Goal: Use online tool/utility: Use online tool/utility

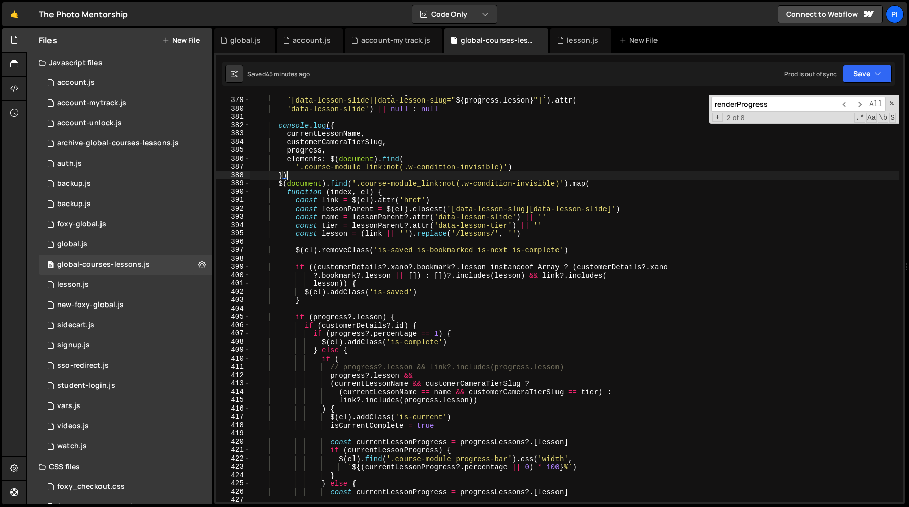
scroll to position [3150, 0]
click at [460, 429] on div "const currentLessonName = progress ?. lesson ? $ ( document ) . find ( ` [data-…" at bounding box center [575, 299] width 649 height 424
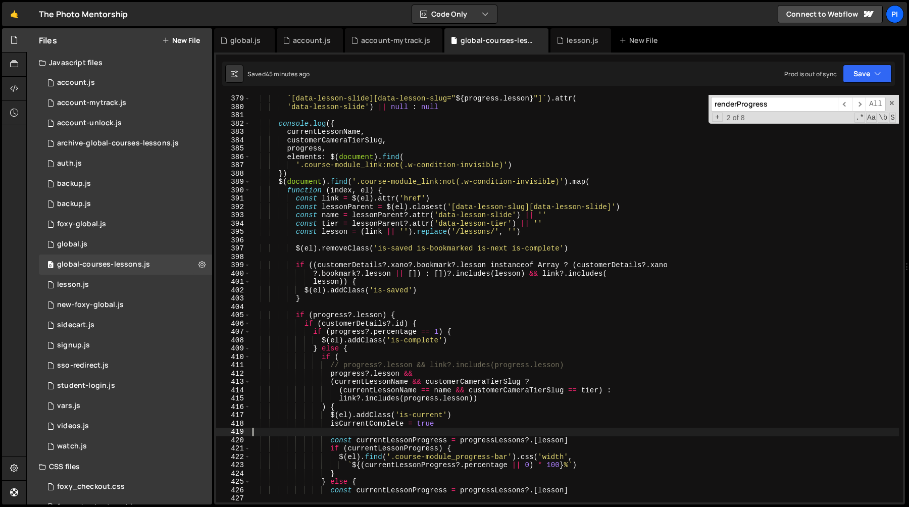
scroll to position [3154, 0]
click at [280, 124] on div "` [data-lesson-slide][data-lesson-slug=" ${ progress . lesson } "] ` ) . attr (…" at bounding box center [575, 304] width 649 height 424
click at [315, 170] on div "` [data-lesson-slide][data-lesson-slug=" ${ progress . lesson } "] ` ) . attr (…" at bounding box center [575, 304] width 649 height 424
type textarea "'.course-module_link:not(.w-condition-invisible)') })"
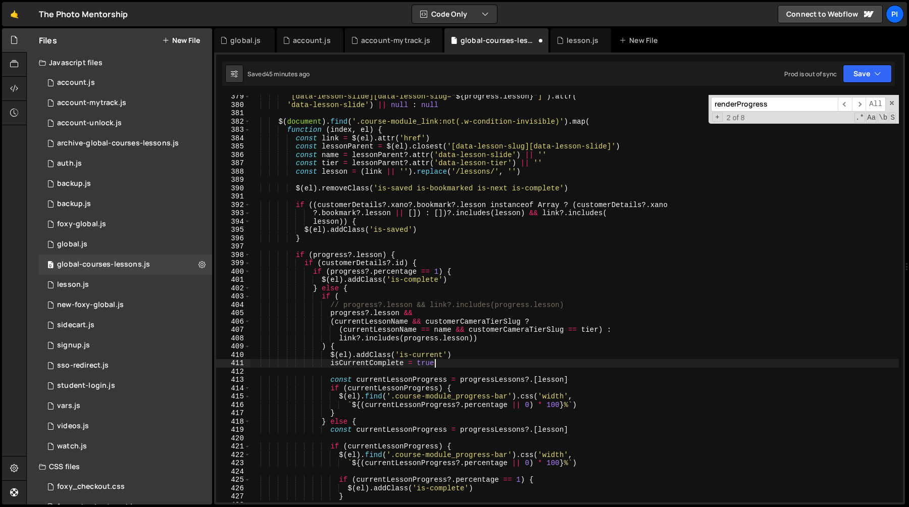
click at [454, 365] on div "` [data-lesson-slide][data-lesson-slug=" ${ progress . lesson } "] ` ) . attr (…" at bounding box center [575, 304] width 649 height 424
type textarea "isCurrentComplete = true"
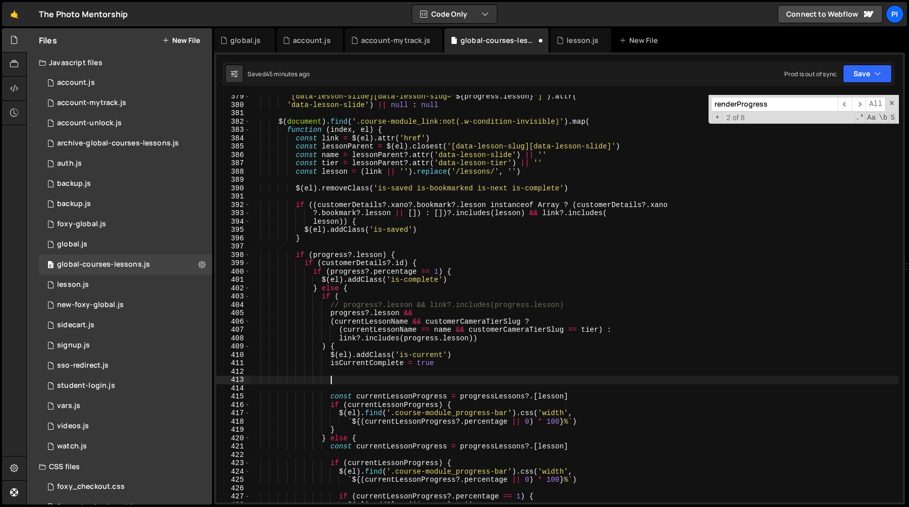
paste textarea "})"
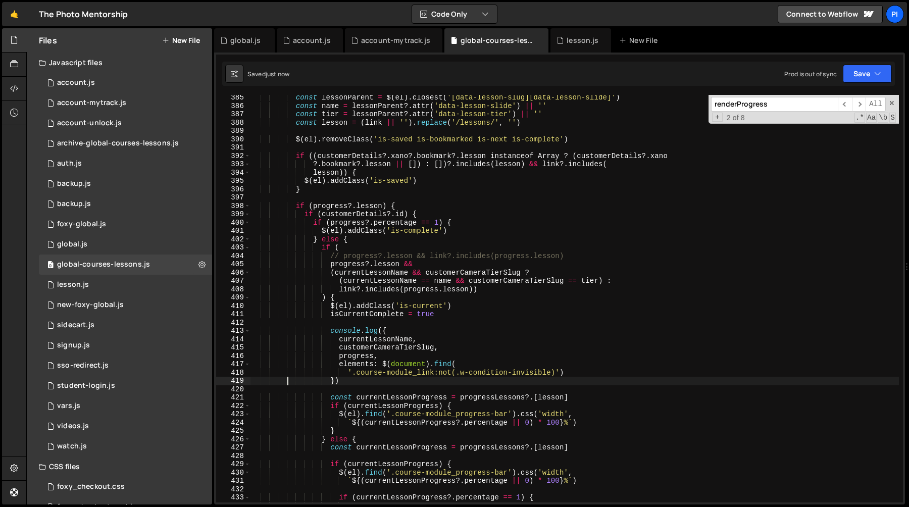
scroll to position [3203, 0]
click at [371, 314] on div "const lessonParent = $ ( el ) . closest ( '[data-lesson-slug][data-lesson-slide…" at bounding box center [575, 305] width 649 height 424
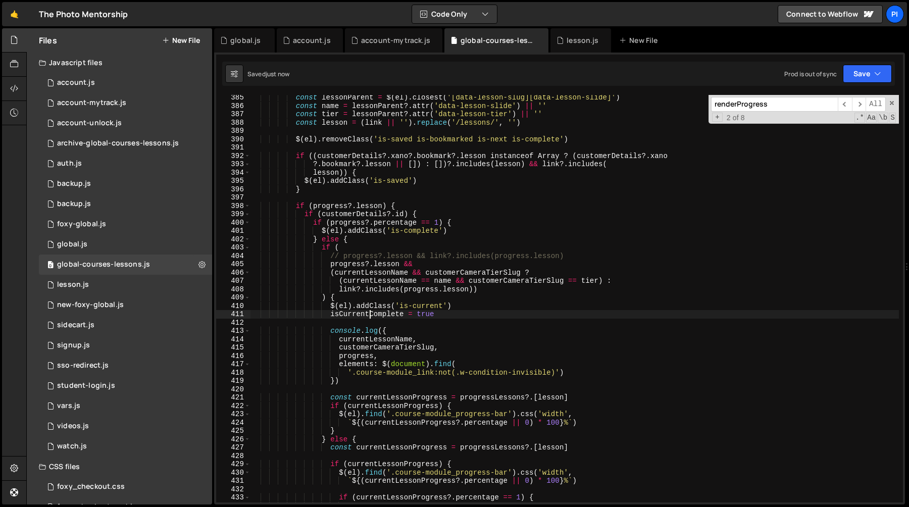
click at [371, 314] on div "const lessonParent = $ ( el ) . closest ( '[data-lesson-slug][data-lesson-slide…" at bounding box center [575, 305] width 649 height 424
click at [365, 338] on div "const lessonParent = $ ( el ) . closest ( '[data-lesson-slug][data-lesson-slide…" at bounding box center [575, 305] width 649 height 424
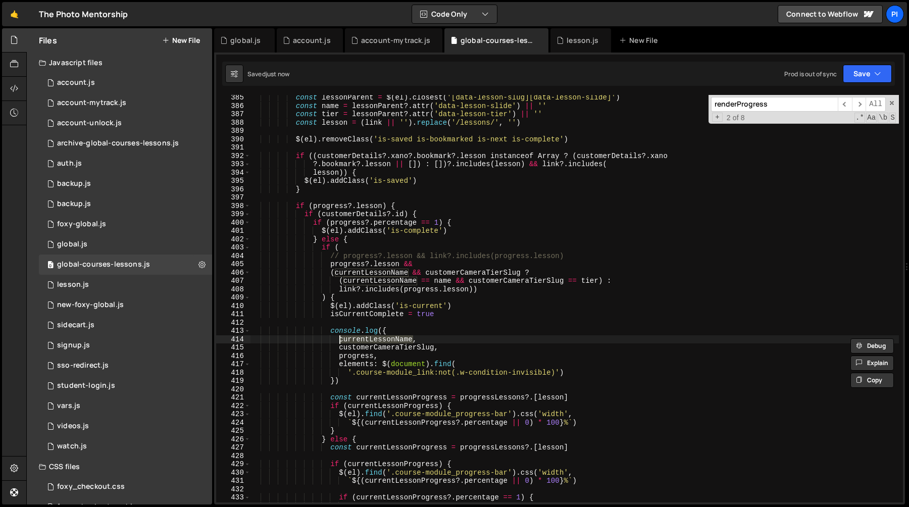
paste textarea "isCurrentComplet"
type textarea "})"
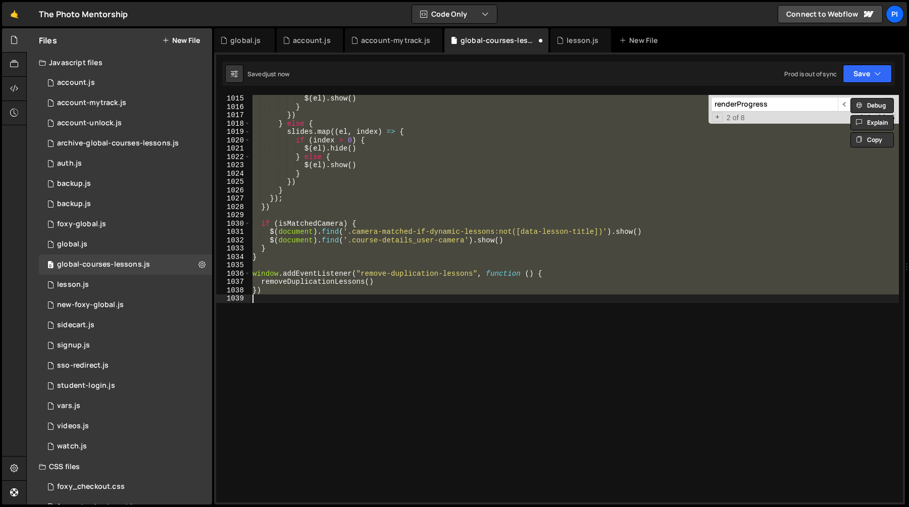
scroll to position [3231, 0]
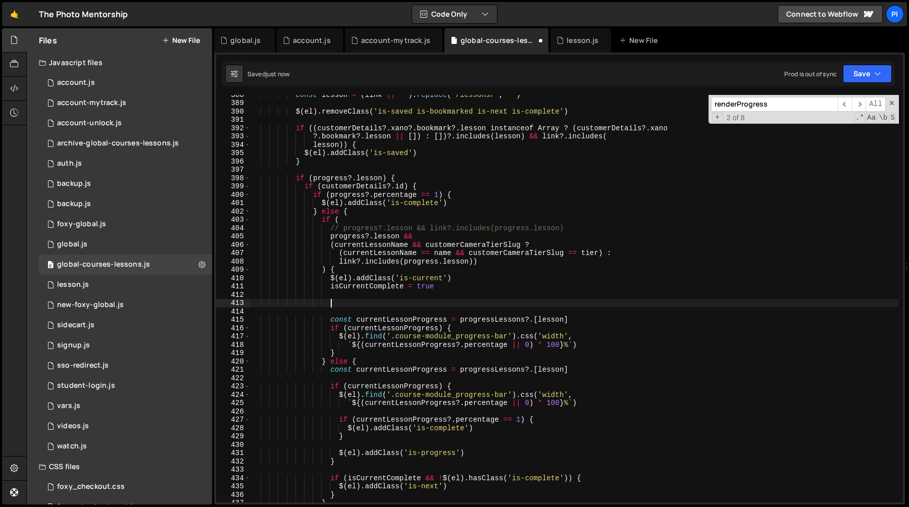
type textarea "isCurrentComplete = true"
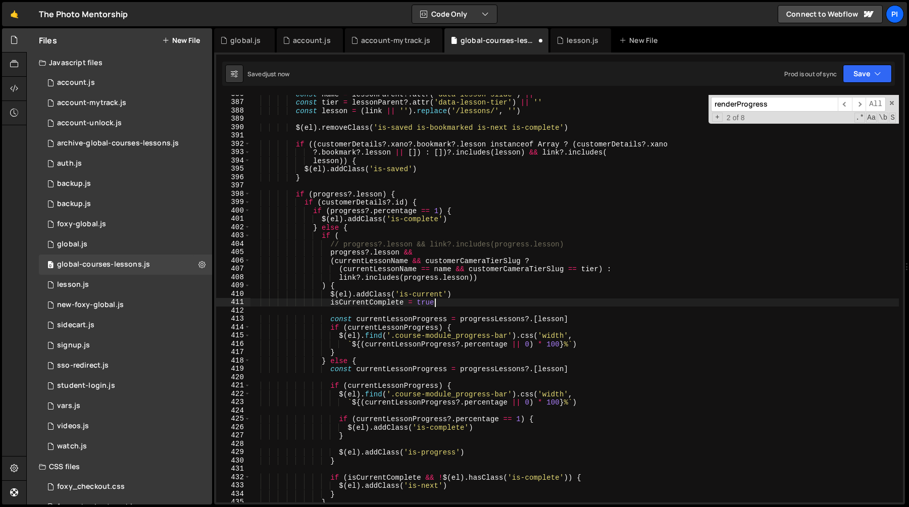
scroll to position [0, 5]
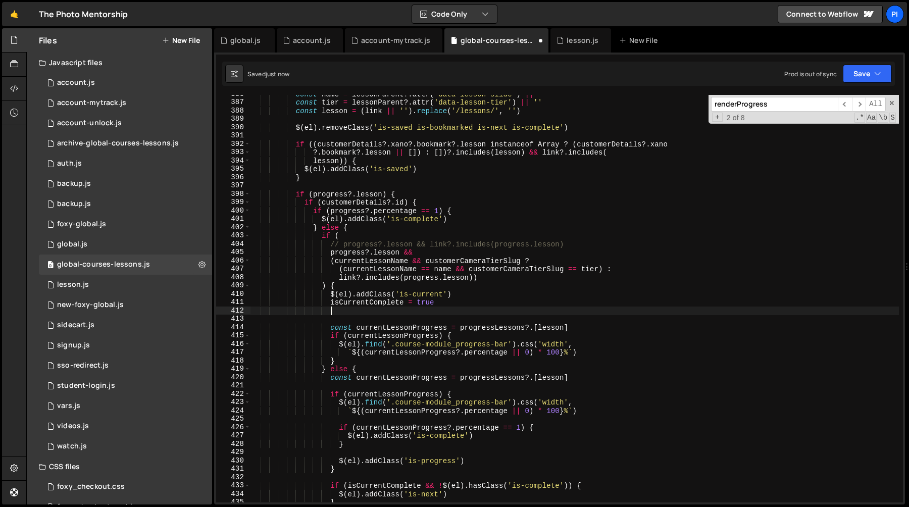
paste textarea "isCurrentComplete"
type textarea "isCurrentComplete"
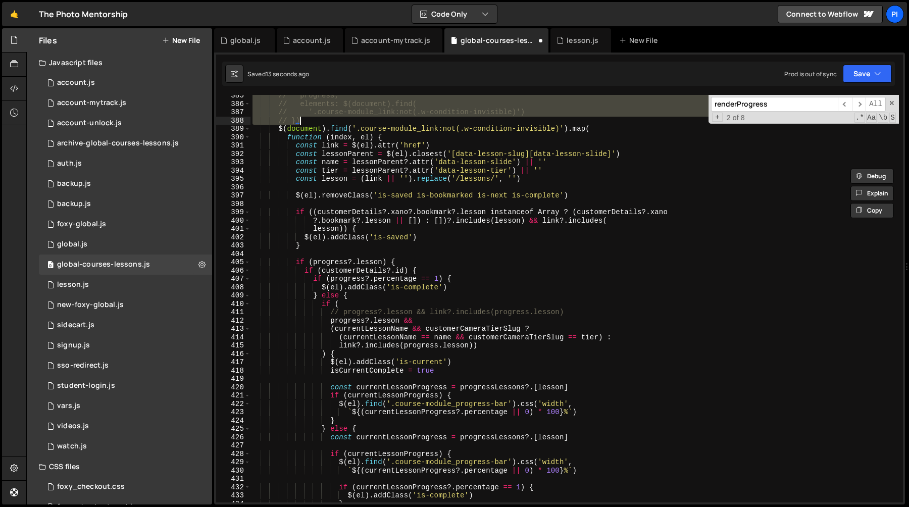
scroll to position [3205, 0]
click at [461, 370] on div "// progress, // elements: $(document).find( // '.course-module_link:not(.w-cond…" at bounding box center [575, 303] width 649 height 424
type textarea "isCurrentComplete = true"
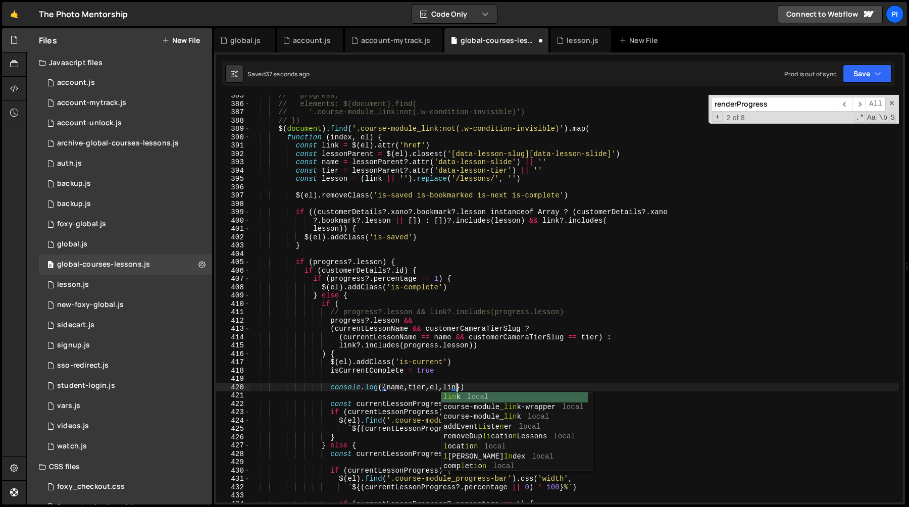
scroll to position [0, 14]
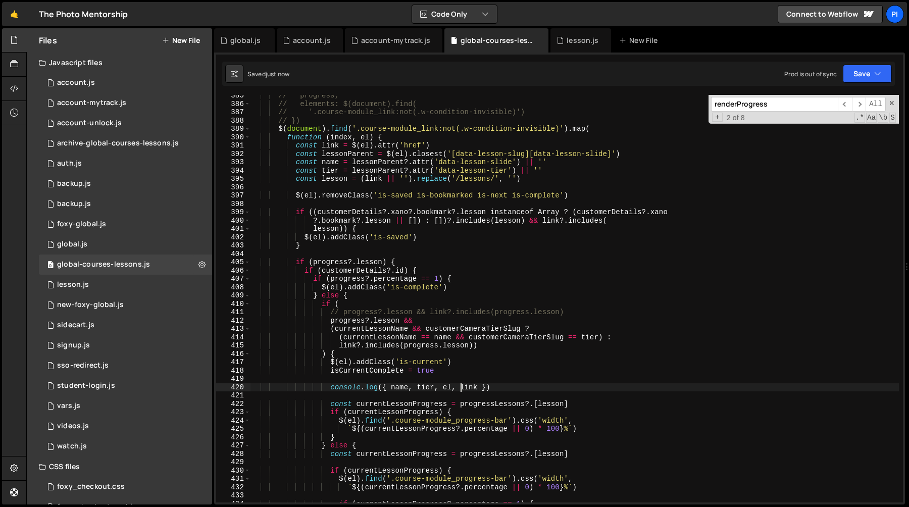
click at [478, 387] on div "// progress, // elements: $(document).find( // '.course-module_link:not(.w-cond…" at bounding box center [575, 303] width 649 height 424
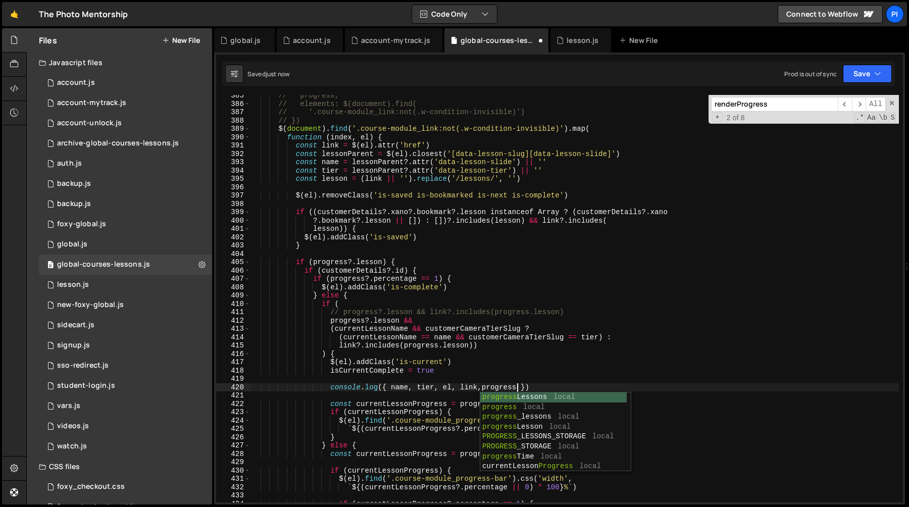
click at [543, 348] on div "// progress, // elements: $(document).find( // '.course-module_link:not(.w-cond…" at bounding box center [575, 303] width 649 height 424
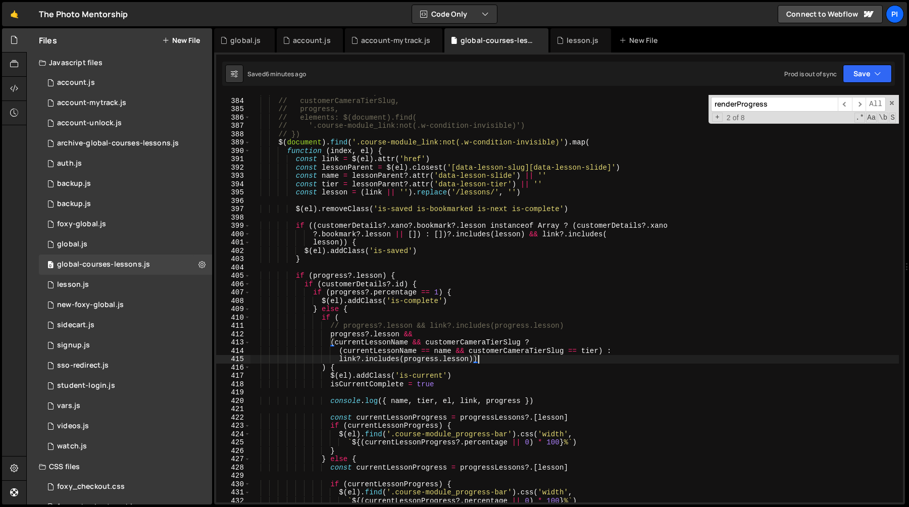
scroll to position [3129, 0]
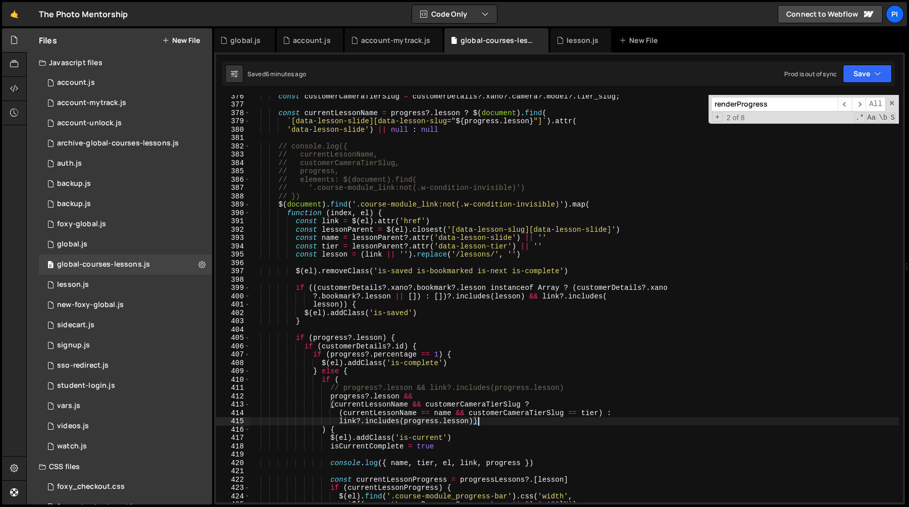
click at [325, 195] on div "const customerCameraTierSlug = customerDetails ?. xano ?. camera ?. model ?. ti…" at bounding box center [575, 304] width 649 height 424
type textarea "// })"
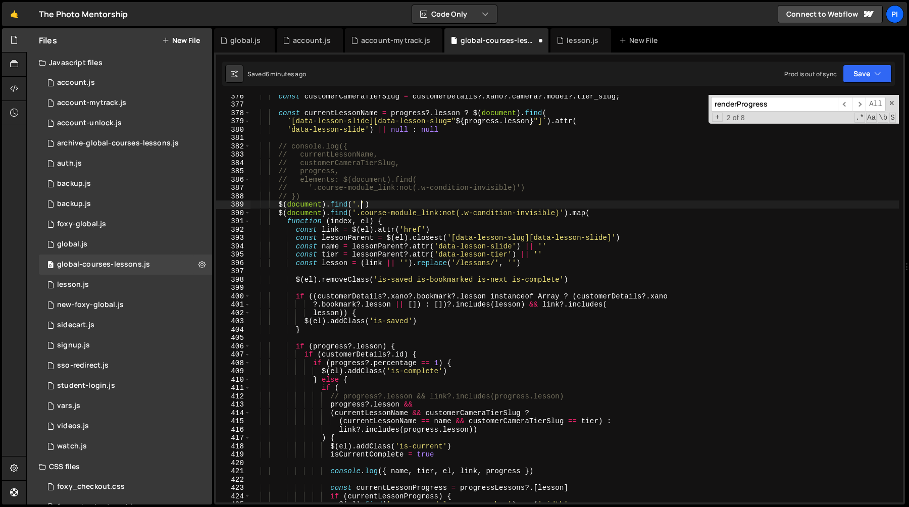
scroll to position [0, 7]
paste textarea ".course-module_slider-wrapper'"
paste textarea ".course-module_slider-wrapper"
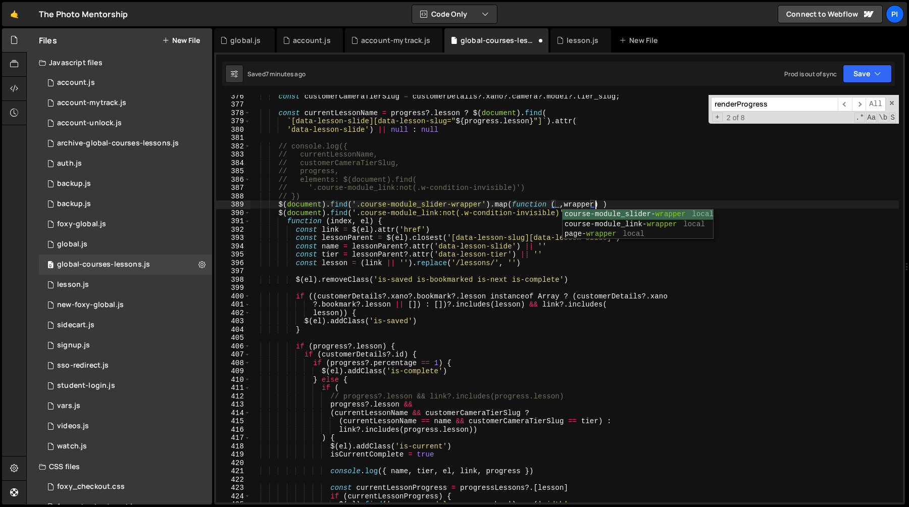
scroll to position [0, 24]
click at [598, 203] on div "const customerCameraTierSlug = customerDetails ?. xano ?. camera ?. model ?. ti…" at bounding box center [575, 304] width 649 height 424
click at [597, 203] on div "const customerCameraTierSlug = customerDetails ?. xano ?. camera ?. model ?. ti…" at bounding box center [575, 304] width 649 height 424
type textarea "$(document).find('.course-module_slider-wrapper').map(function (_,wrapper){})"
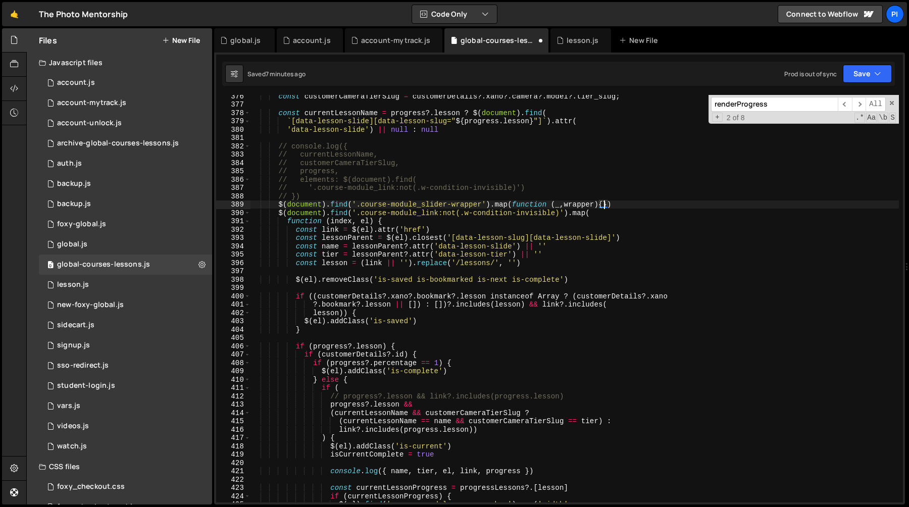
scroll to position [0, 2]
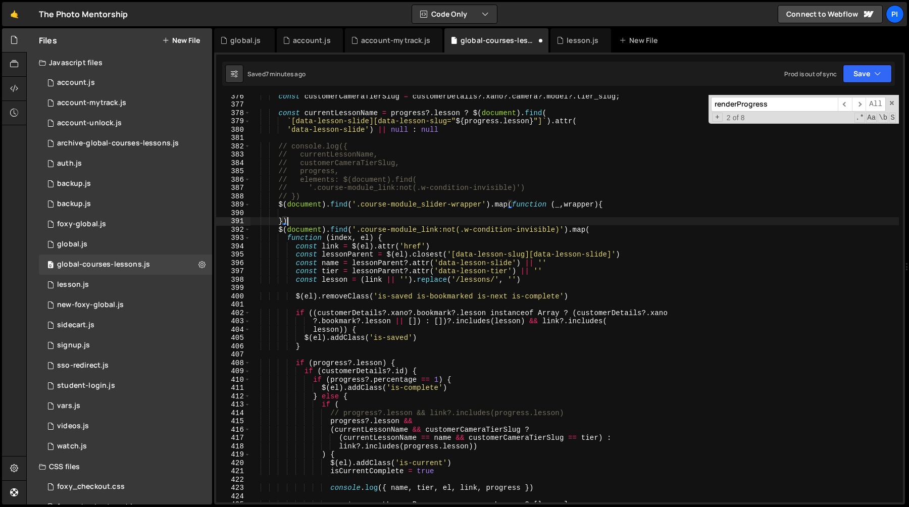
type textarea "})"
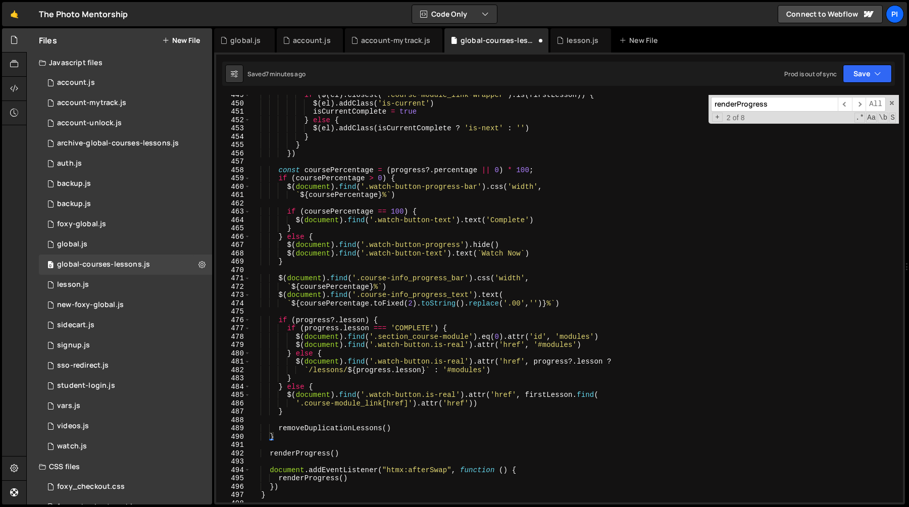
scroll to position [3549, 0]
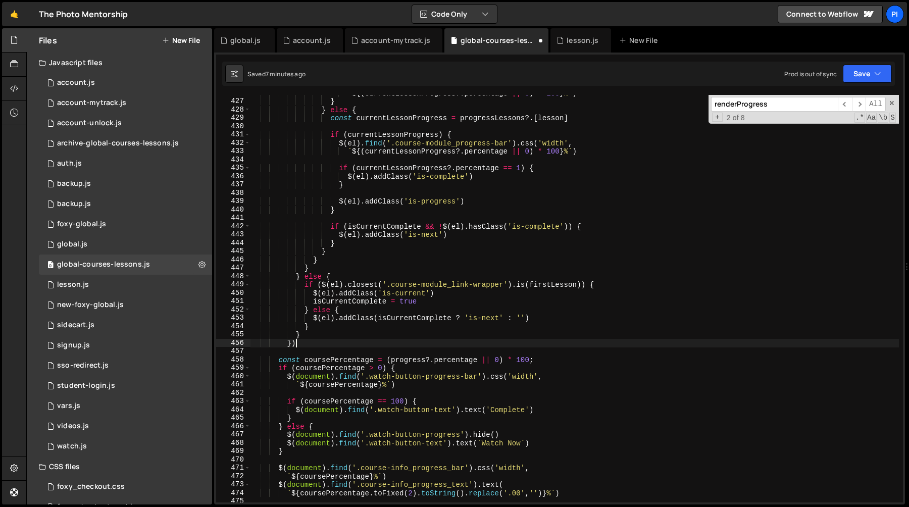
click at [298, 342] on div "` ${ ( currentLessonProgress ?. percentage || 0 ) * 100 } % ` ) } } else { cons…" at bounding box center [575, 301] width 649 height 424
type textarea "})"
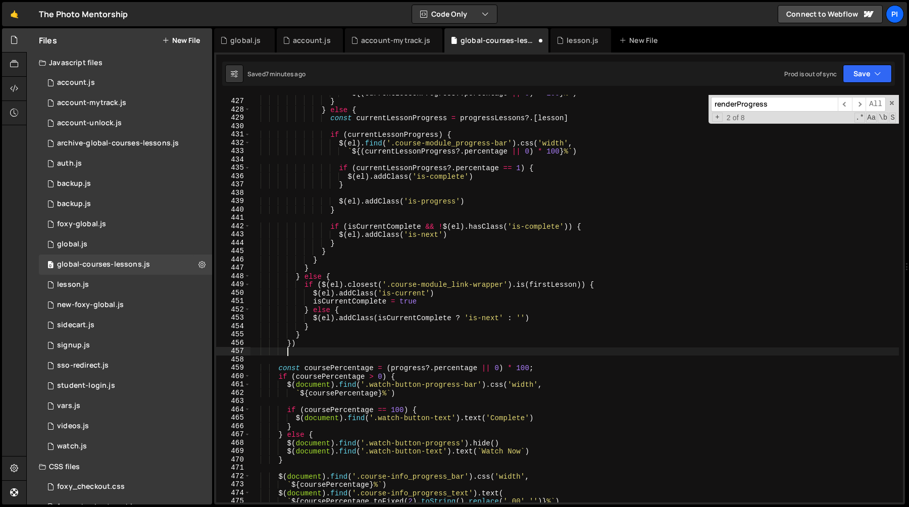
paste textarea "})"
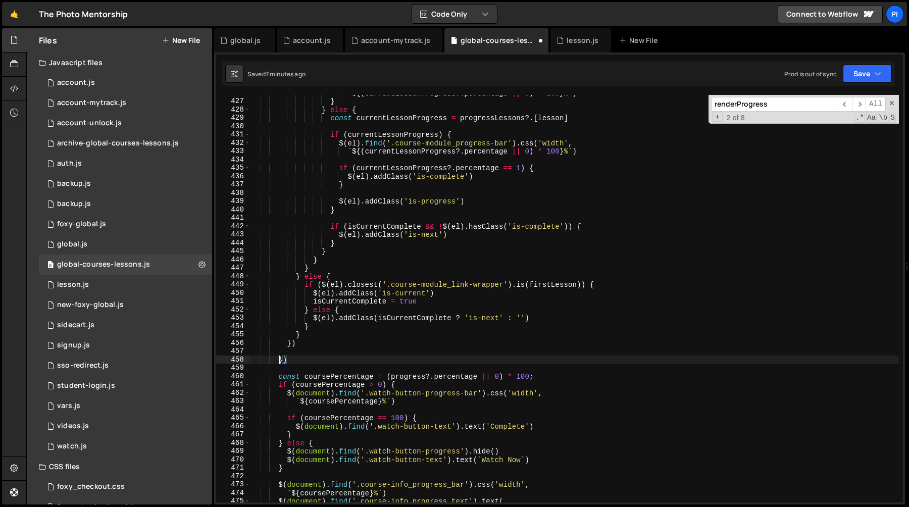
click at [278, 356] on div "` ${ ( currentLessonProgress ?. percentage || 0 ) * 100 } % ` ) } } else { cons…" at bounding box center [575, 301] width 649 height 424
click at [280, 346] on div "` ${ ( currentLessonProgress ?. percentage || 0 ) * 100 } % ` ) } } else { cons…" at bounding box center [575, 301] width 649 height 424
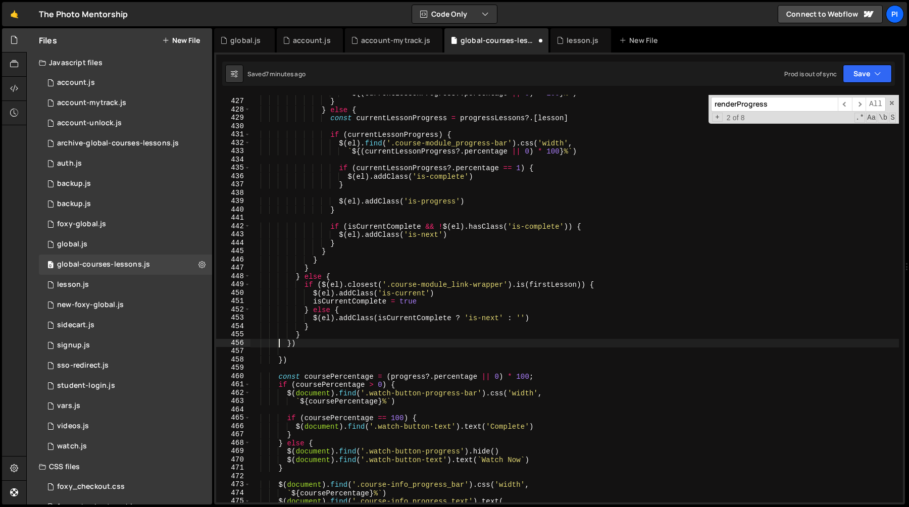
type textarea "}"
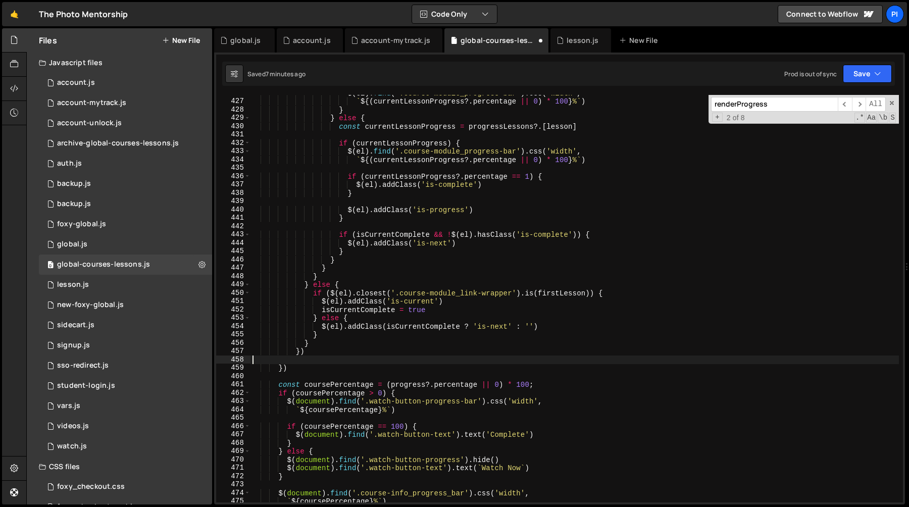
click at [291, 361] on div "$ ( el ) . find ( '.course-module_progress-bar' ) . css ( 'width' , ` ${ ( curr…" at bounding box center [575, 301] width 649 height 424
click at [307, 354] on div "$ ( el ) . find ( '.course-module_progress-bar' ) . css ( 'width' , ` ${ ( curr…" at bounding box center [575, 301] width 649 height 424
type textarea "})"
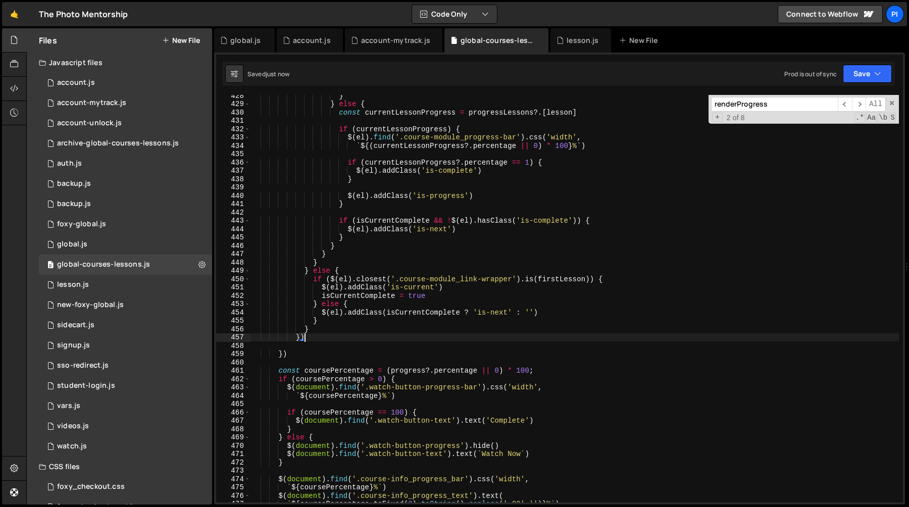
scroll to position [3563, 0]
click at [292, 346] on div "} } else { const currentLessonProgress = progressLessons ?. [ lesson ] if ( cur…" at bounding box center [575, 303] width 649 height 424
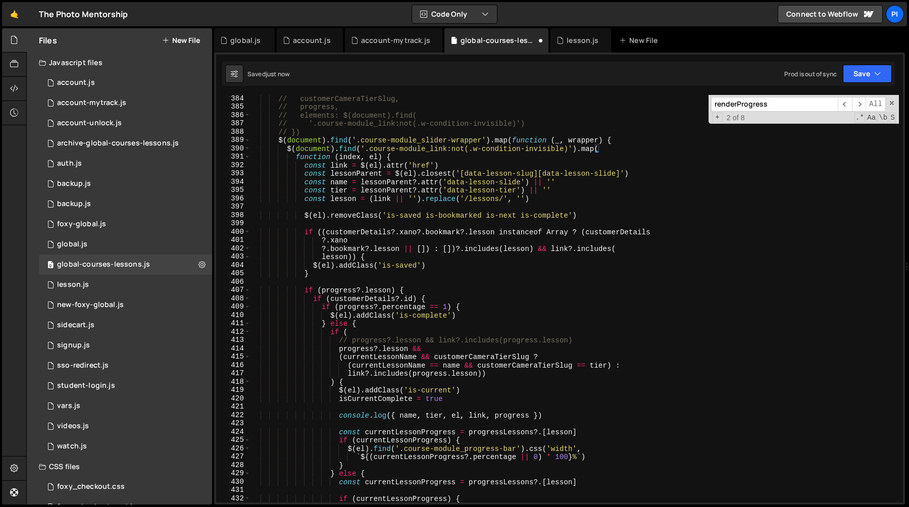
scroll to position [3188, 0]
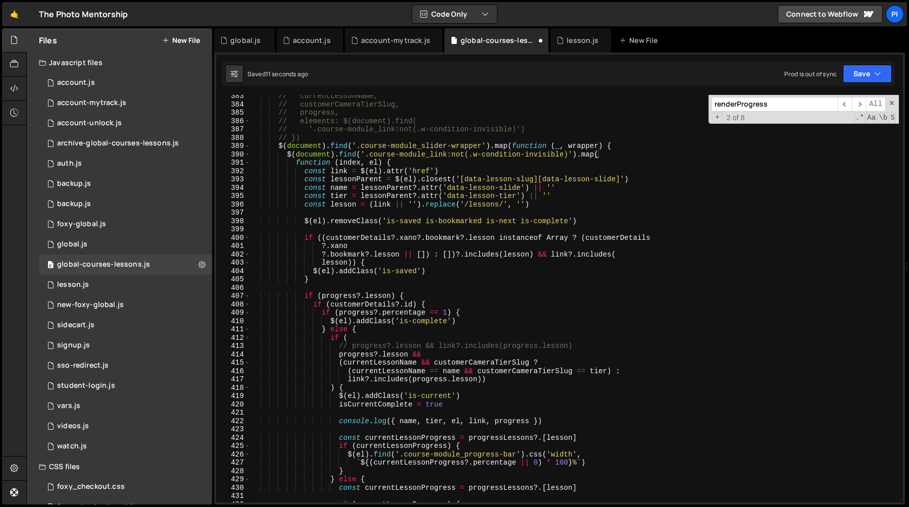
click at [582, 147] on div "// currentLessonName, // customerCameraTierSlug, // progress, // elements: $(do…" at bounding box center [575, 304] width 649 height 424
click at [312, 158] on div "// currentLessonName, // customerCameraTierSlug, // progress, // elements: $(do…" at bounding box center [575, 304] width 649 height 424
paste textarea "wrapper"
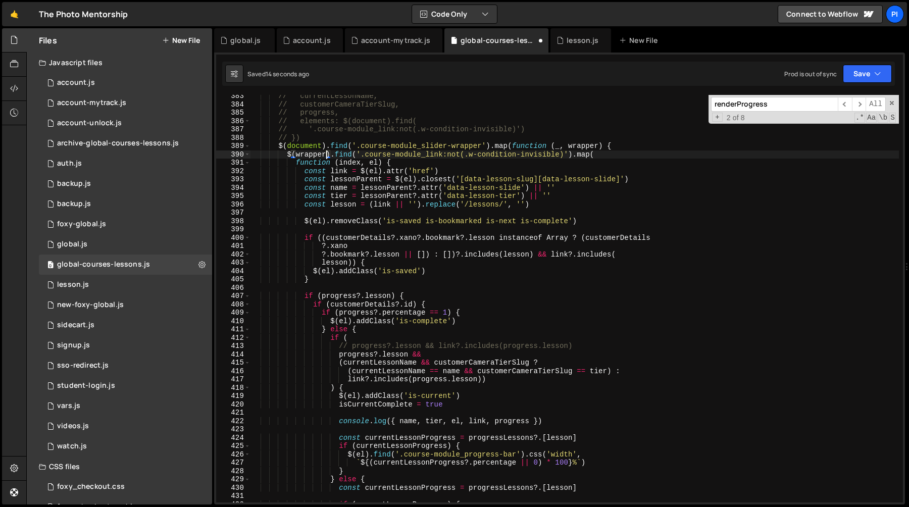
click at [498, 171] on div "// currentLessonName, // customerCameraTierSlug, // progress, // elements: $(do…" at bounding box center [575, 304] width 649 height 424
click at [413, 219] on div "// currentLessonName, // customerCameraTierSlug, // progress, // elements: $(do…" at bounding box center [575, 304] width 649 height 424
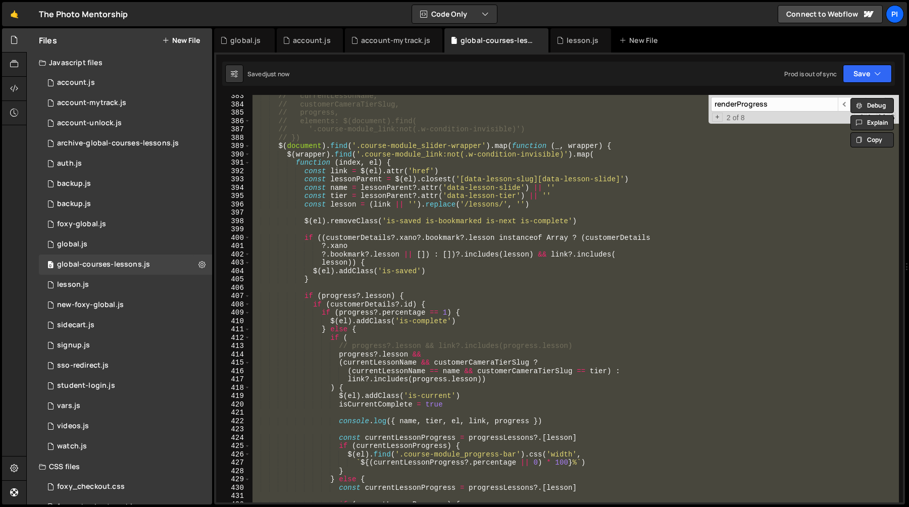
click at [413, 219] on div "// currentLessonName, // customerCameraTierSlug, // progress, // elements: $(do…" at bounding box center [575, 299] width 649 height 408
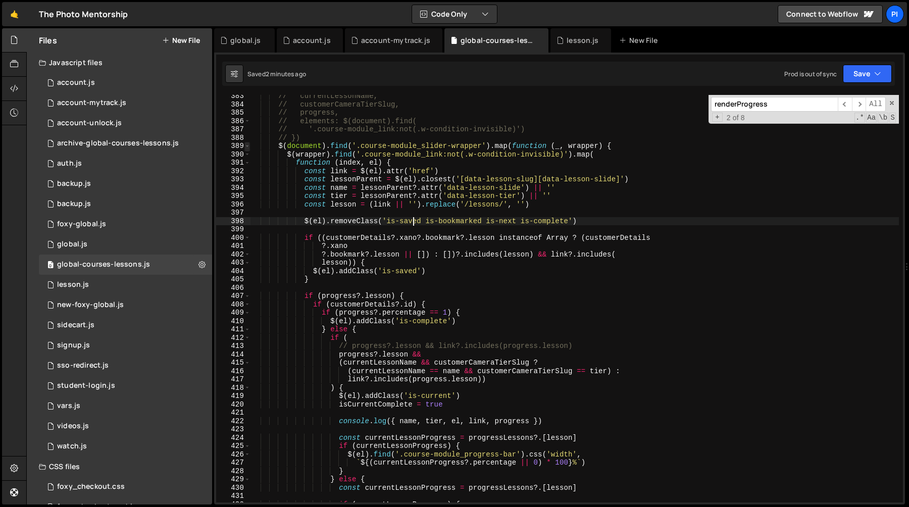
click at [248, 145] on span at bounding box center [248, 146] width 6 height 9
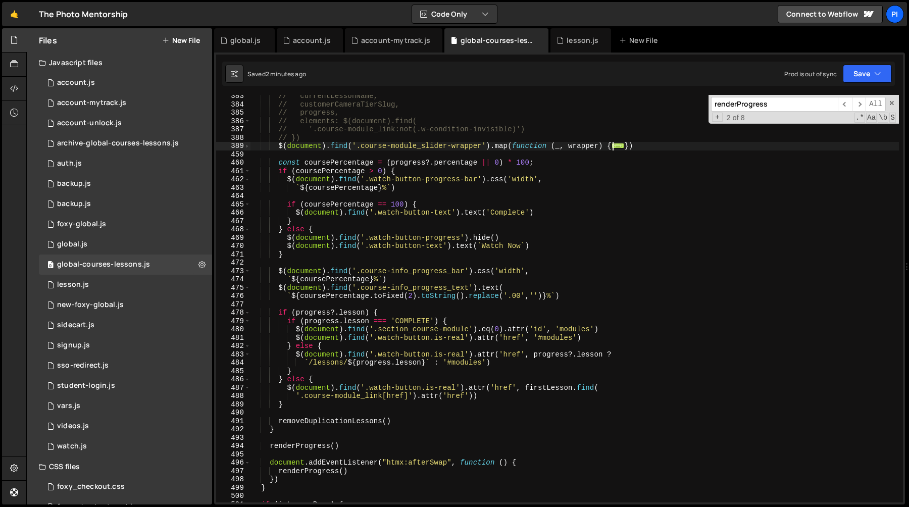
click at [277, 147] on div "// currentLessonName, // customerCameraTierSlug, // progress, // elements: $(do…" at bounding box center [575, 304] width 649 height 424
click at [662, 147] on div "// currentLessonName, // customerCameraTierSlug, // progress, // elements: $(do…" at bounding box center [575, 304] width 649 height 424
type textarea "}) })"
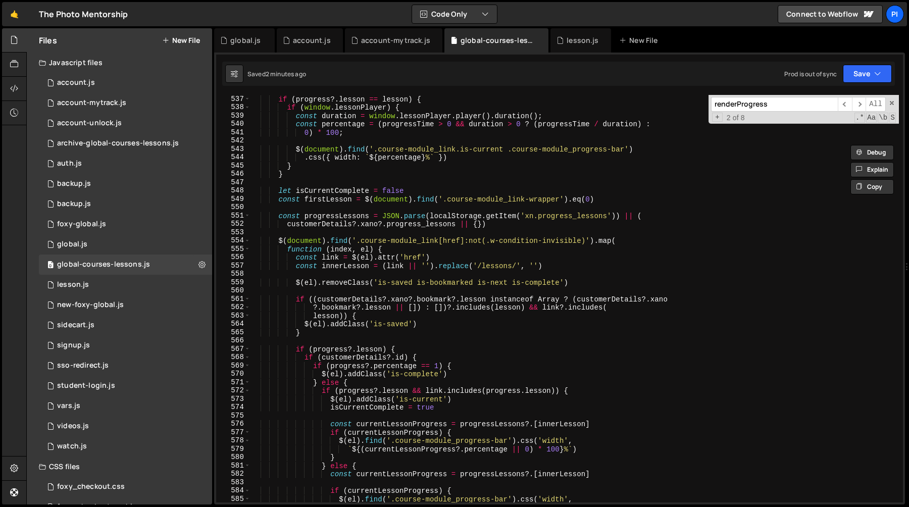
scroll to position [3903, 0]
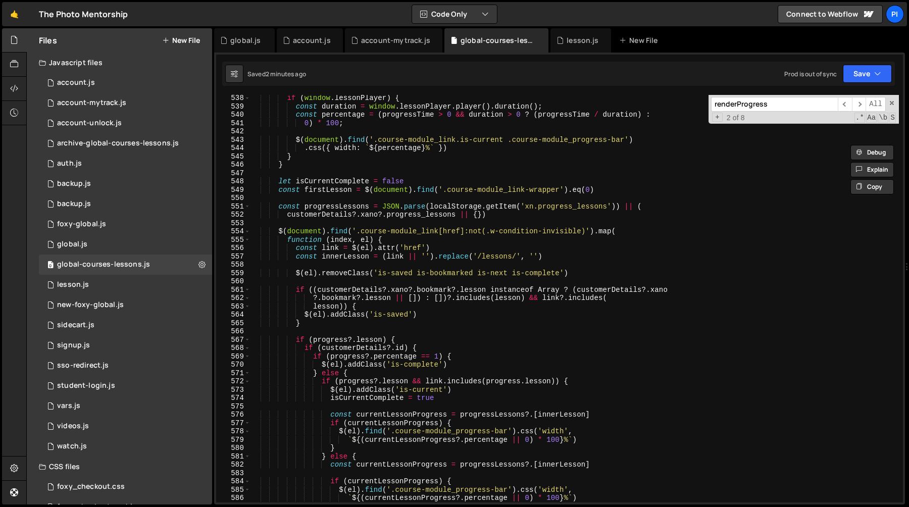
click at [289, 221] on div "if ( window . lessonPlayer ) { const duration = window . lessonPlayer . player …" at bounding box center [575, 306] width 649 height 424
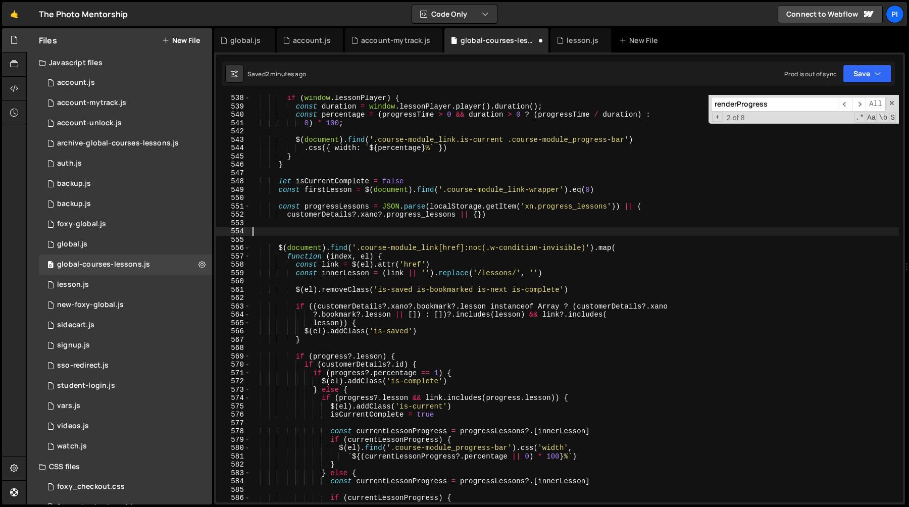
paste textarea "})"
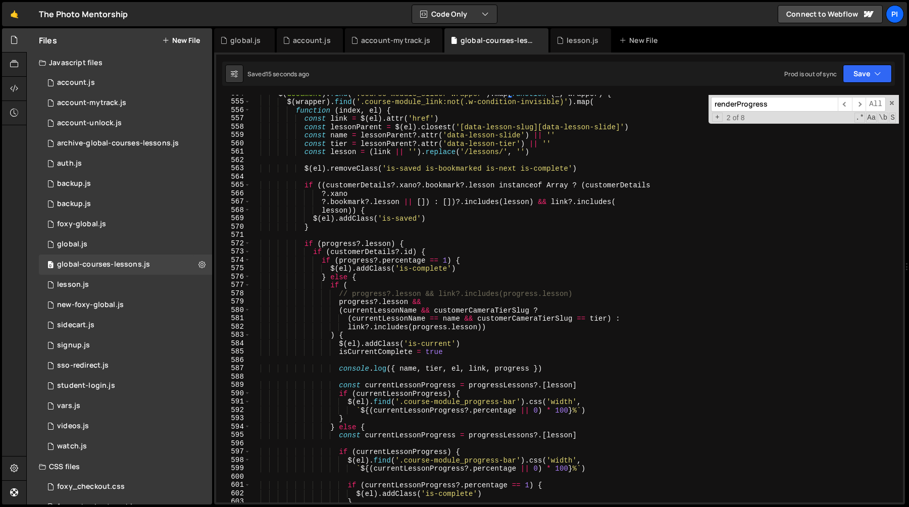
scroll to position [4621, 0]
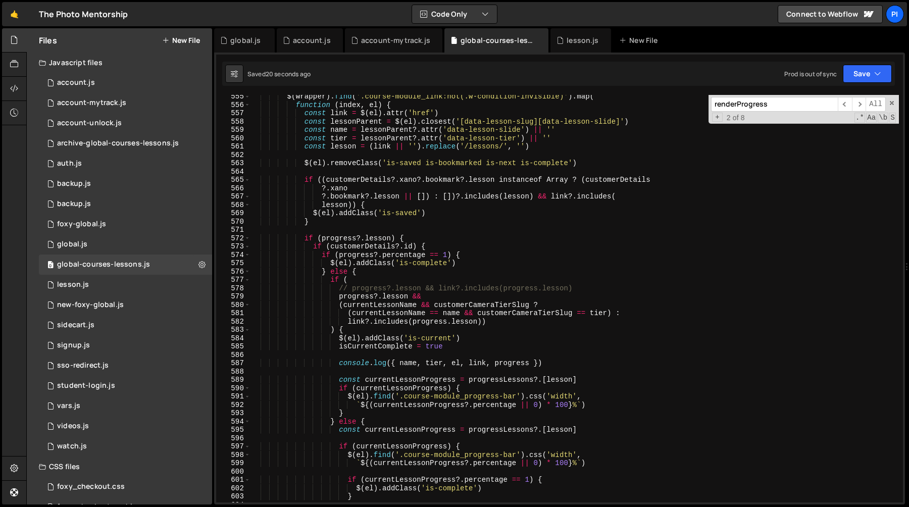
type textarea "})"
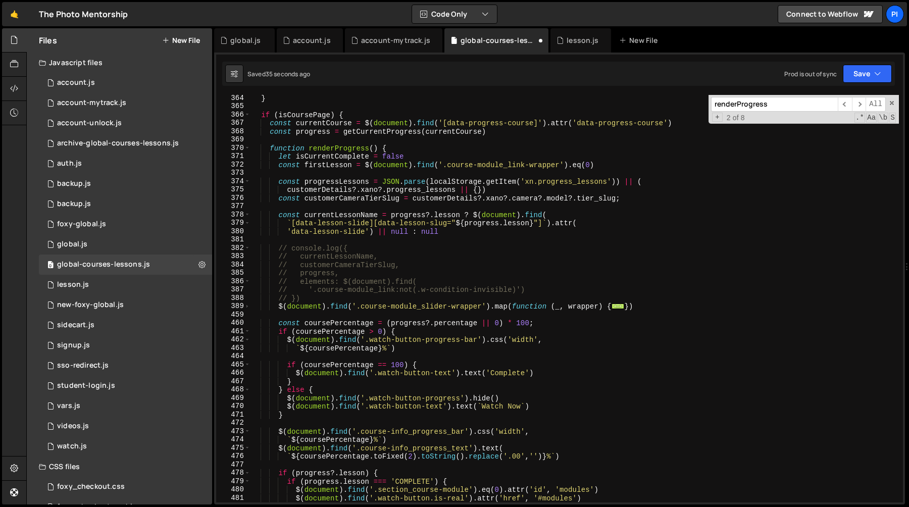
scroll to position [3035, 0]
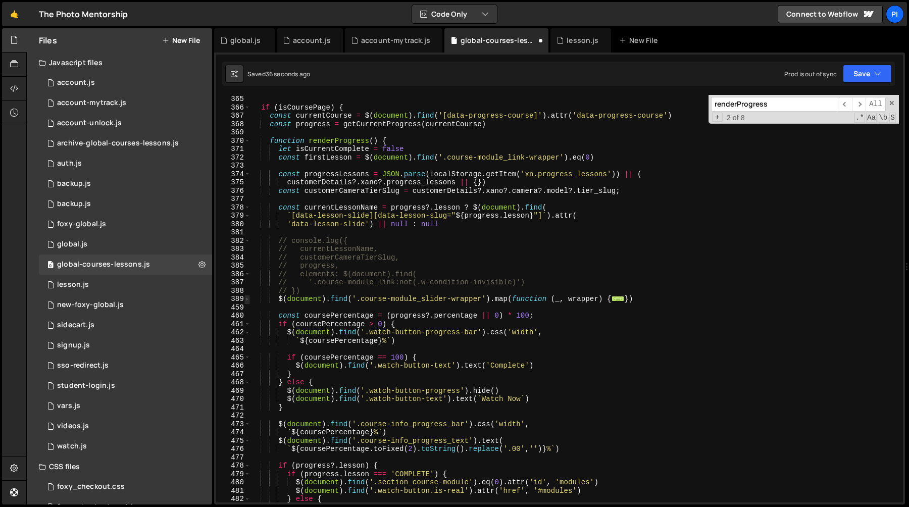
click at [248, 300] on span at bounding box center [248, 299] width 6 height 9
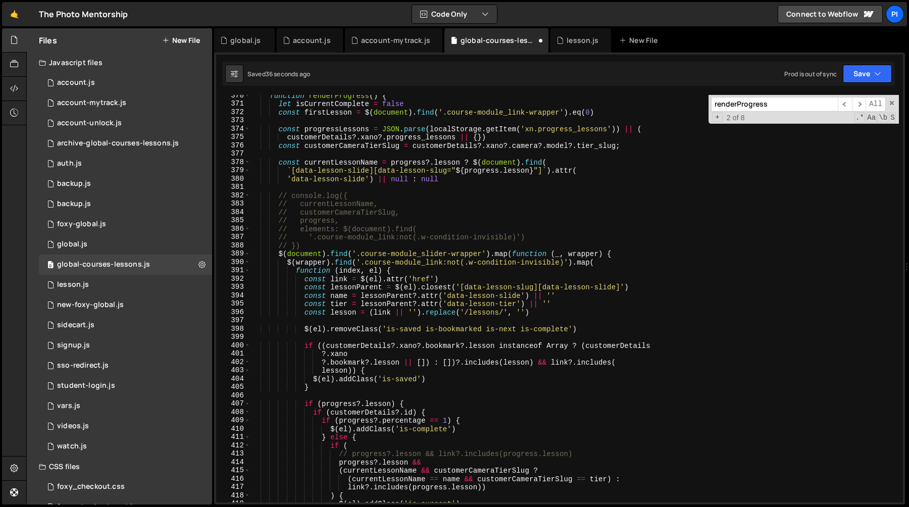
scroll to position [3089, 0]
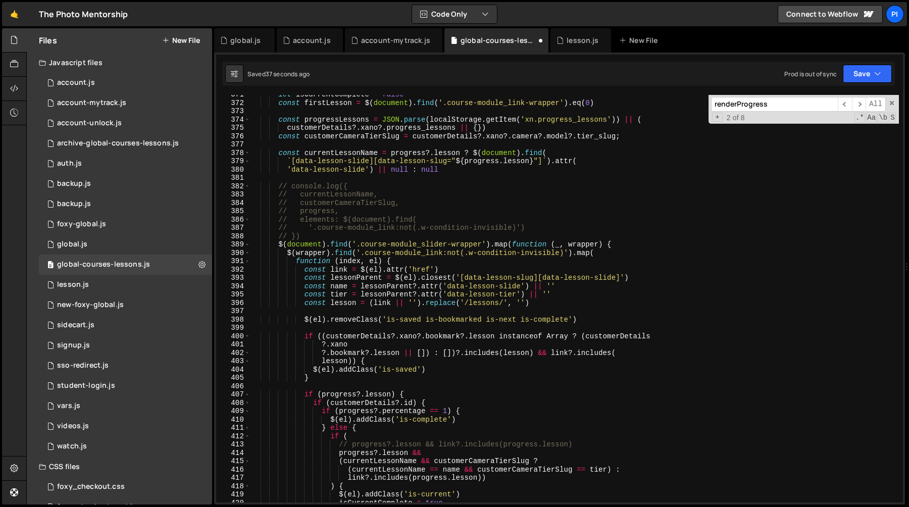
click at [302, 283] on div "let isCurrentComplete = false const firstLesson = $ ( document ) . find ( '.cou…" at bounding box center [575, 302] width 649 height 424
click at [303, 278] on div "let isCurrentComplete = false const firstLesson = $ ( document ) . find ( '.cou…" at bounding box center [575, 302] width 649 height 424
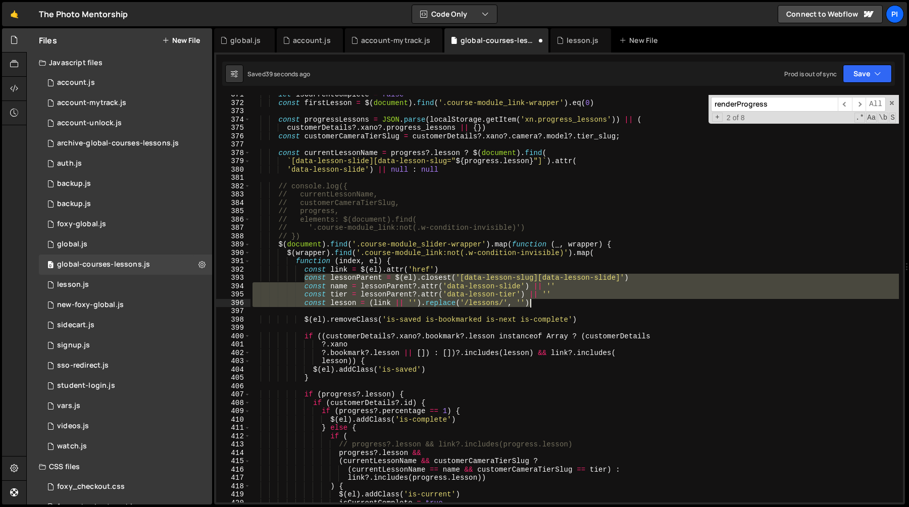
click at [552, 307] on div "let isCurrentComplete = false const firstLesson = $ ( document ) . find ( '.cou…" at bounding box center [575, 302] width 649 height 424
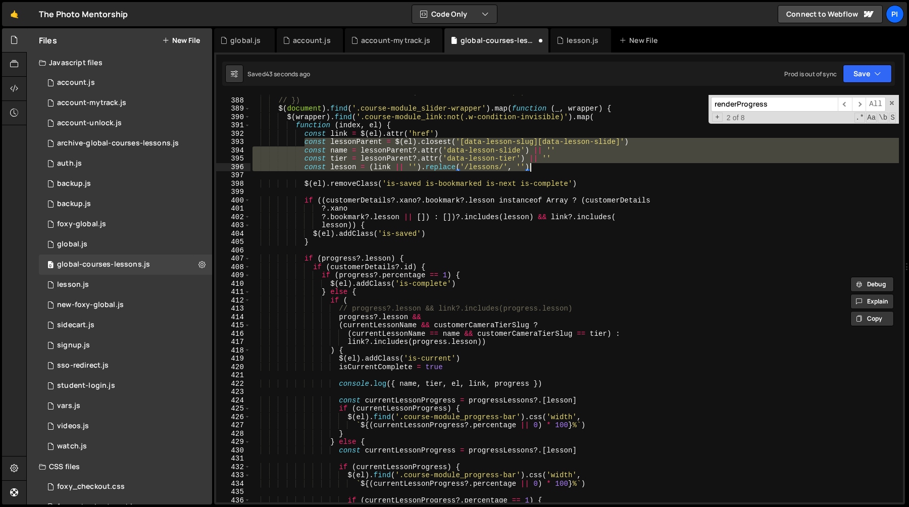
scroll to position [3200, 0]
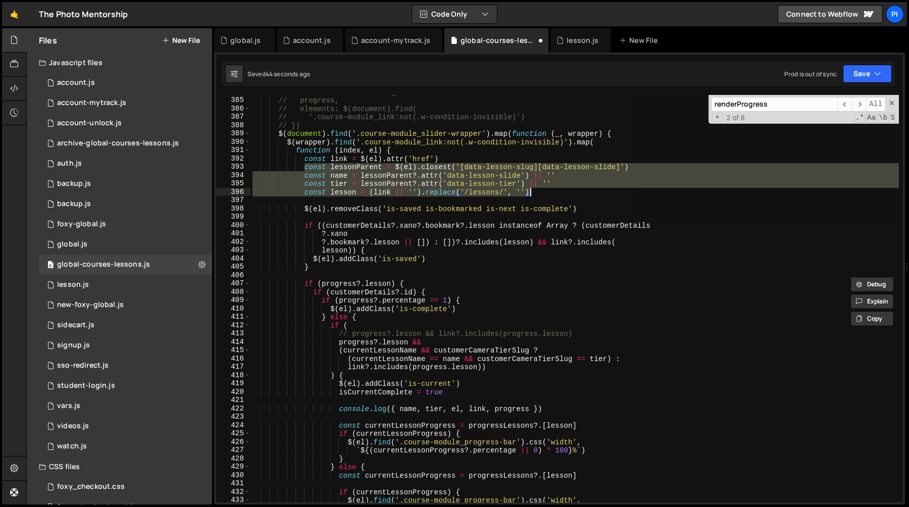
click at [566, 181] on div "// customerCameraTierSlug, // progress, // elements: $(document).find( // '.cou…" at bounding box center [575, 299] width 649 height 408
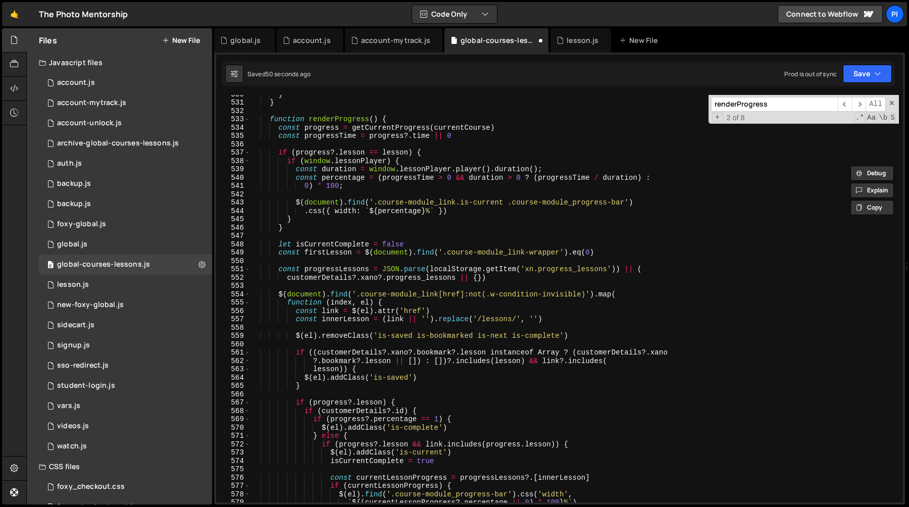
scroll to position [4415, 0]
click at [489, 311] on div "} } function renderProgress ( ) { const progress = getCurrentProgress ( current…" at bounding box center [575, 302] width 649 height 424
type textarea "const link = $(el).attr('href')"
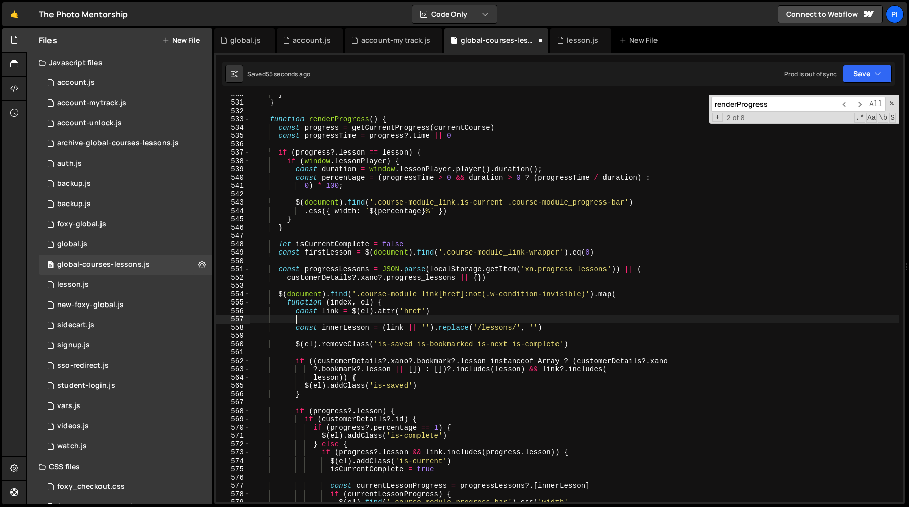
paste textarea "const tier = lessonParent?.attr('data-lesson-tier') || ''"
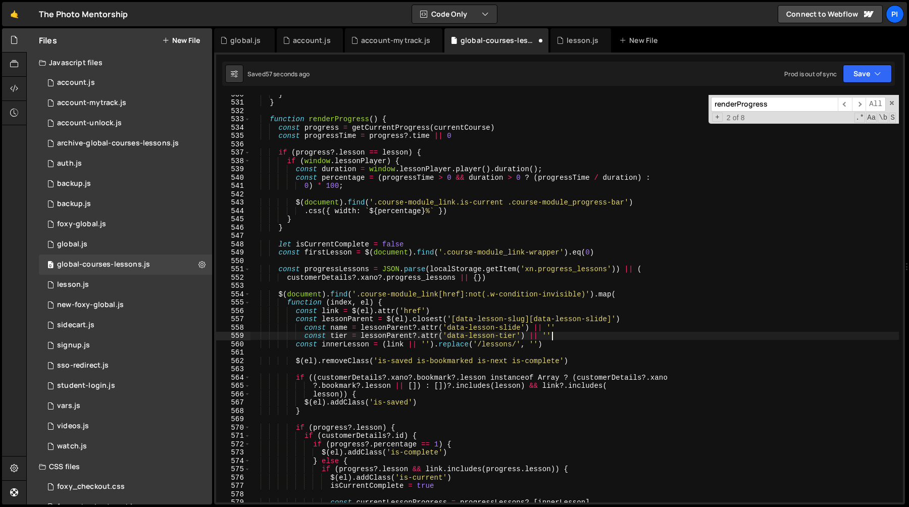
click at [361, 319] on div "} } function renderProgress ( ) { const progress = getCurrentProgress ( current…" at bounding box center [575, 302] width 649 height 424
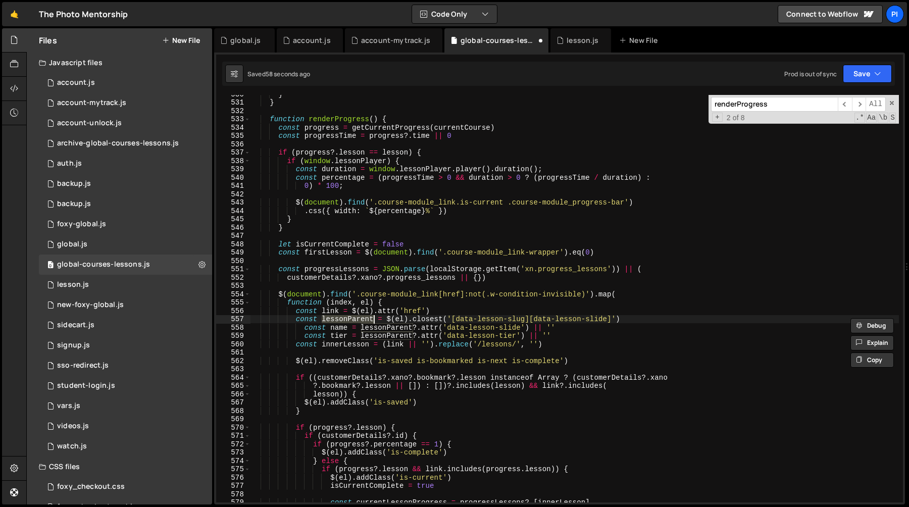
click at [425, 316] on div "} } function renderProgress ( ) { const progress = getCurrentProgress ( current…" at bounding box center [575, 302] width 649 height 424
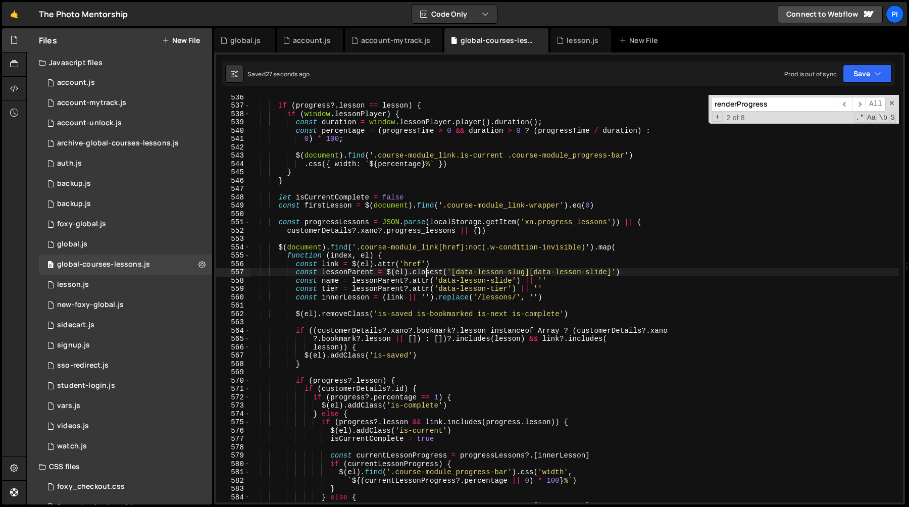
scroll to position [4464, 0]
click at [448, 278] on div "if ( progress ?. lesson == lesson ) { if ( window . lessonPlayer ) { const dura…" at bounding box center [575, 303] width 649 height 424
click at [454, 274] on div "if ( progress ?. lesson == lesson ) { if ( window . lessonPlayer ) { const dura…" at bounding box center [575, 303] width 649 height 424
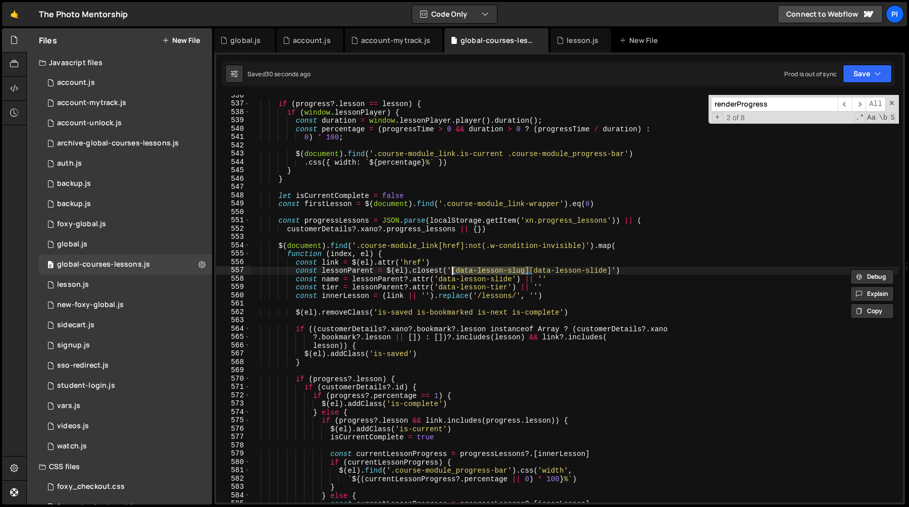
click at [382, 280] on div "if ( progress ?. lesson == lesson ) { if ( window . lessonPlayer ) { const dura…" at bounding box center [575, 303] width 649 height 424
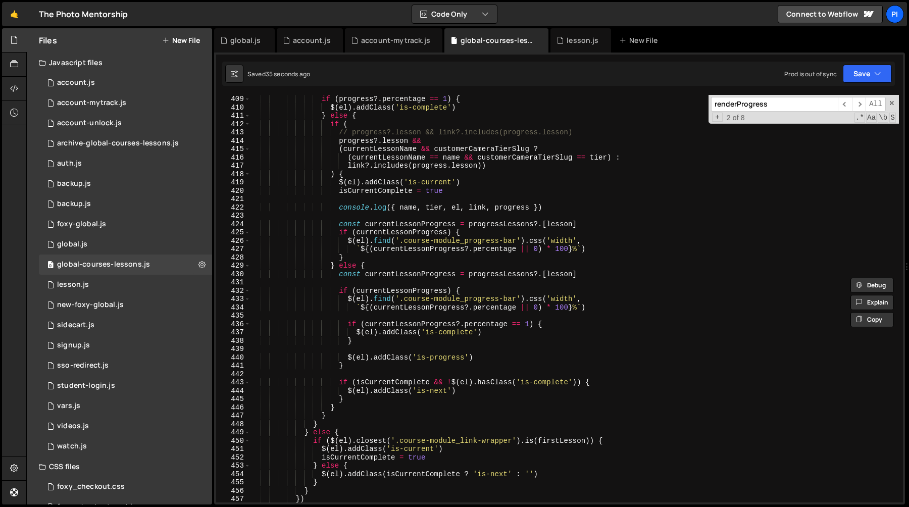
scroll to position [3386, 0]
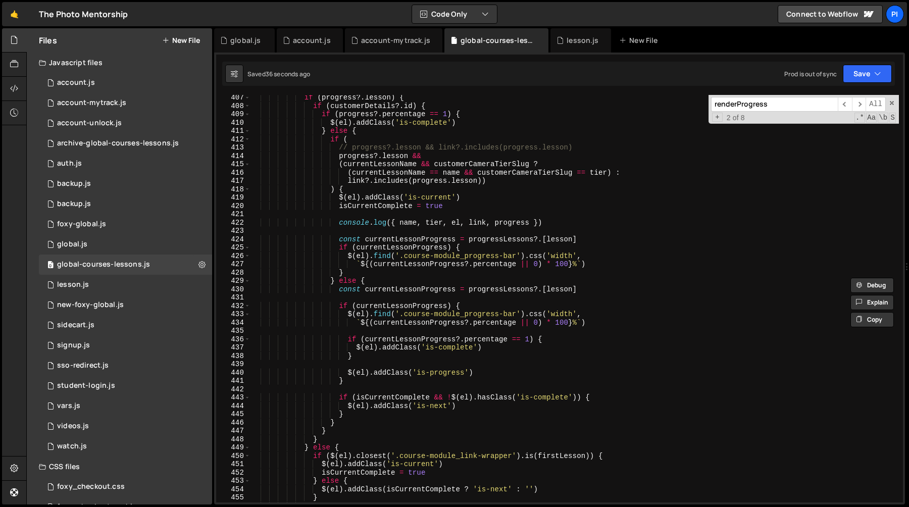
click at [340, 158] on div "if ( progress ?. lesson ) { if ( customerDetails ?. id ) { if ( progress ?. per…" at bounding box center [575, 305] width 649 height 424
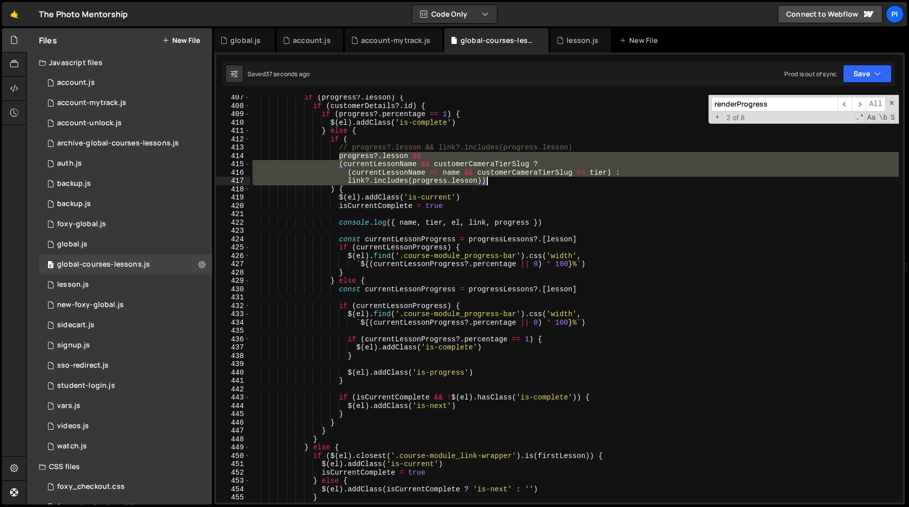
click at [510, 181] on div "if ( progress ?. lesson ) { if ( customerDetails ?. id ) { if ( progress ?. per…" at bounding box center [575, 305] width 649 height 424
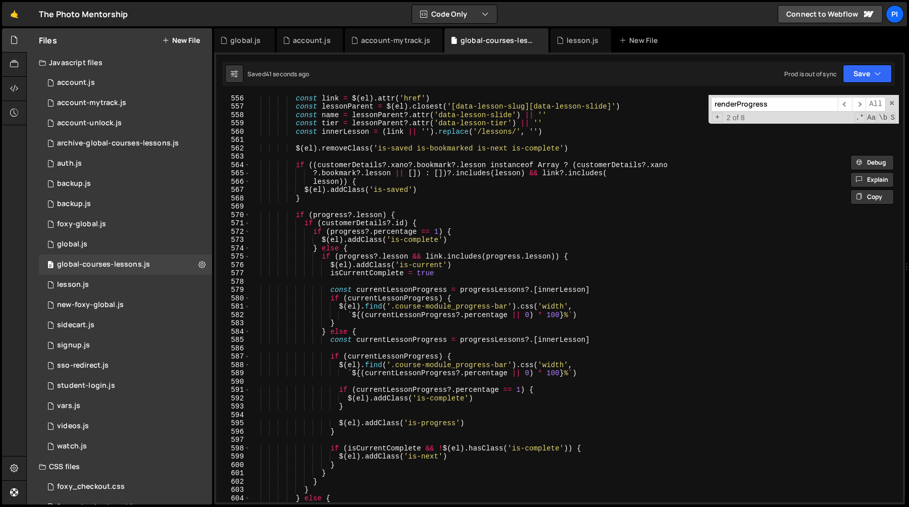
scroll to position [4645, 0]
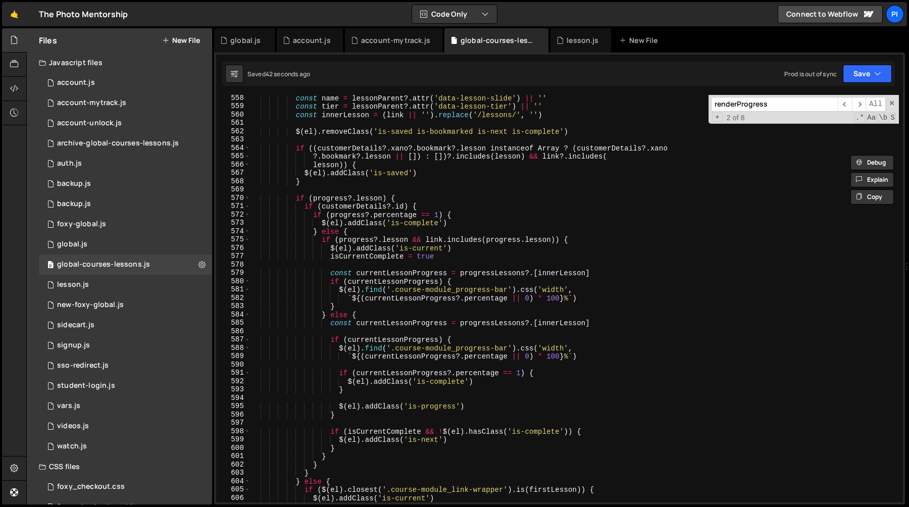
click at [339, 241] on div "const name = lessonParent ?. attr ( 'data-lesson-slide' ) || '' const tier = le…" at bounding box center [575, 306] width 649 height 424
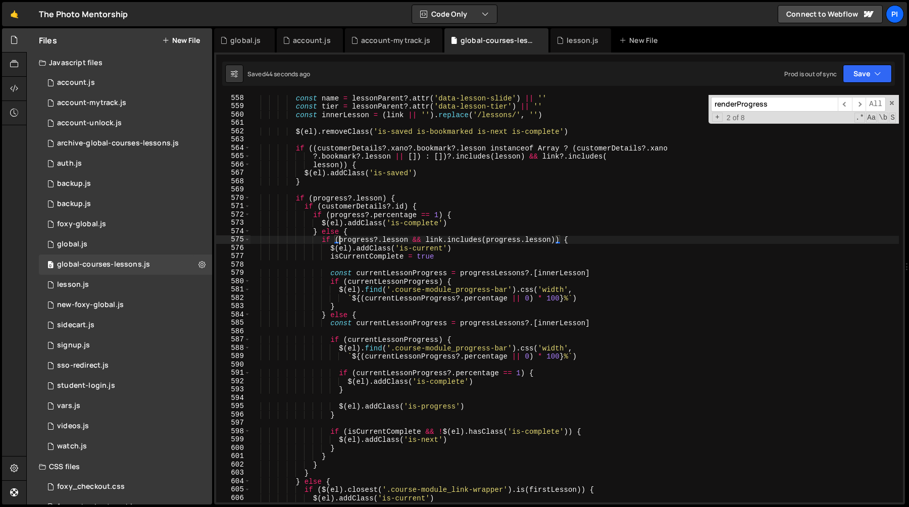
click at [555, 243] on div "const name = lessonParent ?. attr ( 'data-lesson-slide' ) || '' const tier = le…" at bounding box center [575, 306] width 649 height 424
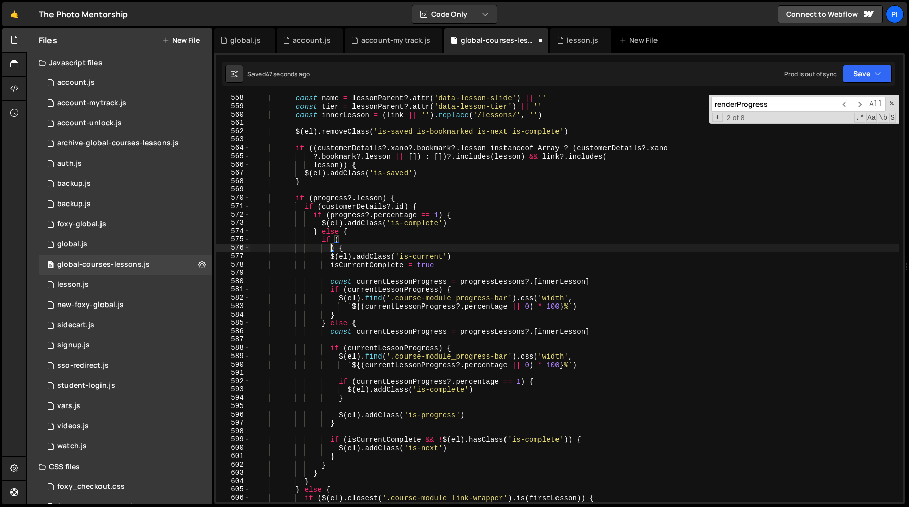
type textarea ") {"
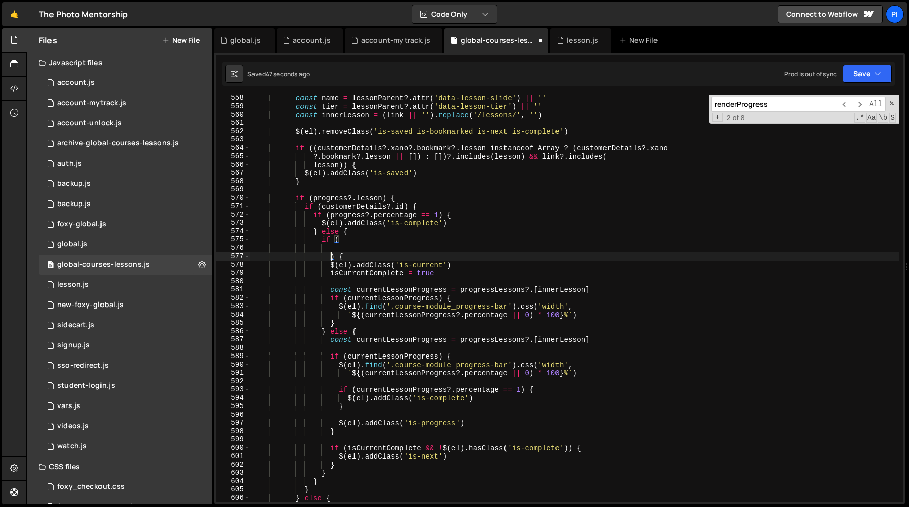
scroll to position [0, 5]
paste textarea "link?.includes(progress.lesson))"
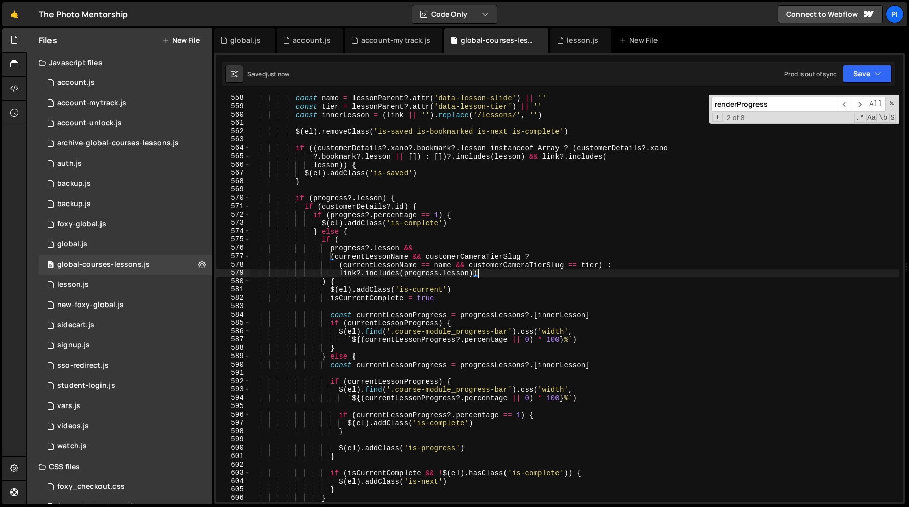
click at [411, 235] on div "const name = lessonParent ?. attr ( 'data-lesson-slide' ) || '' const tier = le…" at bounding box center [575, 306] width 649 height 424
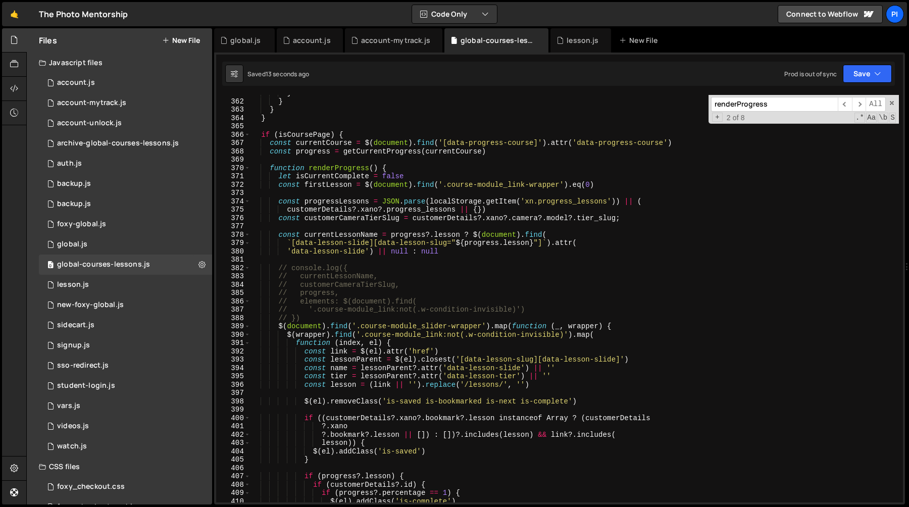
scroll to position [2990, 0]
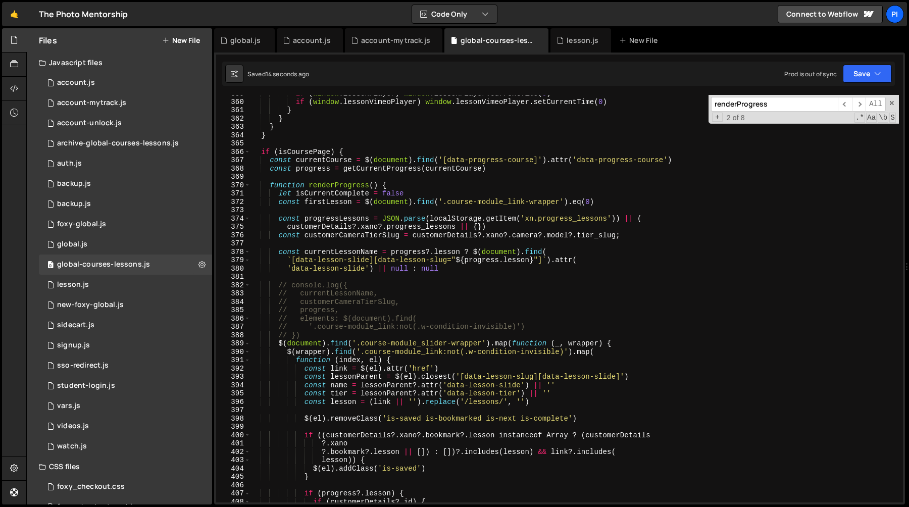
click at [542, 328] on div "if ( window . lessonPlayer ) window . lessonPlayer . currentTime ( 0 ) if ( win…" at bounding box center [575, 301] width 649 height 424
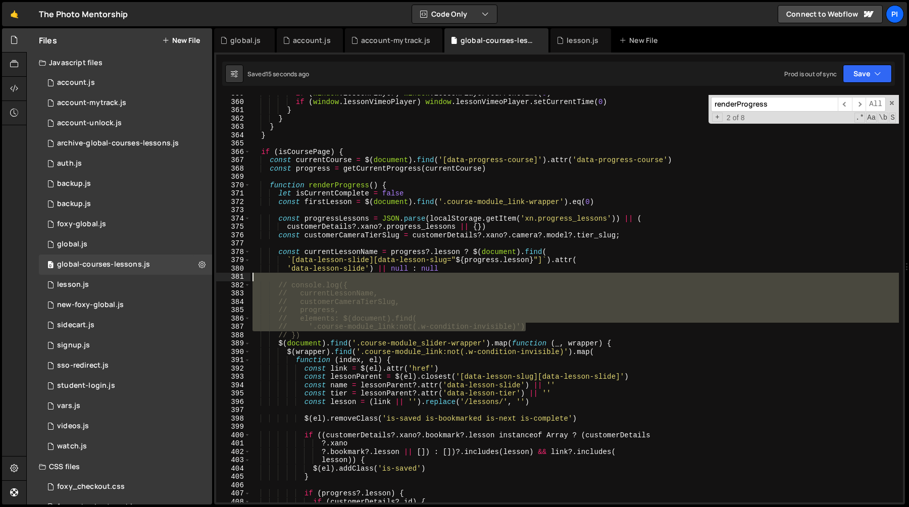
drag, startPoint x: 542, startPoint y: 328, endPoint x: 446, endPoint y: 277, distance: 108.0
click at [446, 277] on div "if ( window . lessonPlayer ) window . lessonPlayer . currentTime ( 0 ) if ( win…" at bounding box center [575, 301] width 649 height 424
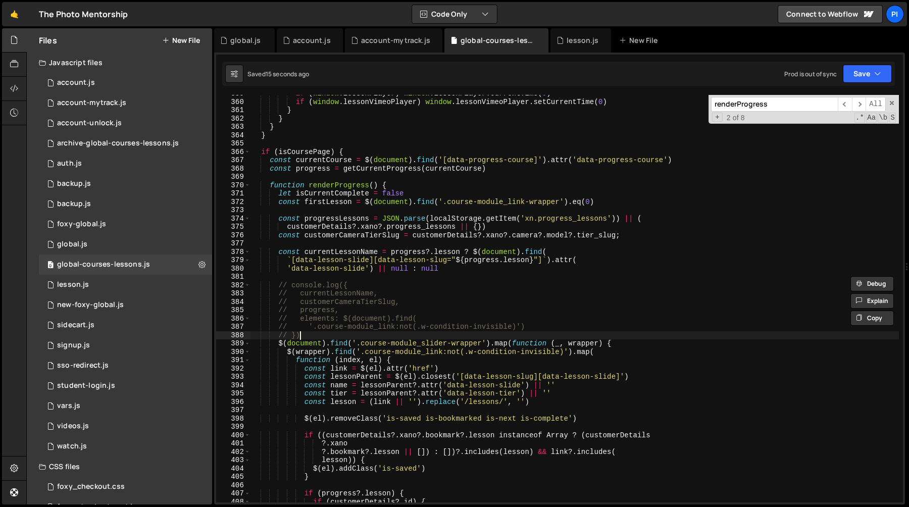
click at [316, 332] on div "if ( window . lessonPlayer ) window . lessonPlayer . currentTime ( 0 ) if ( win…" at bounding box center [575, 301] width 649 height 424
type textarea "// })"
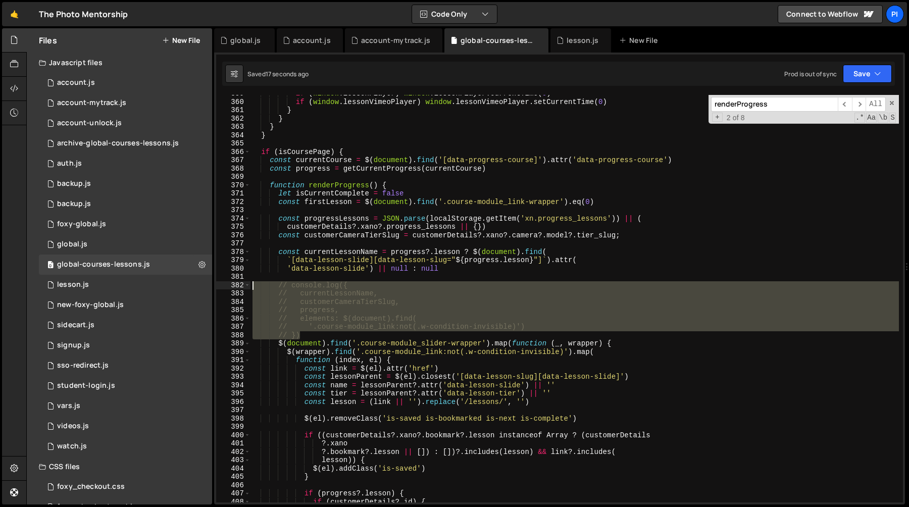
scroll to position [0, 0]
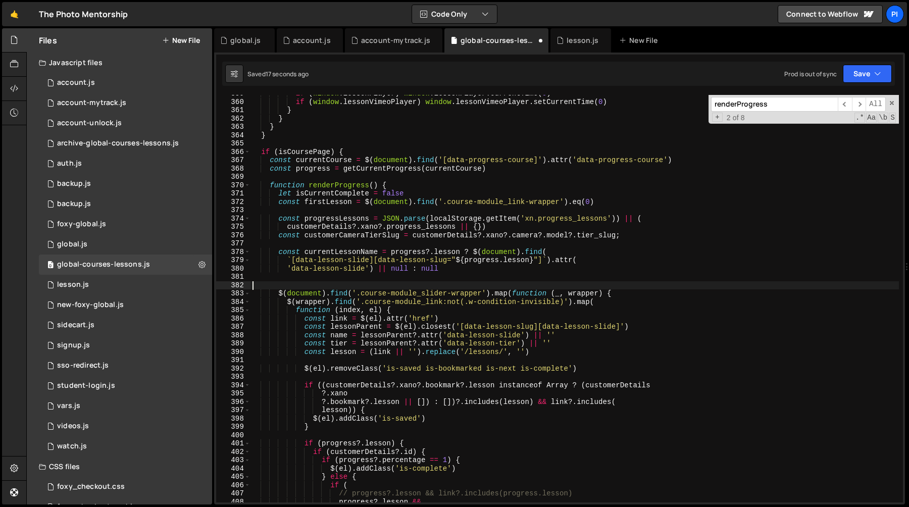
drag, startPoint x: 316, startPoint y: 332, endPoint x: 252, endPoint y: 288, distance: 78.4
click at [252, 288] on div "if ( window . lessonPlayer ) window . lessonPlayer . currentTime ( 0 ) if ( win…" at bounding box center [575, 301] width 649 height 424
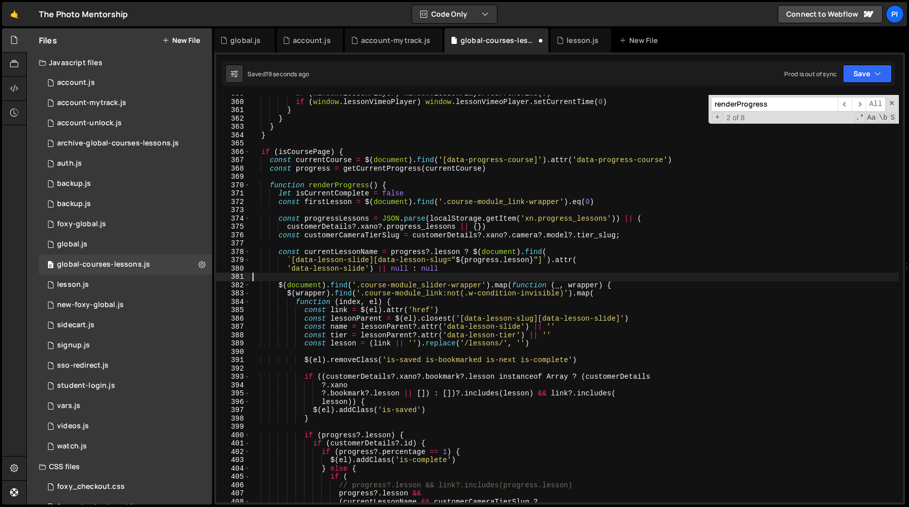
click at [591, 260] on div "if ( window . lessonPlayer ) window . lessonPlayer . currentTime ( 0 ) if ( win…" at bounding box center [575, 301] width 649 height 424
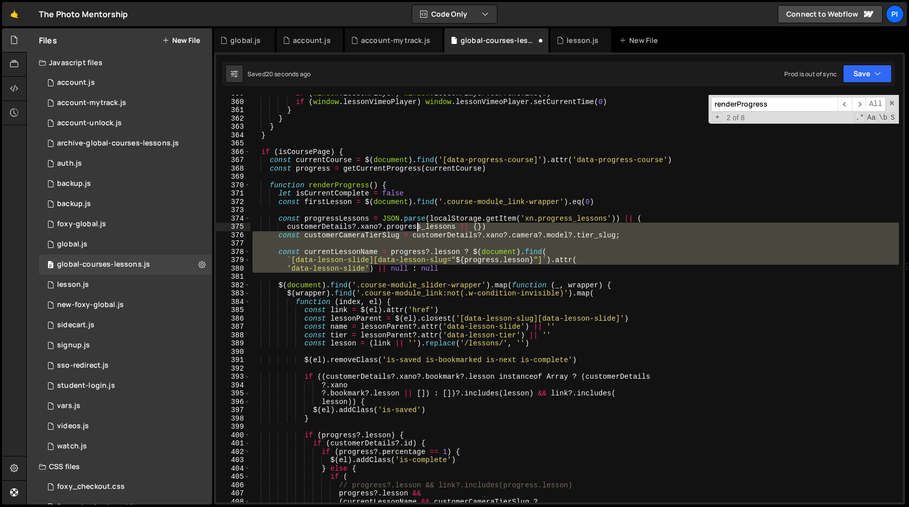
drag, startPoint x: 591, startPoint y: 260, endPoint x: 417, endPoint y: 231, distance: 176.2
click at [417, 231] on div "if ( window . lessonPlayer ) window . lessonPlayer . currentTime ( 0 ) if ( win…" at bounding box center [575, 301] width 649 height 424
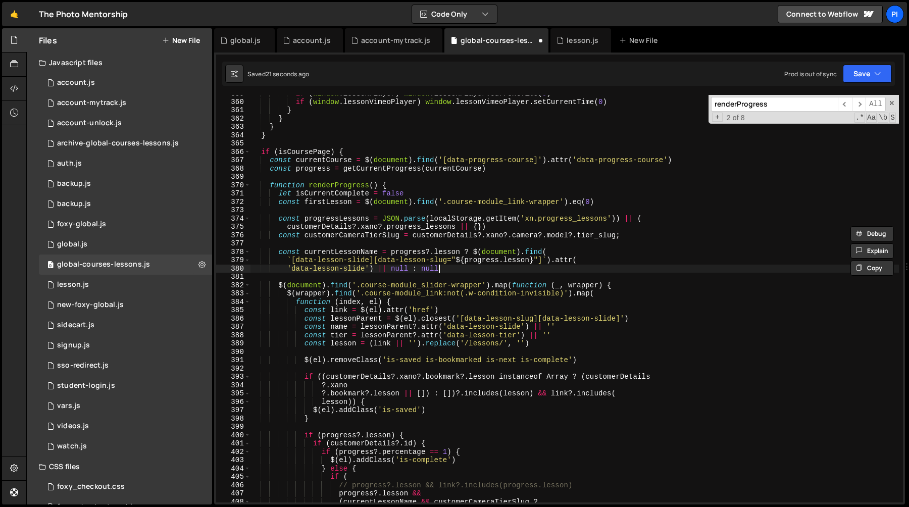
click at [485, 270] on div "if ( window . lessonPlayer ) window . lessonPlayer . currentTime ( 0 ) if ( win…" at bounding box center [575, 301] width 649 height 424
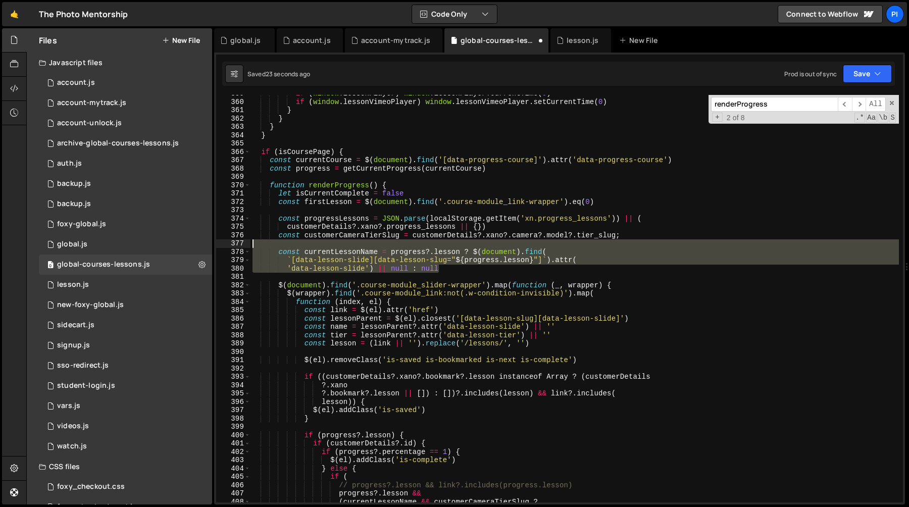
drag, startPoint x: 454, startPoint y: 270, endPoint x: 260, endPoint y: 242, distance: 196.1
click at [260, 242] on div "if ( window . lessonPlayer ) window . lessonPlayer . currentTime ( 0 ) if ( win…" at bounding box center [575, 301] width 649 height 424
type textarea "const currentLessonName = progress?.lesson ? $(document).find("
click at [291, 242] on div "if ( window . lessonPlayer ) window . lessonPlayer . currentTime ( 0 ) if ( win…" at bounding box center [575, 299] width 649 height 408
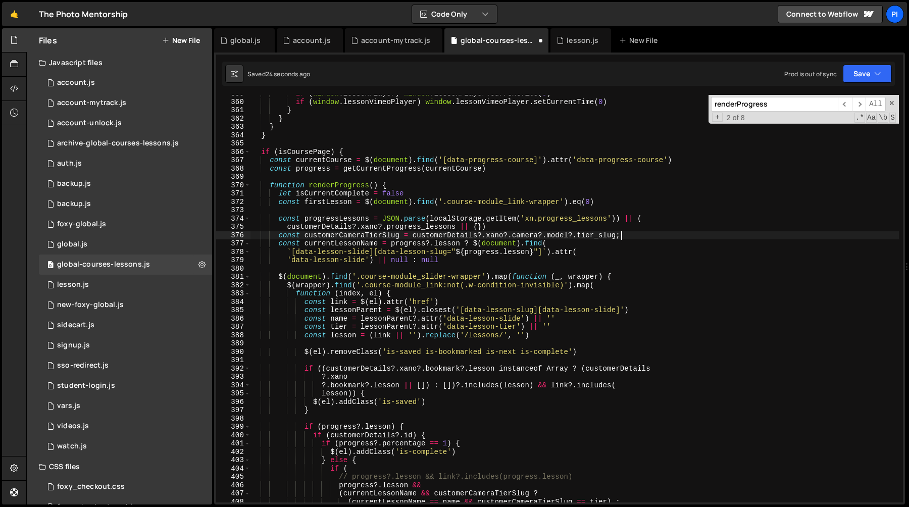
click at [275, 235] on div "if ( window . lessonPlayer ) window . lessonPlayer . currentTime ( 0 ) if ( win…" at bounding box center [575, 301] width 649 height 424
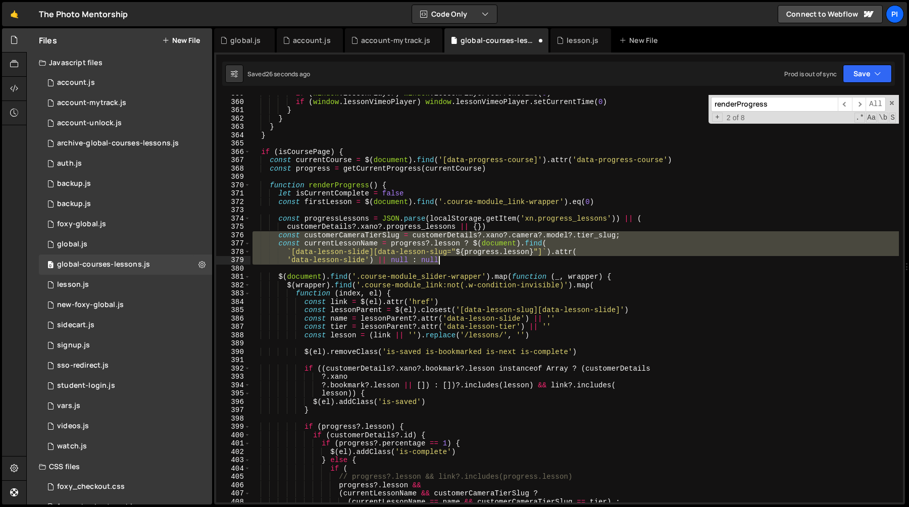
drag, startPoint x: 275, startPoint y: 235, endPoint x: 461, endPoint y: 257, distance: 187.1
click at [461, 257] on div "if ( window . lessonPlayer ) window . lessonPlayer . currentTime ( 0 ) if ( win…" at bounding box center [575, 301] width 649 height 424
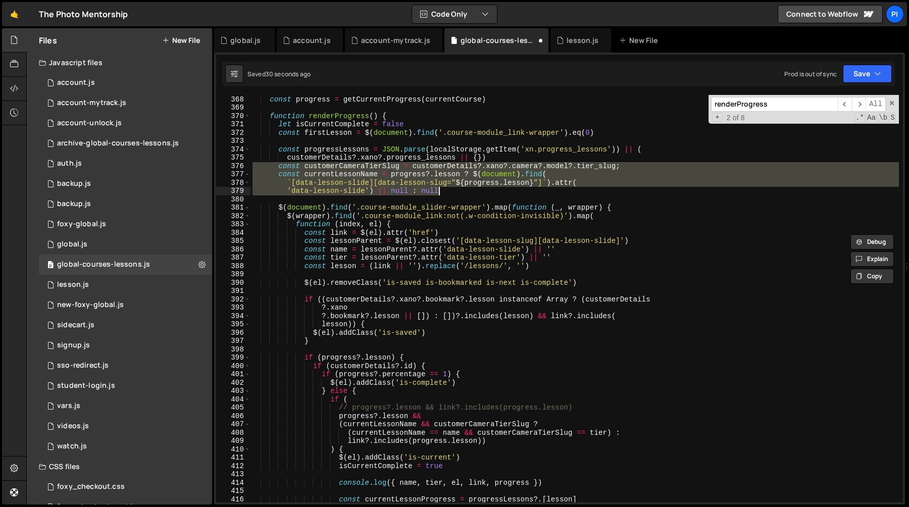
scroll to position [3067, 0]
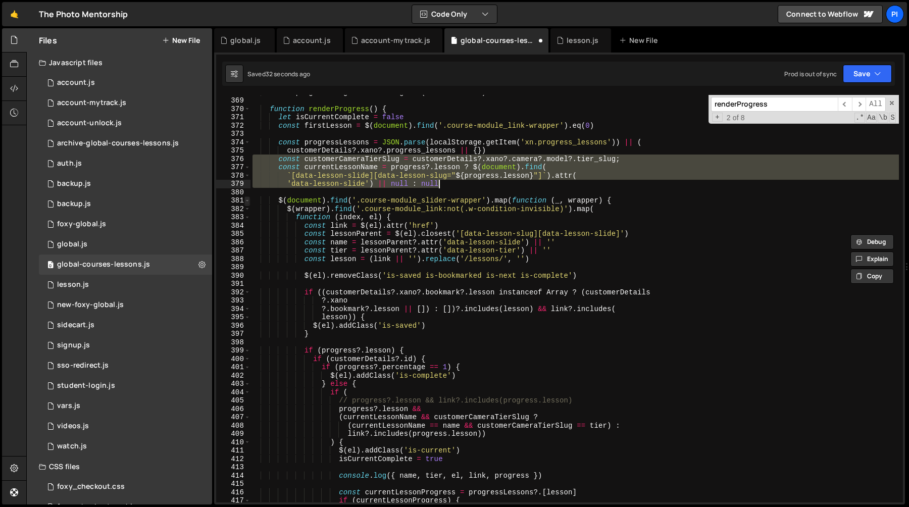
click at [246, 201] on span at bounding box center [248, 201] width 6 height 9
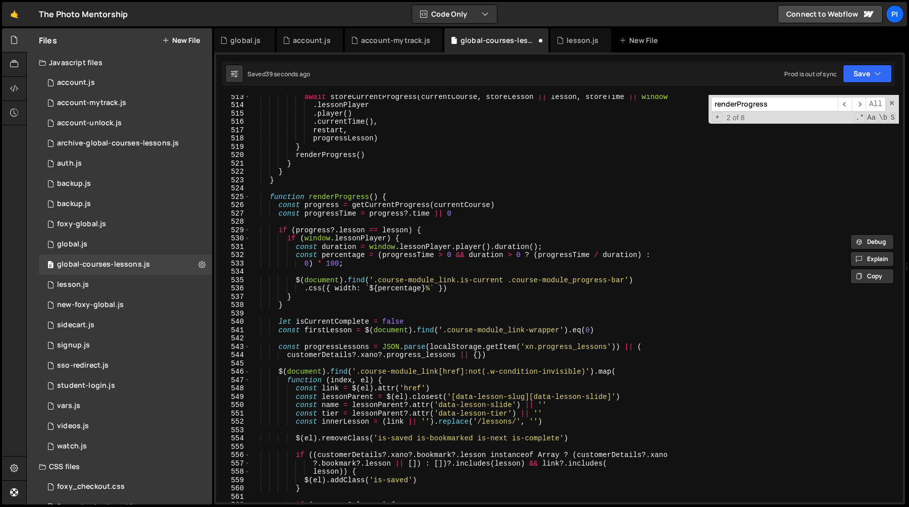
scroll to position [3715, 0]
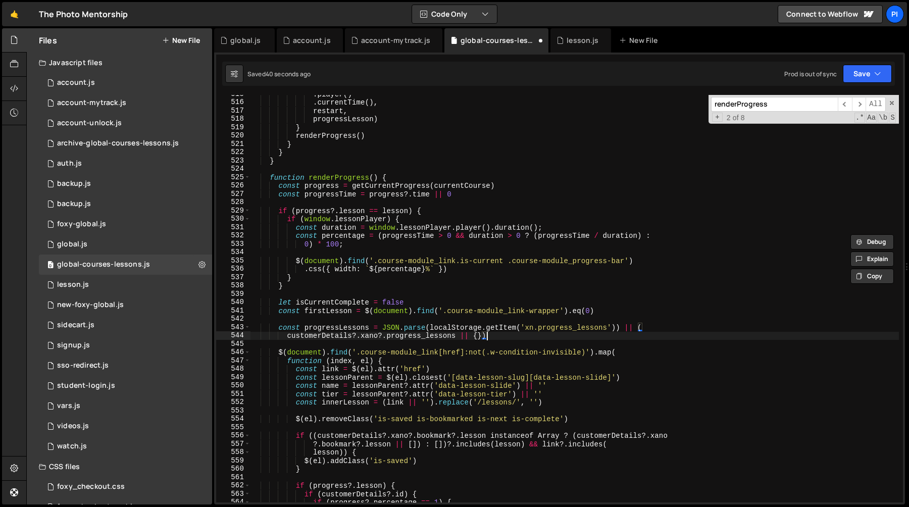
click at [494, 335] on div ". player ( ) . currentTime ( ) , restart , progressLesson ) } renderProgress ( …" at bounding box center [575, 302] width 649 height 424
type textarea "customerDetails?.xano?.progress_lessons || {})"
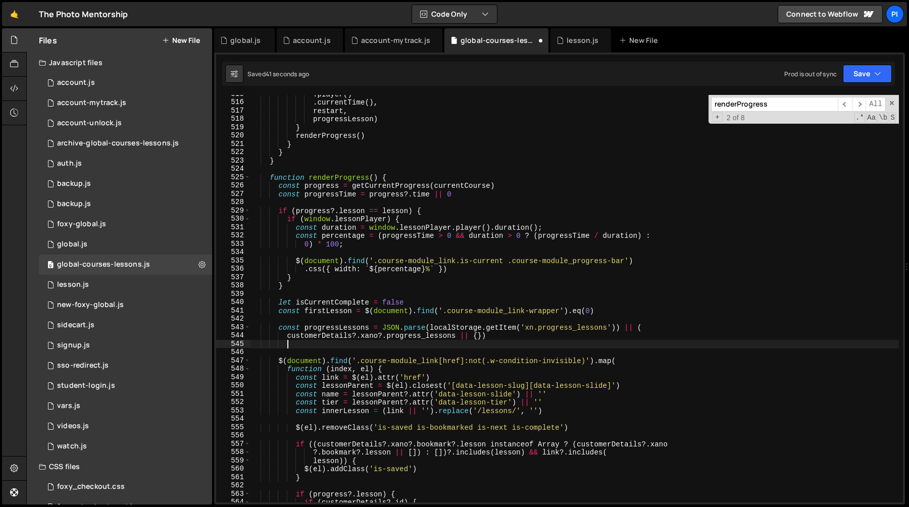
paste textarea "'data-lesson-slide') || null : null"
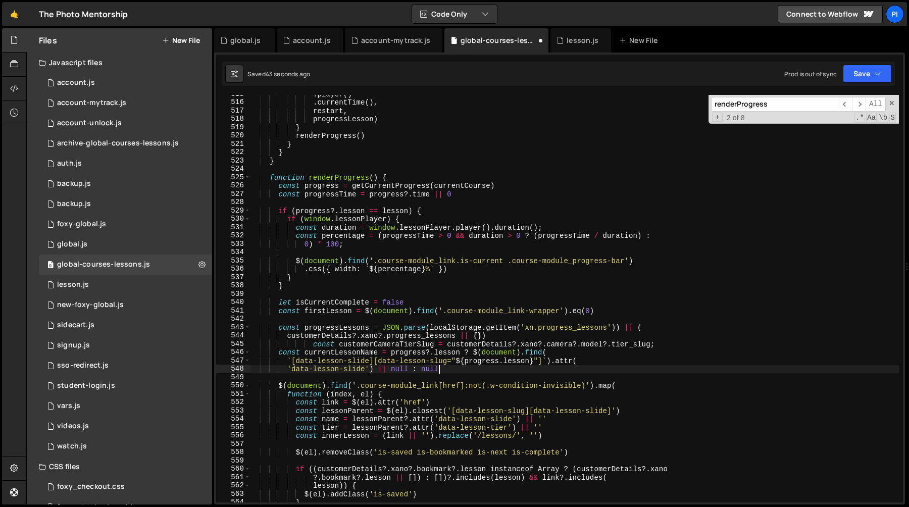
click at [417, 353] on div ". player ( ) . currentTime ( ) , restart , progressLesson ) } renderProgress ( …" at bounding box center [575, 302] width 649 height 424
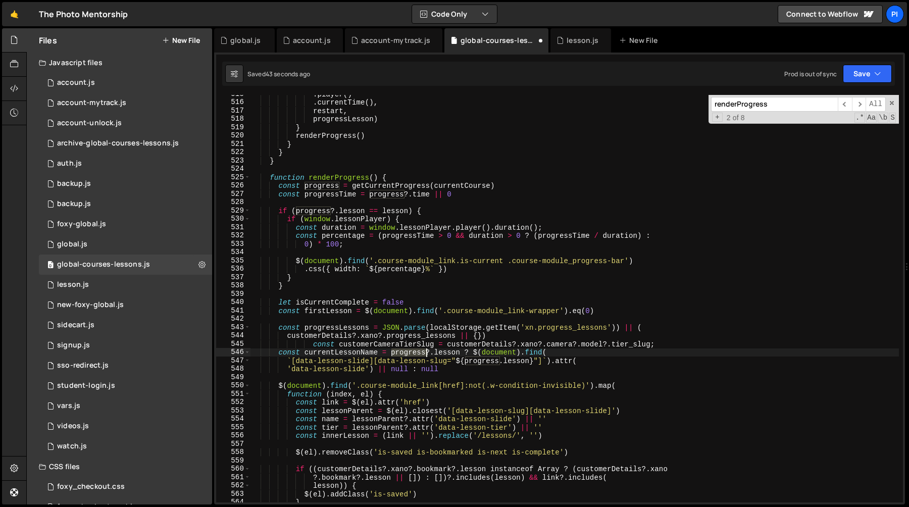
click at [417, 353] on div ". player ( ) . currentTime ( ) , restart , progressLesson ) } renderProgress ( …" at bounding box center [575, 302] width 649 height 424
click at [509, 338] on div ". player ( ) . currentTime ( ) , restart , progressLesson ) } renderProgress ( …" at bounding box center [575, 302] width 649 height 424
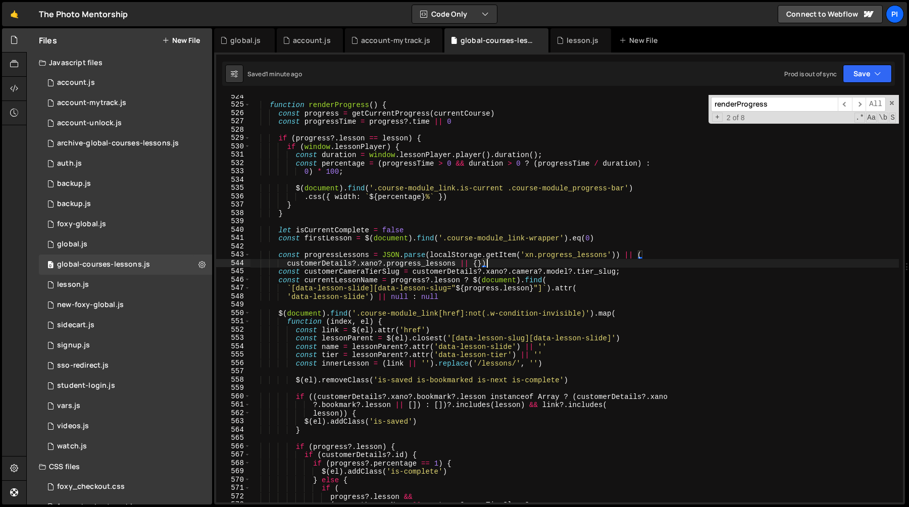
scroll to position [4363, 0]
click at [249, 315] on span at bounding box center [248, 314] width 6 height 9
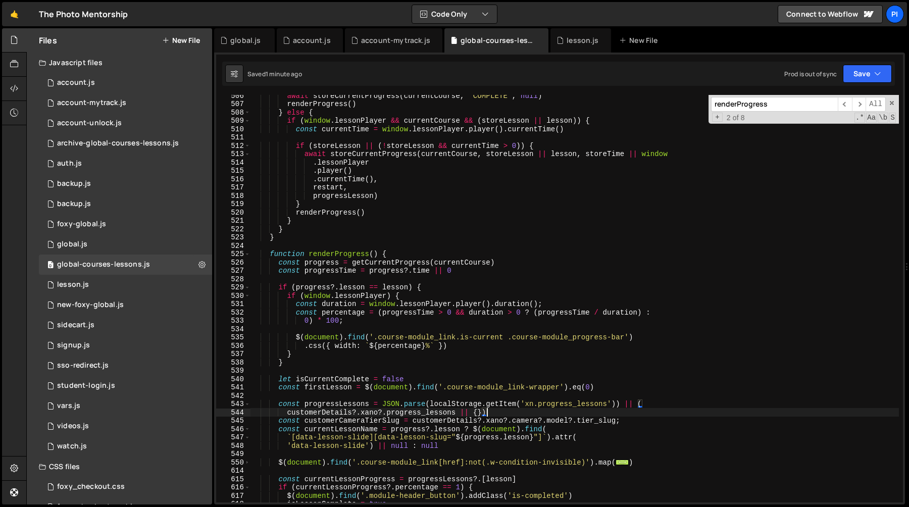
scroll to position [4266, 0]
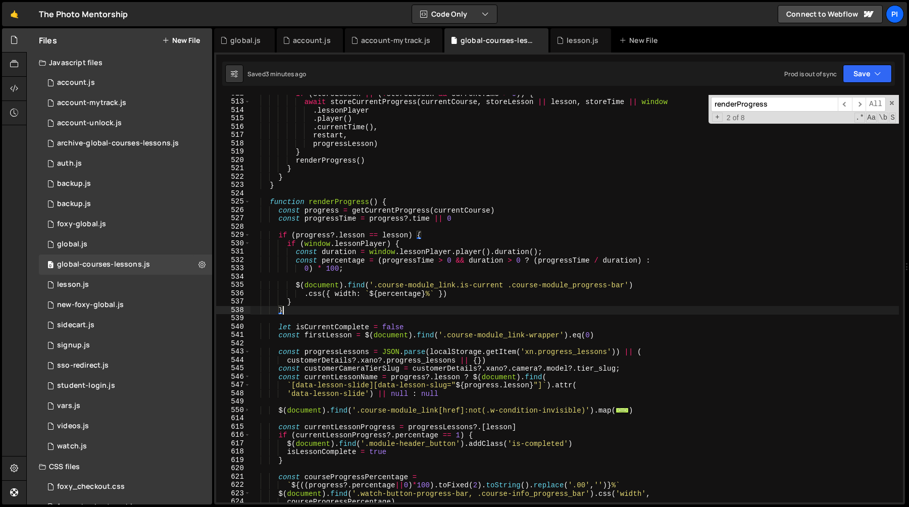
click at [390, 314] on div "if ( storeLesson || ( ! storeLesson && currentTime > 0 )) { await storeCurrentP…" at bounding box center [575, 301] width 649 height 424
click at [324, 186] on div "if ( storeLesson || ( ! storeLesson && currentTime > 0 )) { await storeCurrentP…" at bounding box center [575, 301] width 649 height 424
type textarea "}"
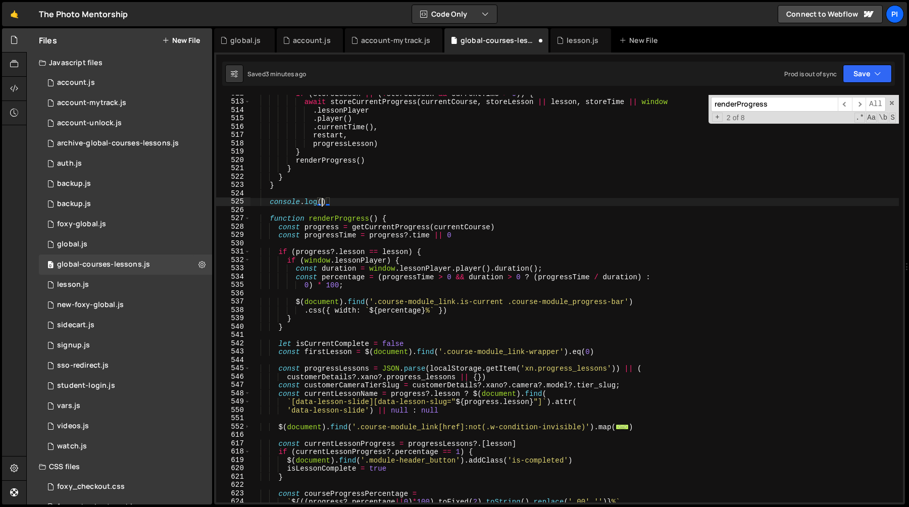
scroll to position [0, 5]
type textarea "}"
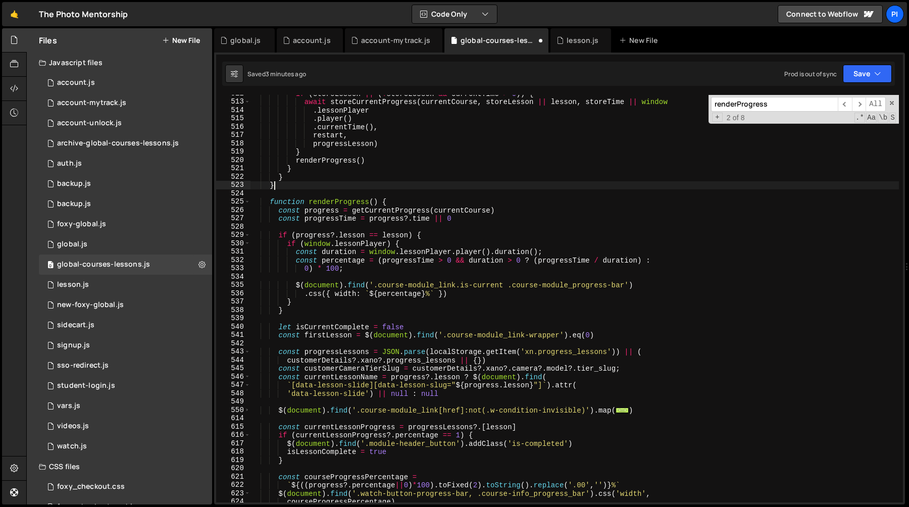
scroll to position [0, 1]
click at [340, 226] on div "if ( storeLesson || ( ! storeLesson && currentTime > 0 )) { await storeCurrentP…" at bounding box center [575, 301] width 649 height 424
click at [308, 312] on div "if ( storeLesson || ( ! storeLesson && currentTime > 0 )) { await storeCurrentP…" at bounding box center [575, 301] width 649 height 424
type textarea "}"
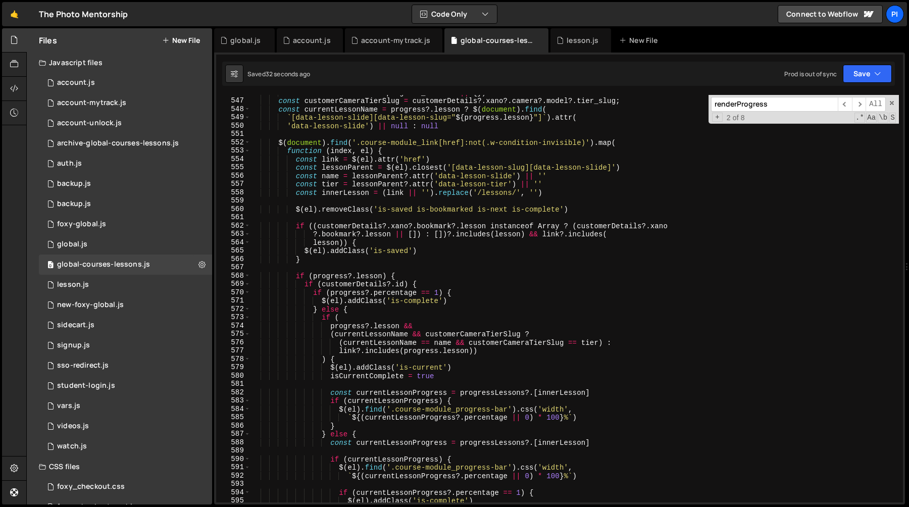
scroll to position [4551, 0]
click at [377, 333] on div "customerDetails ?. xano ?. progress_lessons || { }) const customerCameraTierSlu…" at bounding box center [575, 299] width 649 height 424
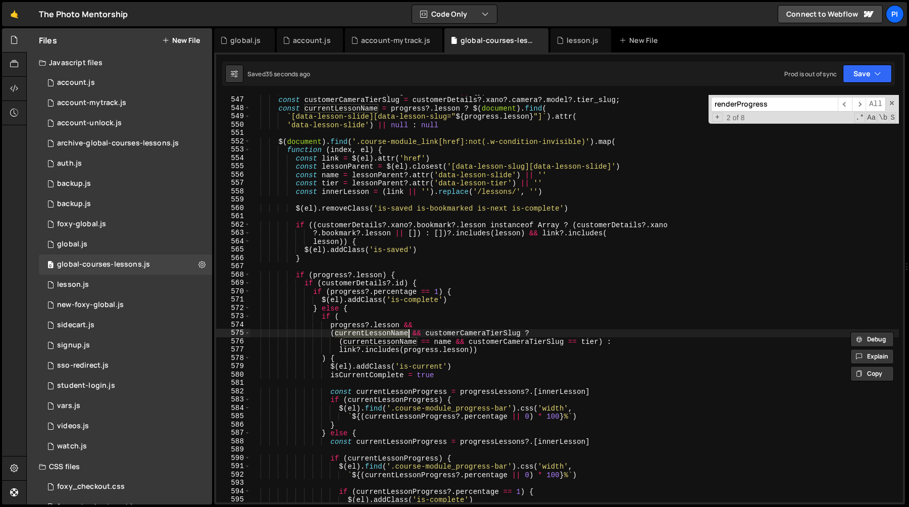
click at [459, 332] on div "customerDetails ?. xano ?. progress_lessons || { }) const customerCameraTierSlu…" at bounding box center [575, 299] width 649 height 424
click at [368, 331] on div "customerDetails ?. xano ?. progress_lessons || { }) const customerCameraTierSlu…" at bounding box center [575, 299] width 649 height 424
click at [404, 343] on div "customerDetails ?. xano ?. progress_lessons || { }) const customerCameraTierSlu…" at bounding box center [575, 299] width 649 height 424
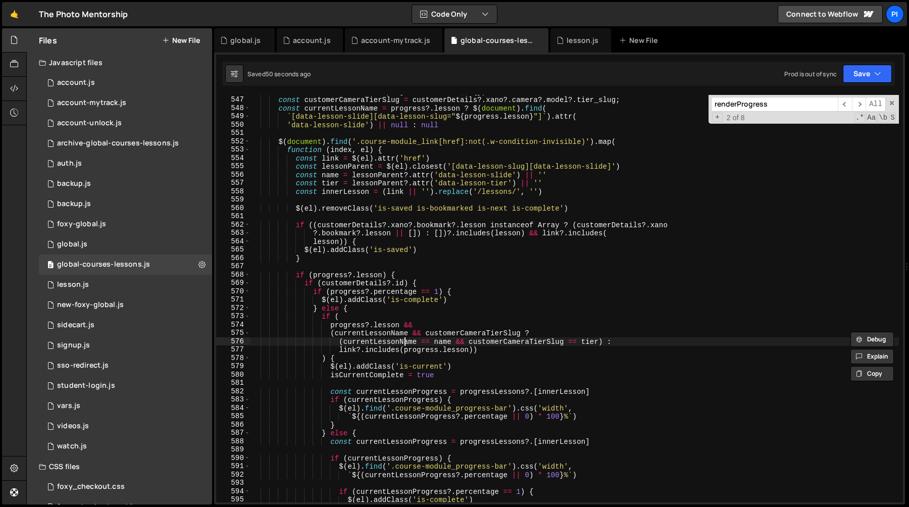
click at [404, 343] on div "customerDetails ?. xano ?. progress_lessons || { }) const customerCameraTierSlu…" at bounding box center [575, 299] width 649 height 424
click at [505, 342] on div "customerDetails ?. xano ?. progress_lessons || { }) const customerCameraTierSlu…" at bounding box center [575, 299] width 649 height 424
click at [373, 343] on div "customerDetails ?. xano ?. progress_lessons || { }) const customerCameraTierSlu…" at bounding box center [575, 299] width 649 height 424
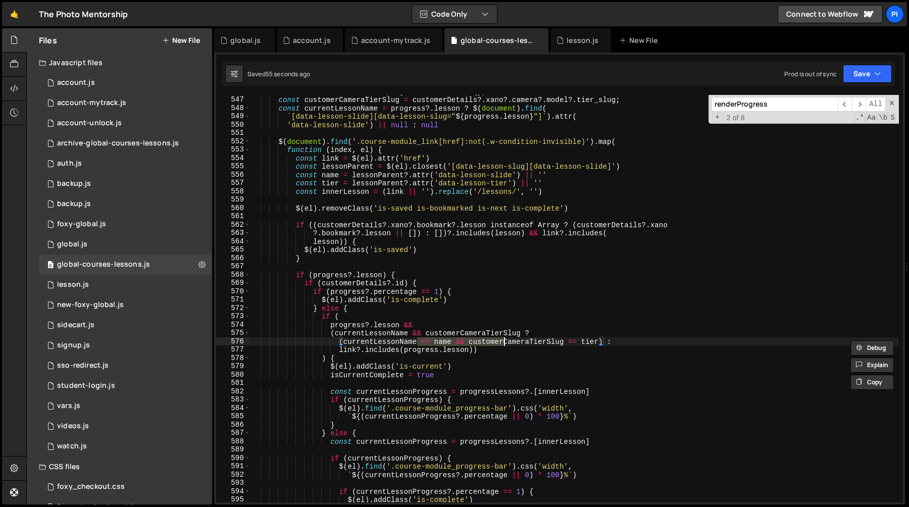
click at [502, 343] on div "customerDetails ?. xano ?. progress_lessons || { }) const customerCameraTierSlu…" at bounding box center [575, 299] width 649 height 424
click at [547, 343] on div "customerDetails ?. xano ?. progress_lessons || { }) const customerCameraTierSlu…" at bounding box center [575, 299] width 649 height 408
click at [585, 336] on div "customerDetails ?. xano ?. progress_lessons || { }) const customerCameraTierSlu…" at bounding box center [575, 299] width 649 height 424
click at [599, 344] on div "customerDetails ?. xano ?. progress_lessons || { }) const customerCameraTierSlu…" at bounding box center [575, 299] width 649 height 424
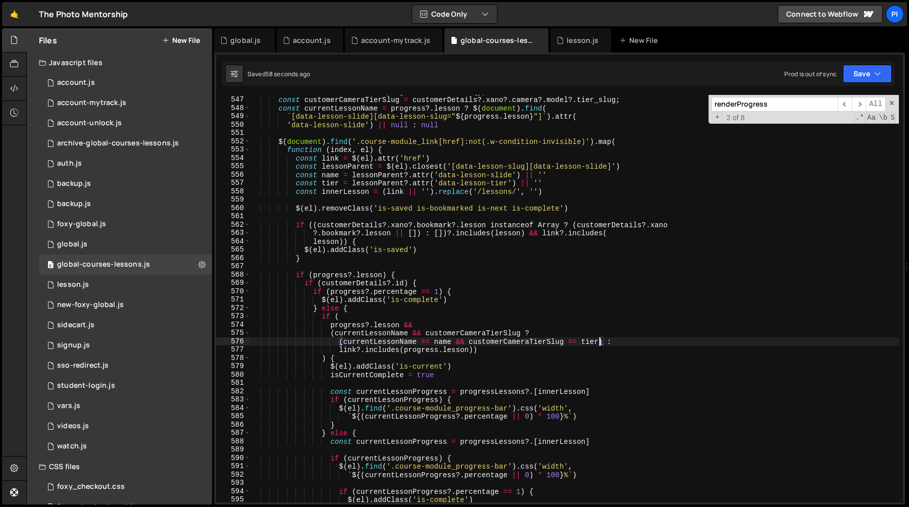
scroll to position [0, 24]
click at [341, 353] on div "customerDetails ?. xano ?. progress_lessons || { }) const customerCameraTierSlu…" at bounding box center [575, 299] width 649 height 424
click at [499, 336] on div "customerDetails ?. xano ?. progress_lessons || { }) const customerCameraTierSlu…" at bounding box center [575, 299] width 649 height 424
click at [340, 353] on div "customerDetails ?. xano ?. progress_lessons || { }) const customerCameraTierSlu…" at bounding box center [575, 299] width 649 height 424
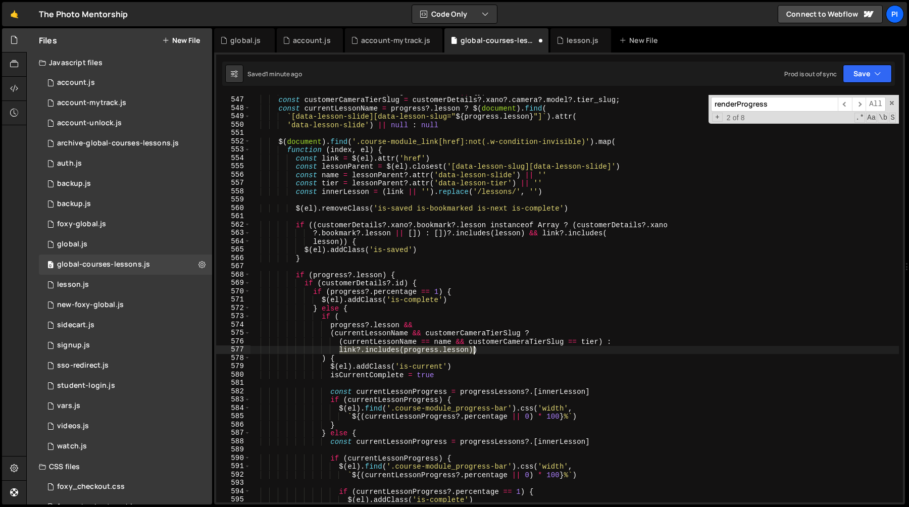
click at [473, 351] on div "customerDetails ?. xano ?. progress_lessons || { }) const customerCameraTierSlu…" at bounding box center [575, 299] width 649 height 424
click at [460, 343] on div "customerDetails ?. xano ?. progress_lessons || { }) const customerCameraTierSlu…" at bounding box center [575, 299] width 649 height 424
click at [490, 342] on div "customerDetails ?. xano ?. progress_lessons || { }) const customerCameraTierSlu…" at bounding box center [575, 299] width 649 height 424
click at [462, 345] on div "customerDetails ?. xano ?. progress_lessons || { }) const customerCameraTierSlu…" at bounding box center [575, 299] width 649 height 424
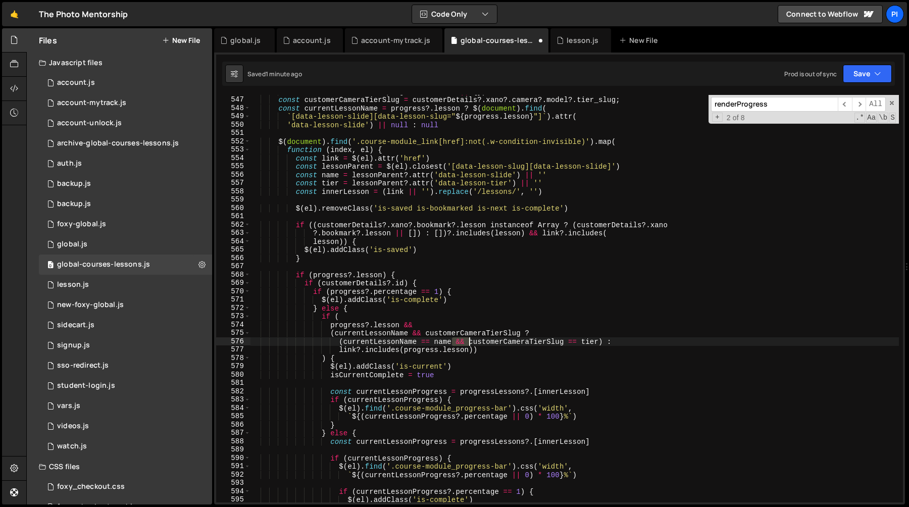
click at [462, 345] on div "customerDetails ?. xano ?. progress_lessons || { }) const customerCameraTierSlu…" at bounding box center [575, 299] width 649 height 424
click at [497, 345] on div "customerDetails ?. xano ?. progress_lessons || { }) const customerCameraTierSlu…" at bounding box center [575, 299] width 649 height 424
click at [464, 343] on div "customerDetails ?. xano ?. progress_lessons || { }) const customerCameraTierSlu…" at bounding box center [575, 299] width 649 height 424
click at [496, 343] on div "customerDetails ?. xano ?. progress_lessons || { }) const customerCameraTierSlu…" at bounding box center [575, 299] width 649 height 424
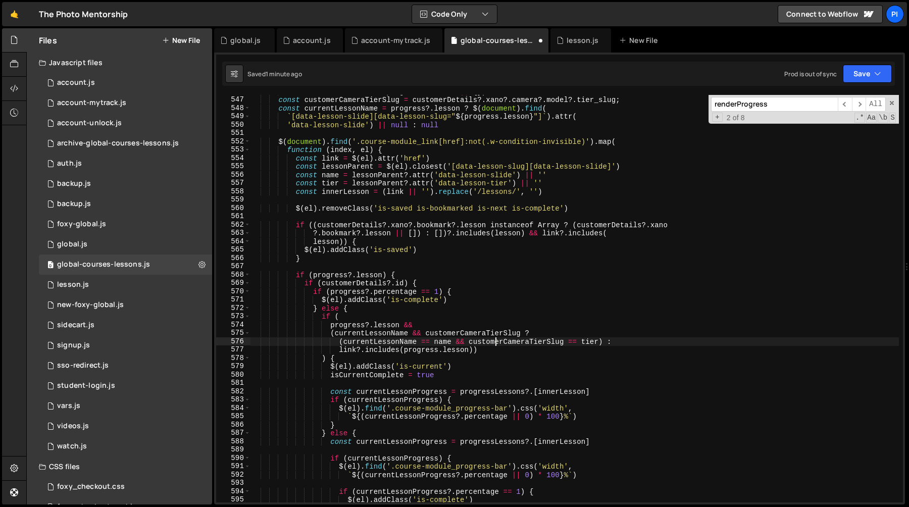
click at [464, 344] on div "customerDetails ?. xano ?. progress_lessons || { }) const customerCameraTierSlu…" at bounding box center [575, 299] width 649 height 424
click at [497, 343] on div "customerDetails ?. xano ?. progress_lessons || { }) const customerCameraTierSlu…" at bounding box center [575, 299] width 649 height 424
click at [614, 343] on div "customerDetails ?. xano ?. progress_lessons || { }) const customerCameraTierSlu…" at bounding box center [575, 299] width 649 height 424
click at [360, 342] on div "customerDetails ?. xano ?. progress_lessons || { }) const customerCameraTierSlu…" at bounding box center [575, 299] width 649 height 424
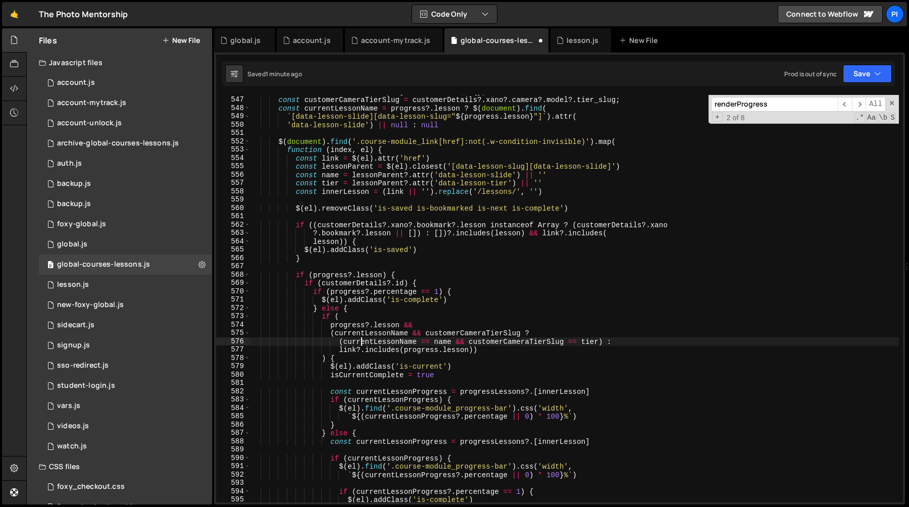
click at [360, 342] on div "customerDetails ?. xano ?. progress_lessons || { }) const customerCameraTierSlu…" at bounding box center [575, 299] width 649 height 424
click at [598, 344] on div "customerDetails ?. xano ?. progress_lessons || { }) const customerCameraTierSlu…" at bounding box center [575, 299] width 649 height 424
click at [344, 342] on div "customerDetails ?. xano ?. progress_lessons || { }) const customerCameraTierSlu…" at bounding box center [575, 299] width 649 height 424
click at [341, 351] on div "customerDetails ?. xano ?. progress_lessons || { }) const customerCameraTierSlu…" at bounding box center [575, 299] width 649 height 424
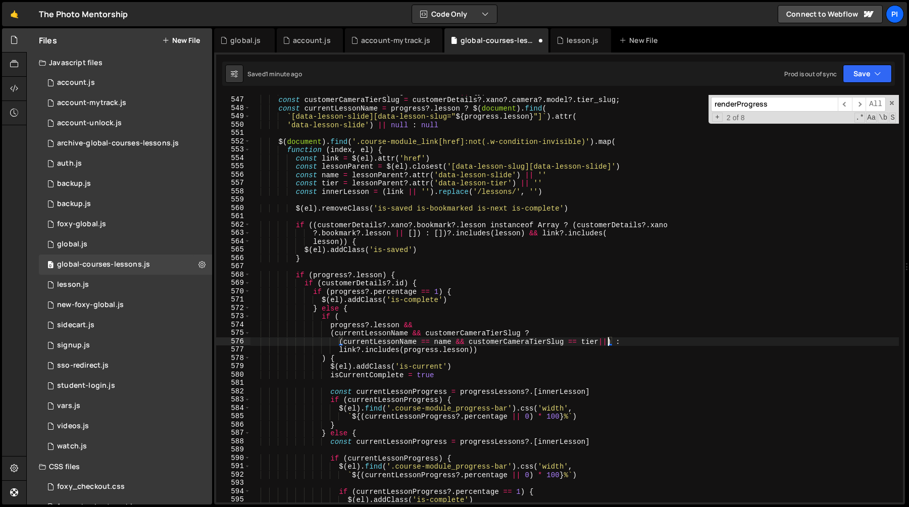
scroll to position [0, 15]
click at [473, 354] on div "customerDetails ?. xano ?. progress_lessons || { }) const customerCameraTierSlu…" at bounding box center [575, 299] width 649 height 424
click at [607, 341] on div "customerDetails ?. xano ?. progress_lessons || { }) const customerCameraTierSlu…" at bounding box center [575, 299] width 649 height 424
paste textarea "link?.includes(progress.lesson)"
click at [608, 344] on div "customerDetails ?. xano ?. progress_lessons || { }) const customerCameraTierSlu…" at bounding box center [575, 299] width 649 height 424
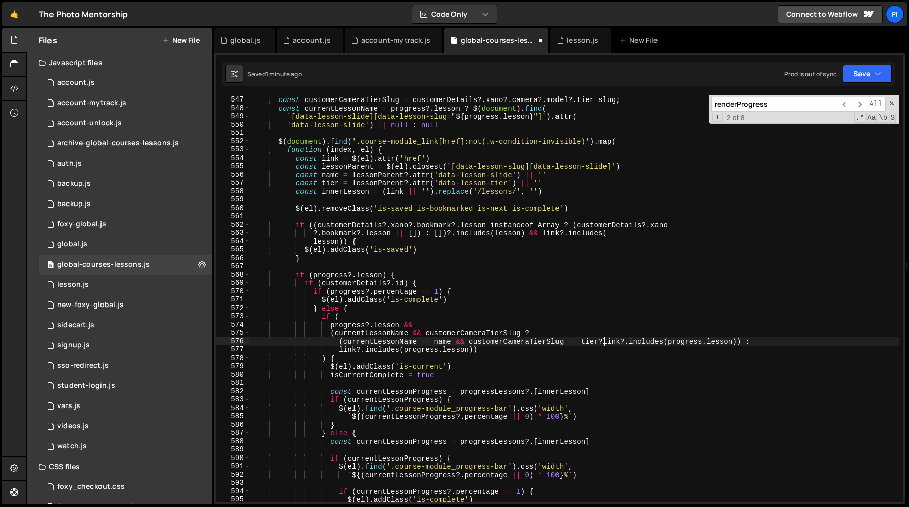
scroll to position [0, 25]
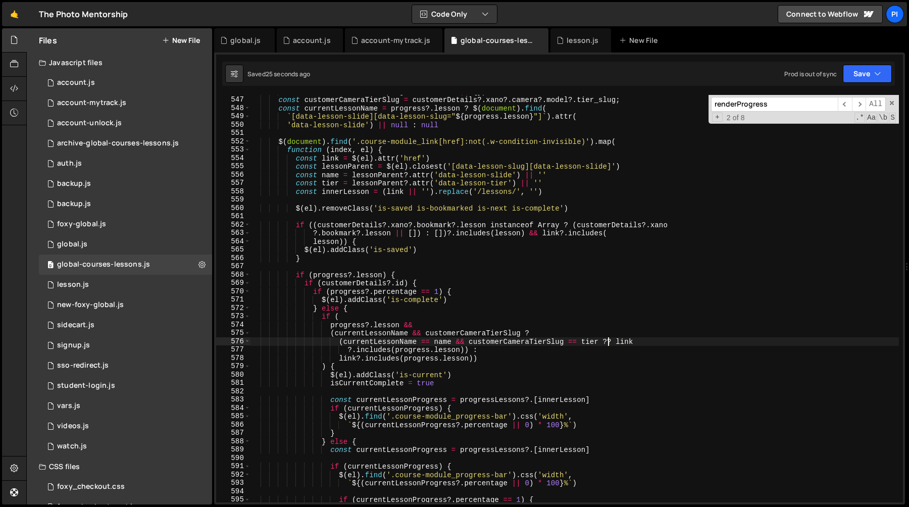
click at [608, 342] on div "customerDetails ?. xano ?. progress_lessons || { }) const customerCameraTierSlu…" at bounding box center [575, 299] width 649 height 424
click at [602, 342] on div "customerDetails ?. xano ?. progress_lessons || { }) const customerCameraTierSlu…" at bounding box center [575, 299] width 649 height 424
click at [345, 343] on div "customerDetails ?. xano ?. progress_lessons || { }) const customerCameraTierSlu…" at bounding box center [575, 299] width 649 height 424
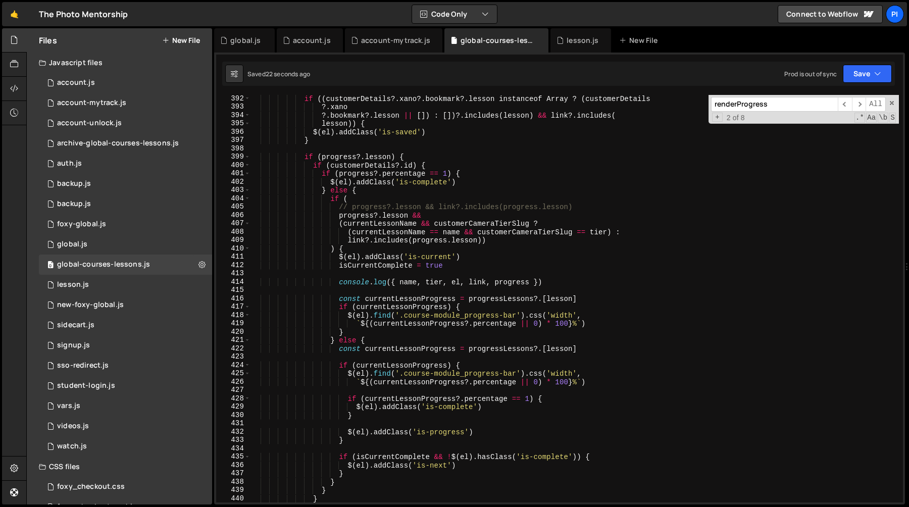
scroll to position [3260, 0]
click at [348, 240] on div "if (( customerDetails ?. xano ?. bookmark ?. lesson instanceof Array ? ( custom…" at bounding box center [575, 307] width 649 height 424
click at [483, 242] on div "if (( customerDetails ?. xano ?. bookmark ?. lesson instanceof Array ? ( custom…" at bounding box center [575, 307] width 649 height 424
click at [609, 232] on div "if (( customerDetails ?. xano ?. bookmark ?. lesson instanceof Array ? ( custom…" at bounding box center [575, 307] width 649 height 424
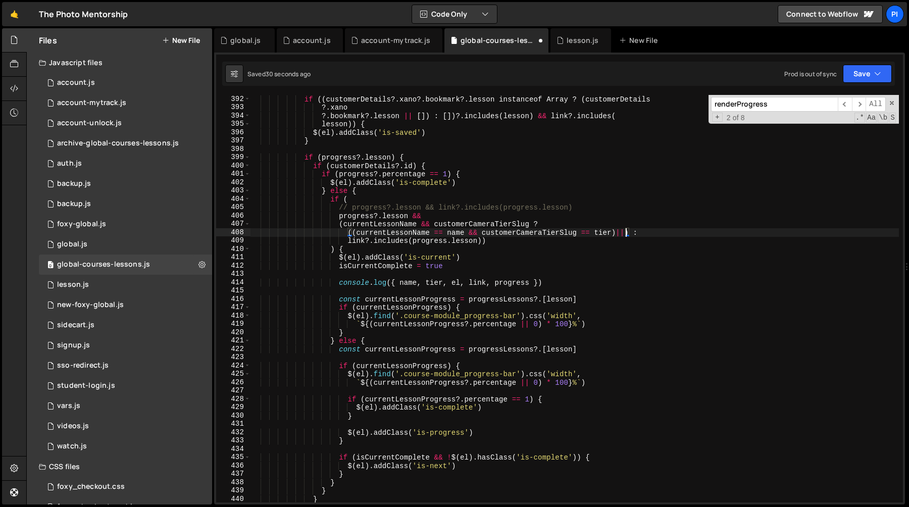
paste textarea "link?.includes(progress.lesson)"
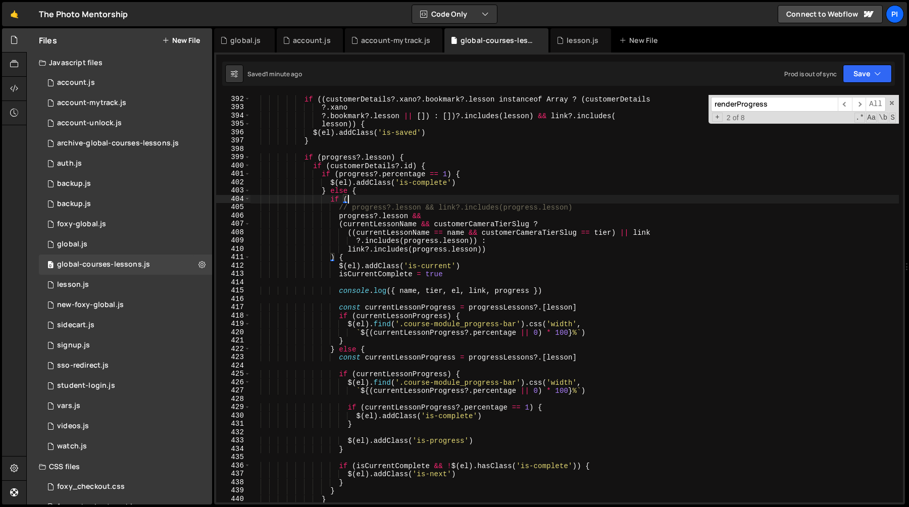
click at [404, 198] on div "if (( customerDetails ?. xano ?. bookmark ?. lesson instanceof Array ? ( custom…" at bounding box center [575, 307] width 649 height 424
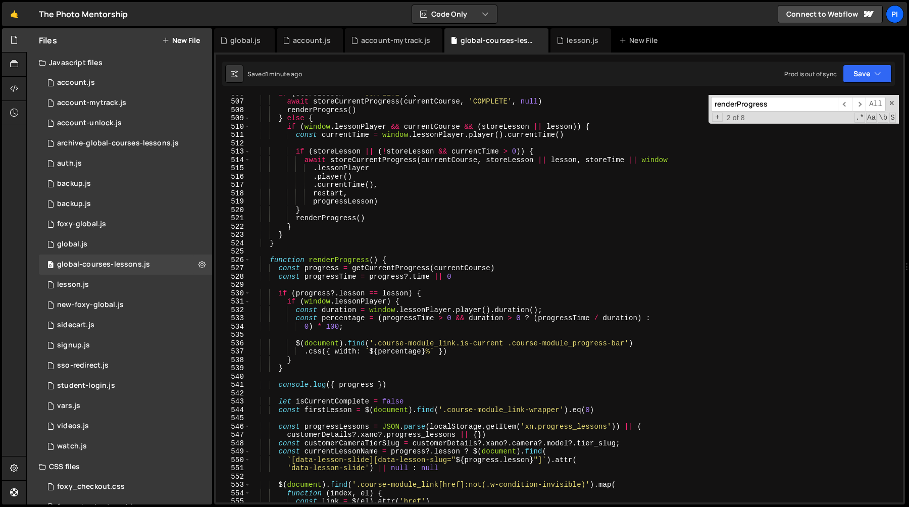
scroll to position [4226, 0]
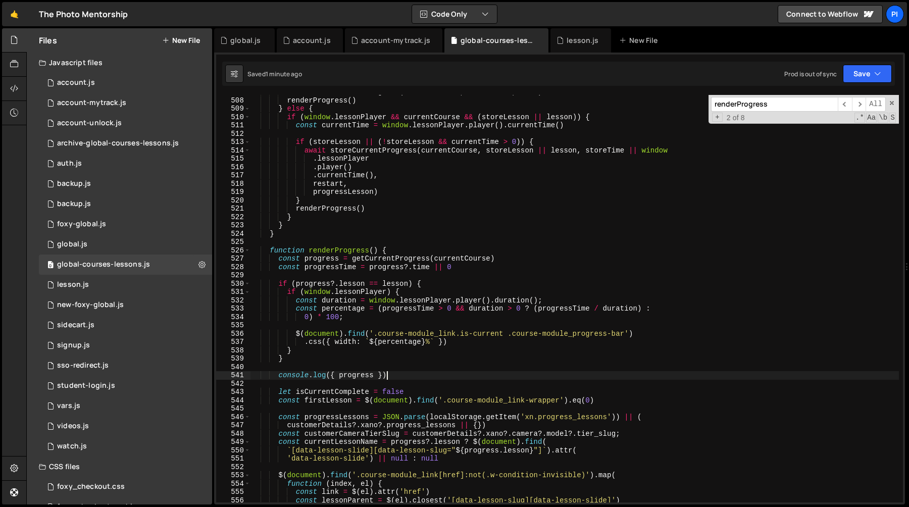
click at [398, 375] on div "await storeCurrentProgress ( currentCourse , 'COMPLETE' , null ) renderProgress…" at bounding box center [575, 300] width 649 height 424
type textarea "console.log({ progress })"
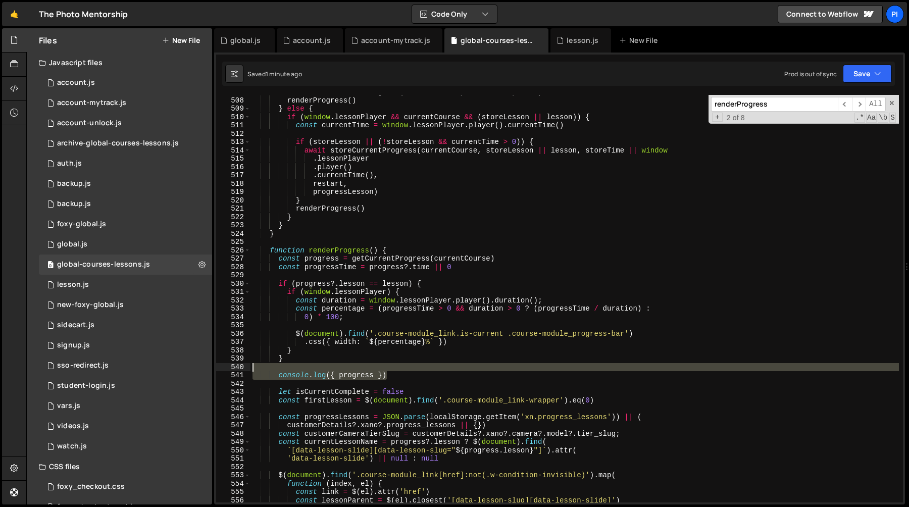
scroll to position [0, 0]
drag, startPoint x: 398, startPoint y: 375, endPoint x: 391, endPoint y: 363, distance: 13.3
click at [391, 363] on div "await storeCurrentProgress ( currentCourse , 'COMPLETE' , null ) renderProgress…" at bounding box center [575, 300] width 649 height 424
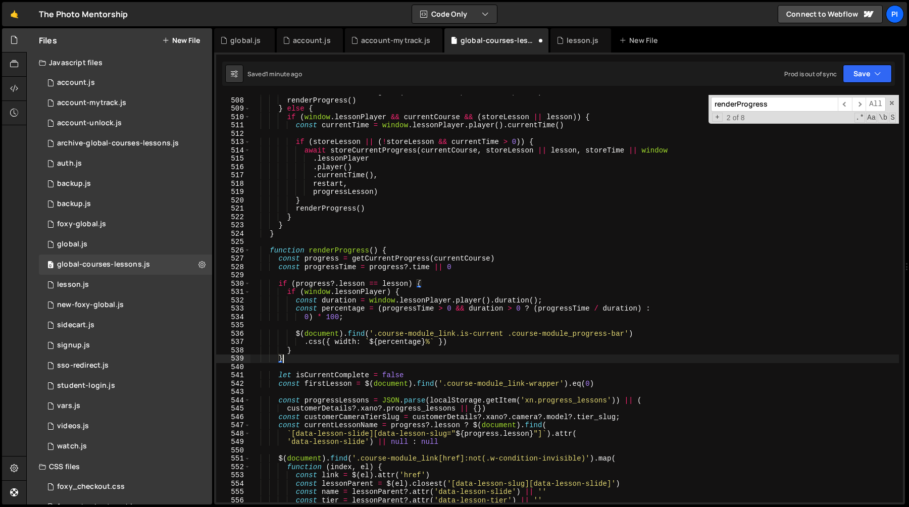
click at [316, 308] on div "await storeCurrentProgress ( currentCourse , 'COMPLETE' , null ) renderProgress…" at bounding box center [575, 300] width 649 height 424
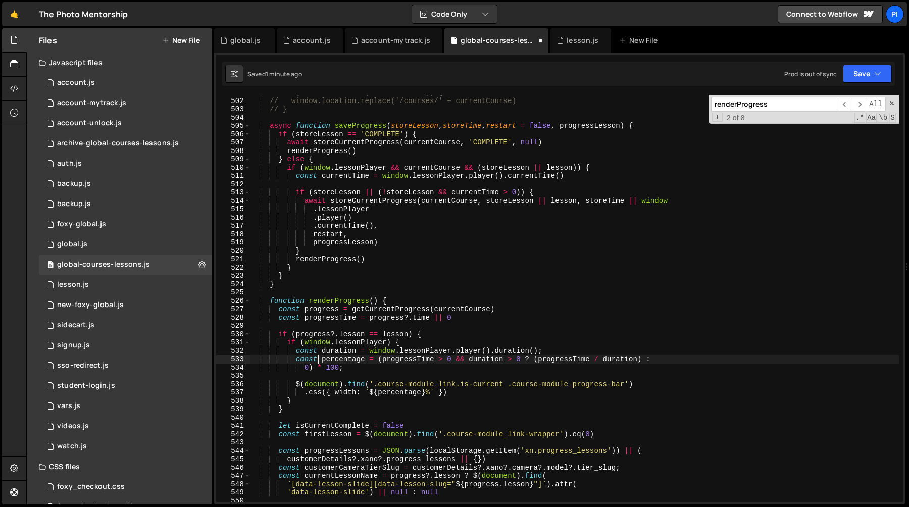
scroll to position [4177, 0]
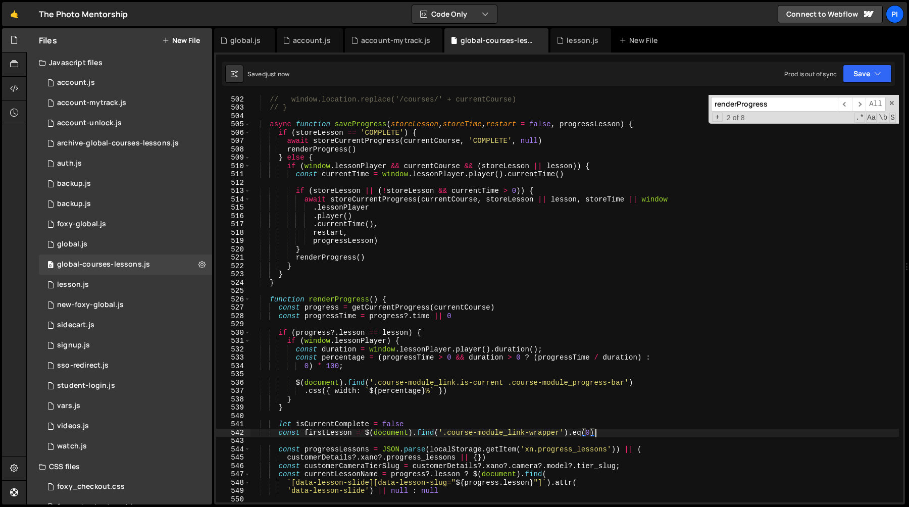
click at [633, 430] on div "// if (!codes.includes(currentCourse)) { // window.location.replace('/courses/'…" at bounding box center [575, 299] width 649 height 424
type textarea "const firstLesson = $(document).find('.course-module_link-wrapper').eq(0)"
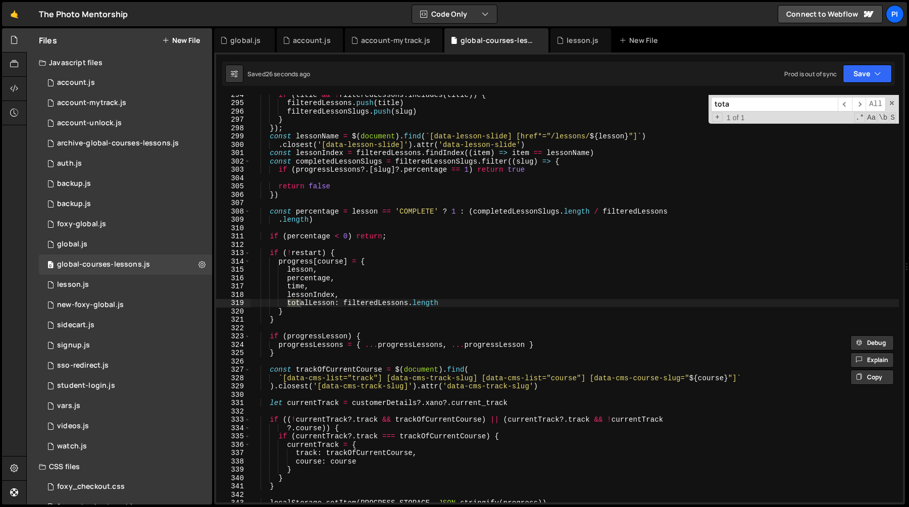
scroll to position [2447, 0]
type input "totallesson"
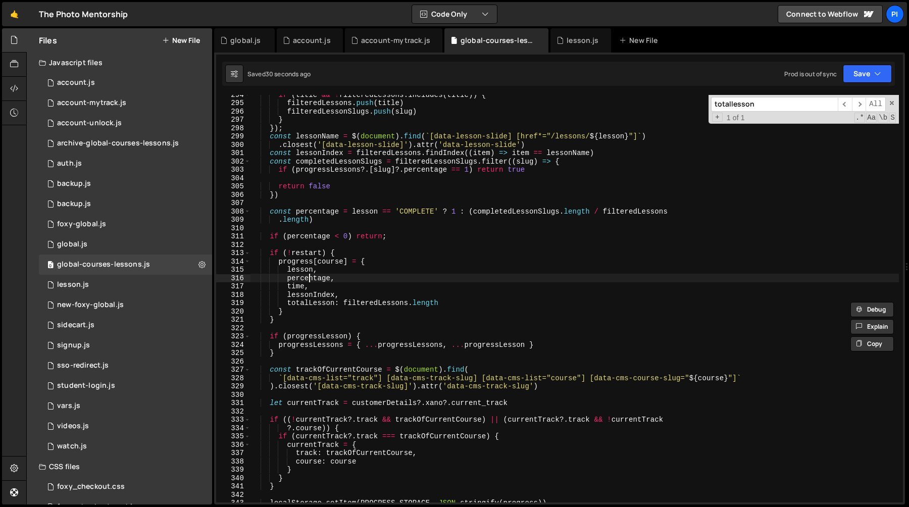
click at [308, 277] on div "if ( title && ! filteredLessons . includes ( title )) { filteredLessons . push …" at bounding box center [575, 302] width 649 height 424
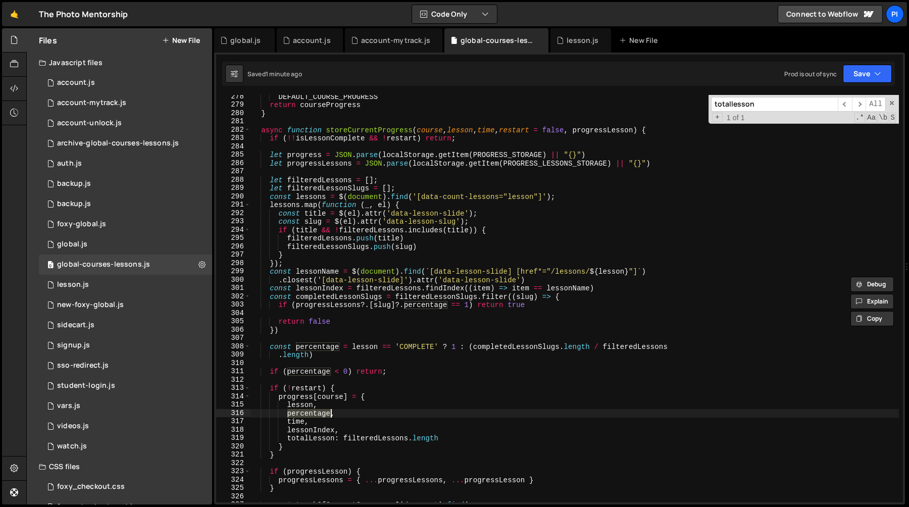
scroll to position [2261, 0]
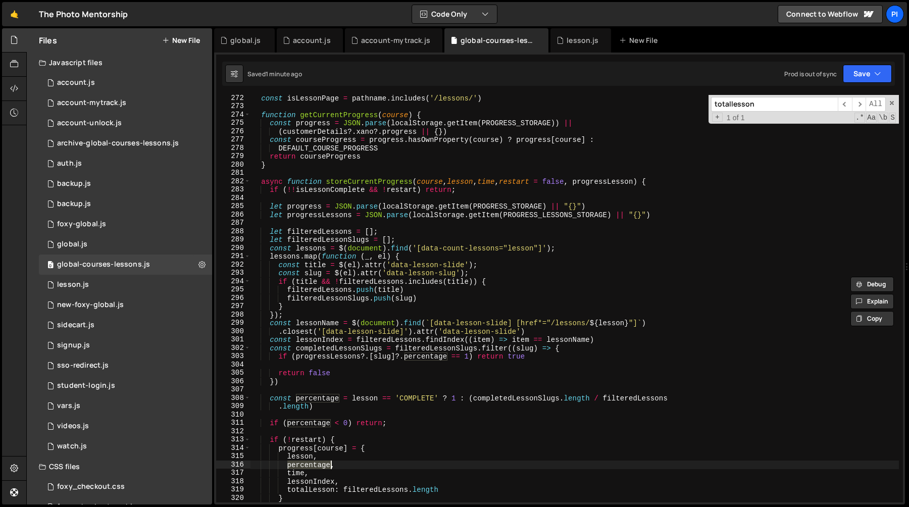
click at [376, 178] on div "const isLessonPage = pathname . includes ( '/lessons/' ) function getCurrentPro…" at bounding box center [575, 306] width 649 height 424
type textarea "async function storeCurrentProgress(course, lesson, time, restart = false, prog…"
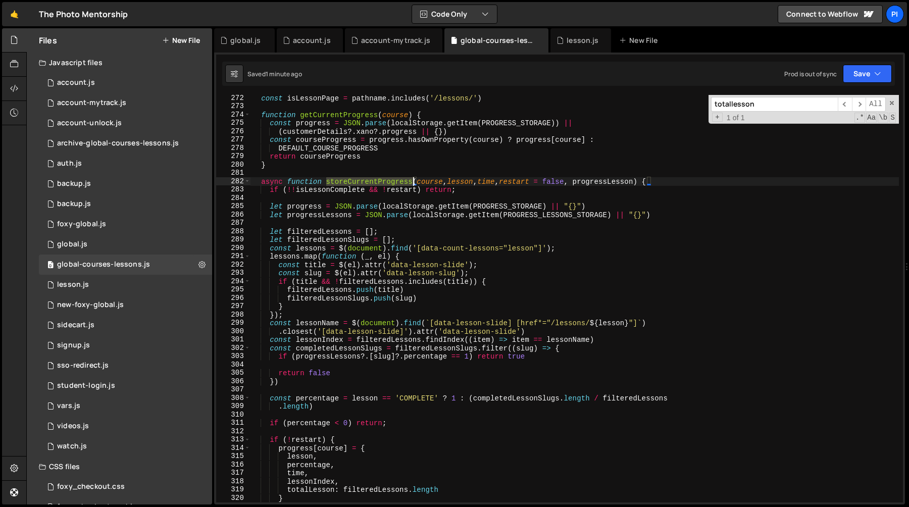
click at [376, 178] on div "const isLessonPage = pathname . includes ( '/lessons/' ) function getCurrentPro…" at bounding box center [575, 306] width 649 height 424
type input "storeCurrentProgress"
click at [855, 102] on span "​" at bounding box center [859, 104] width 14 height 15
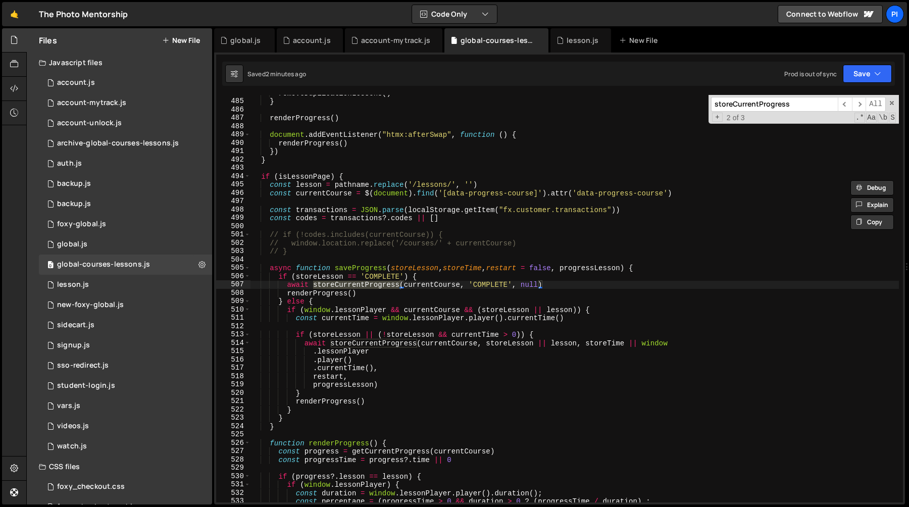
scroll to position [4036, 0]
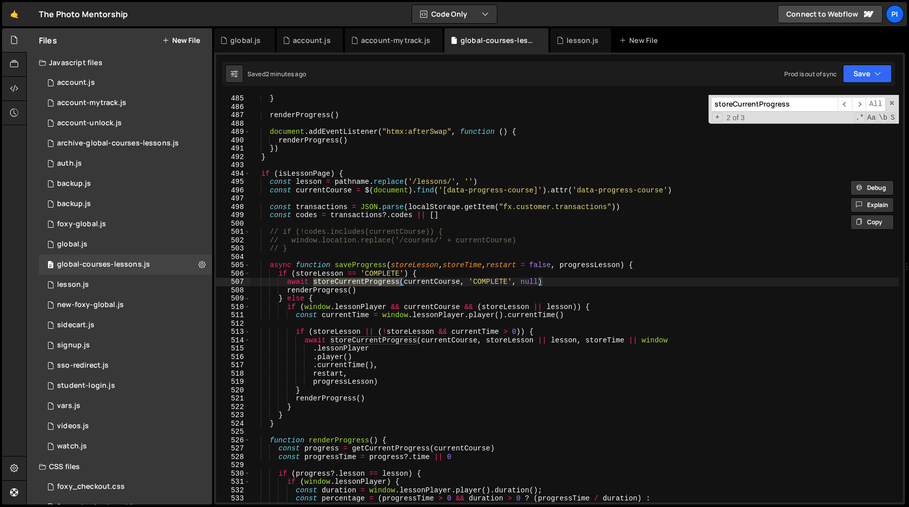
click at [546, 281] on div "} renderProgress ( ) document . addEventListener ( "htmx:afterSwap" , function …" at bounding box center [575, 306] width 649 height 424
click at [891, 105] on span at bounding box center [892, 103] width 7 height 7
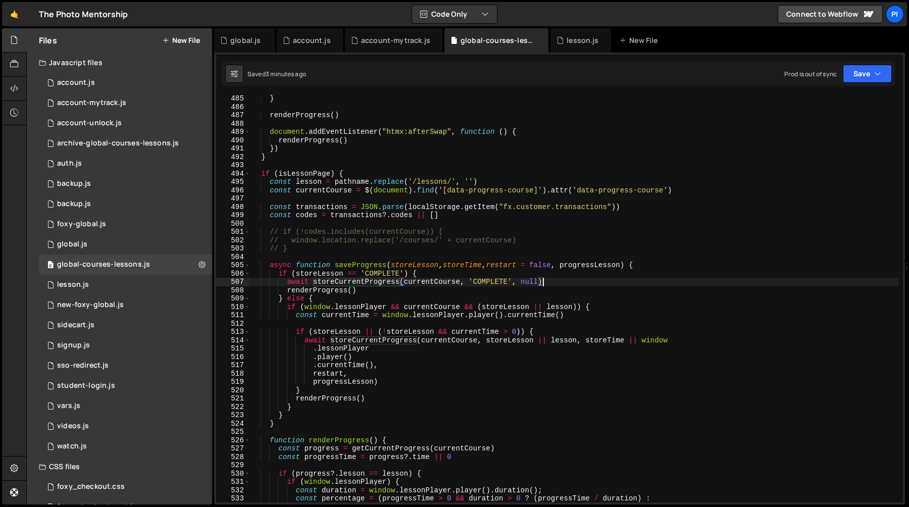
click at [376, 264] on div "} renderProgress ( ) document . addEventListener ( "htmx:afterSwap" , function …" at bounding box center [575, 306] width 649 height 424
type textarea "async function saveProgress(storeLesson, storeTime, restart = false, progressLe…"
click at [376, 264] on div "} renderProgress ( ) document . addEventListener ( "htmx:afterSwap" , function …" at bounding box center [575, 306] width 649 height 424
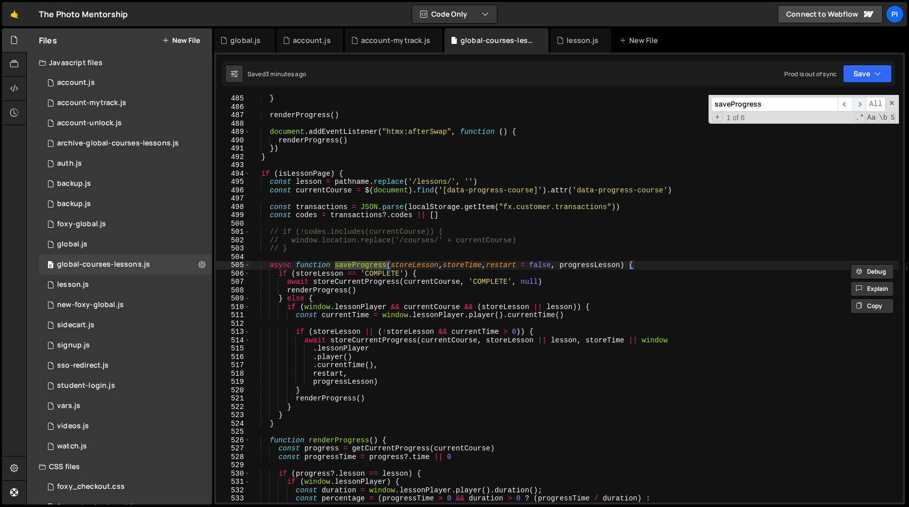
click at [859, 110] on span "​" at bounding box center [859, 104] width 14 height 15
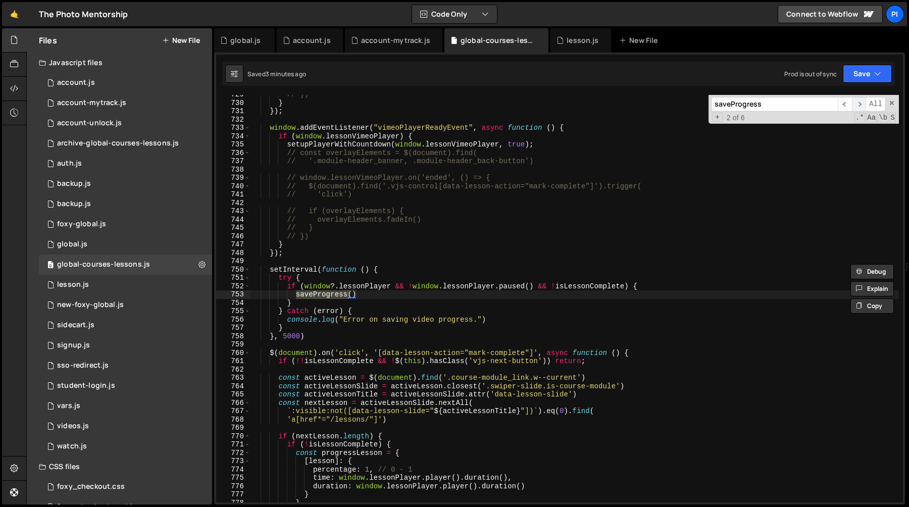
click at [859, 110] on span "​" at bounding box center [859, 104] width 14 height 15
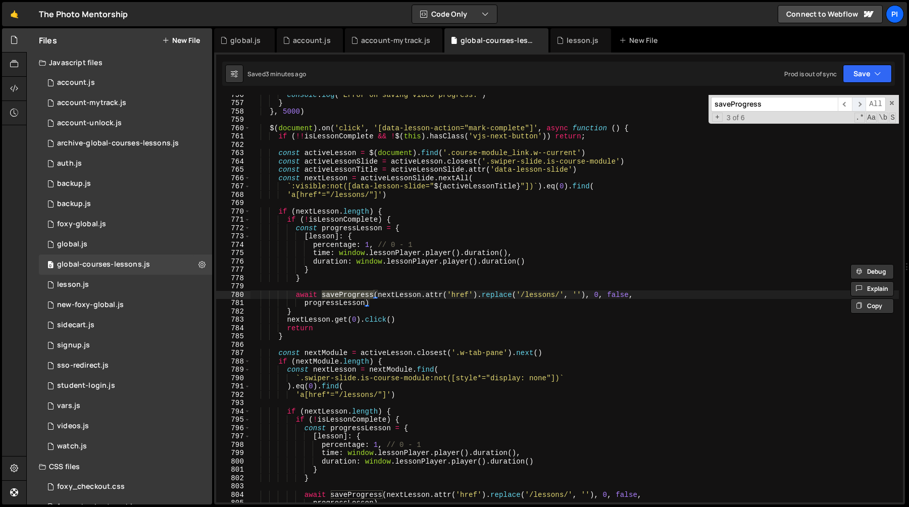
scroll to position [6299, 0]
click at [844, 108] on span "​" at bounding box center [845, 104] width 14 height 15
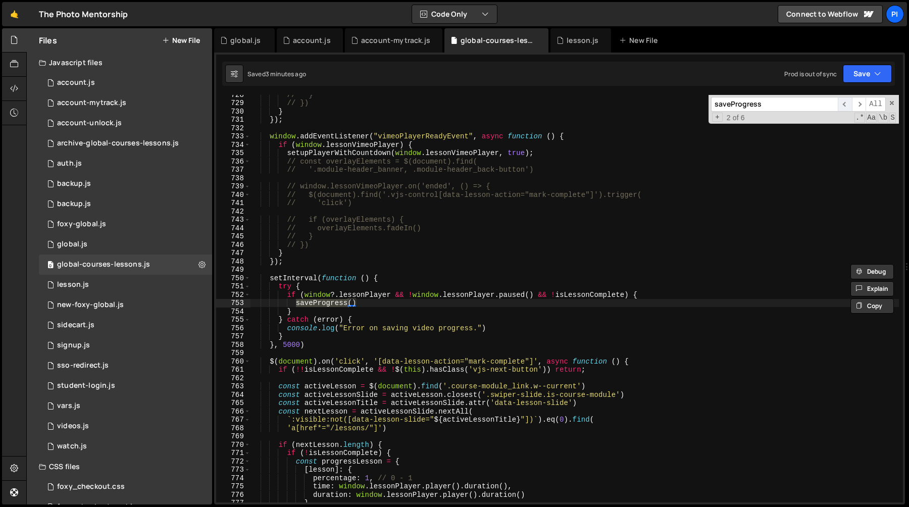
click at [844, 108] on span "​" at bounding box center [845, 104] width 14 height 15
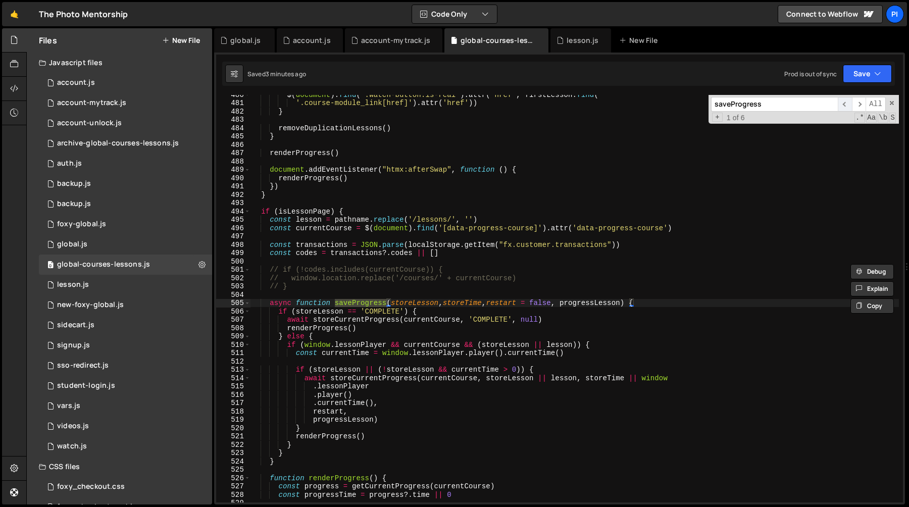
scroll to position [3998, 0]
click at [858, 104] on span "​" at bounding box center [859, 104] width 14 height 15
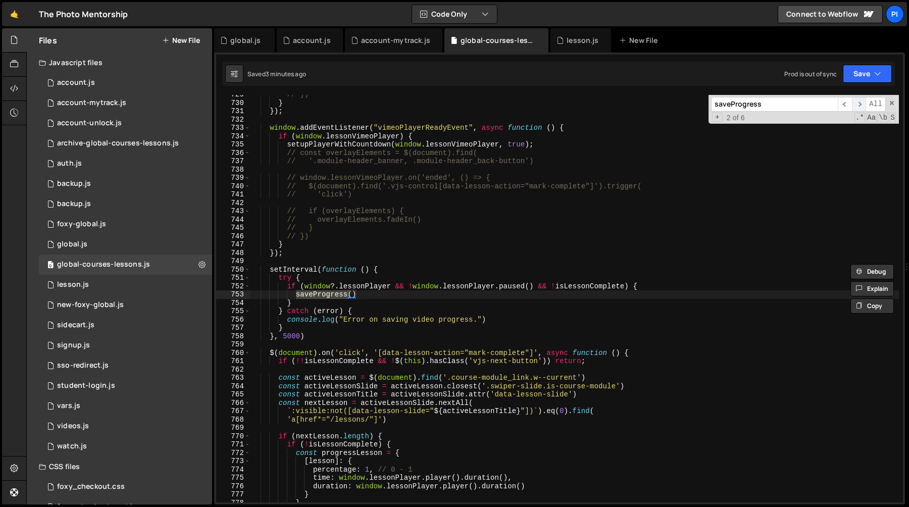
click at [858, 104] on span "​" at bounding box center [859, 104] width 14 height 15
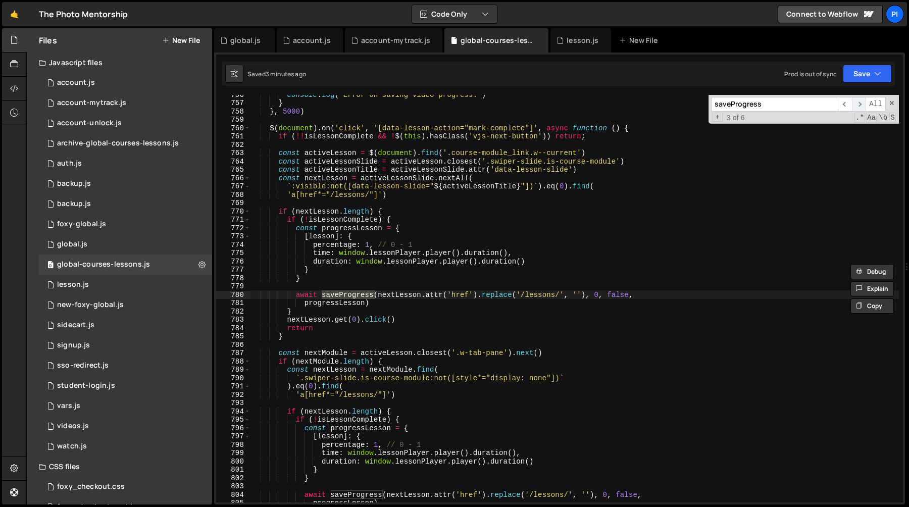
scroll to position [6299, 0]
click at [839, 104] on span "​" at bounding box center [845, 104] width 14 height 15
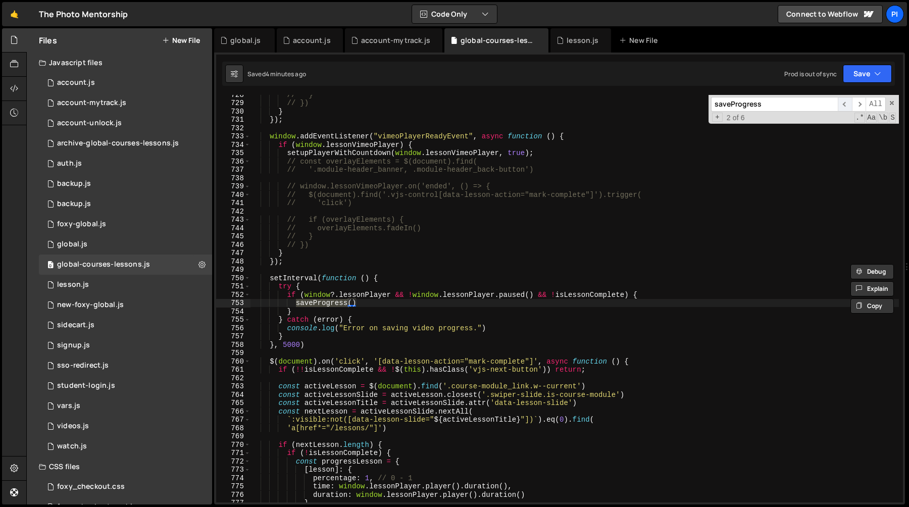
click at [839, 104] on span "​" at bounding box center [845, 104] width 14 height 15
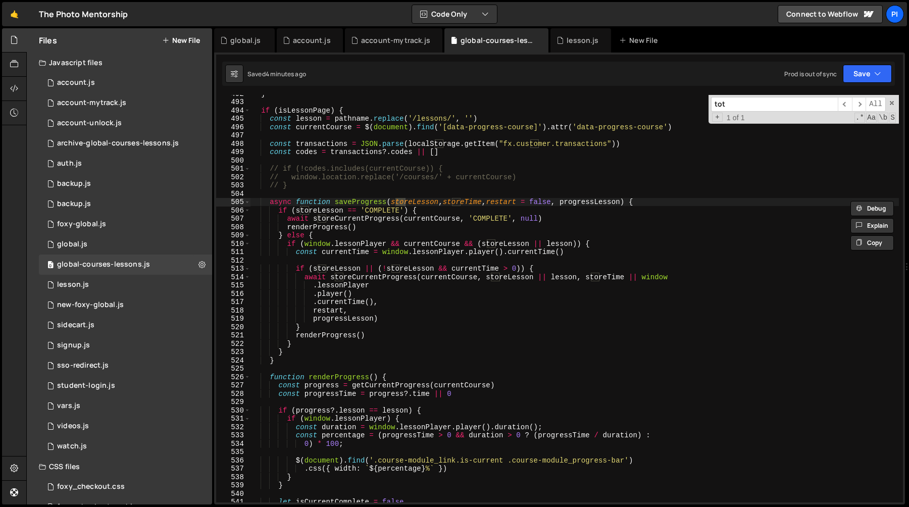
scroll to position [2447, 0]
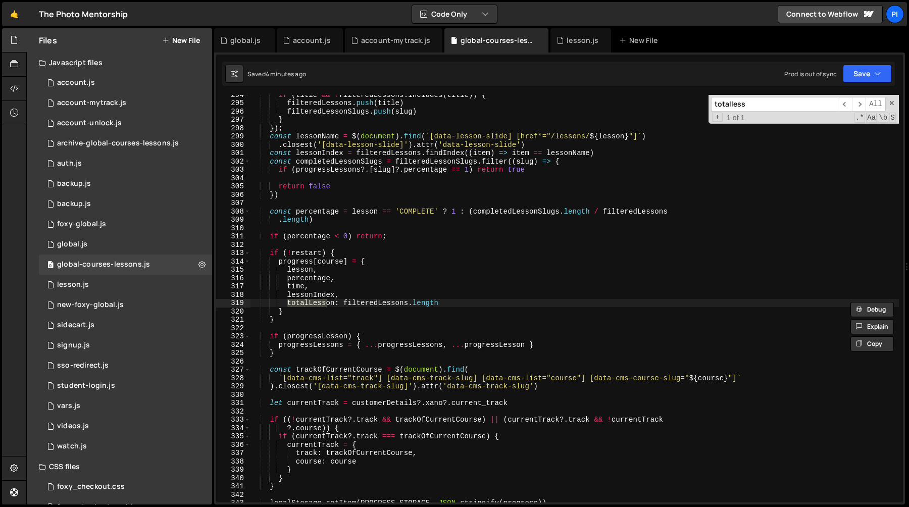
type input "totalless"
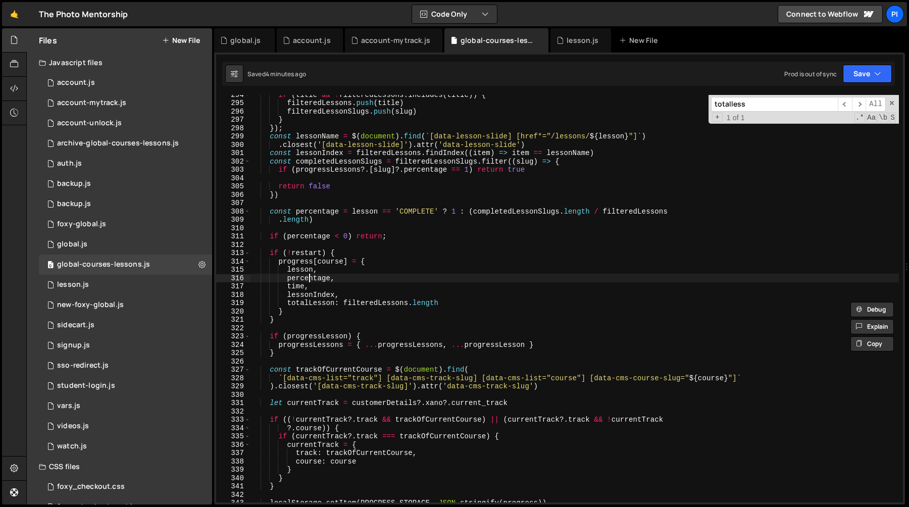
click at [307, 279] on div "if ( title && ! filteredLessons . includes ( title )) { filteredLessons . push …" at bounding box center [575, 302] width 649 height 424
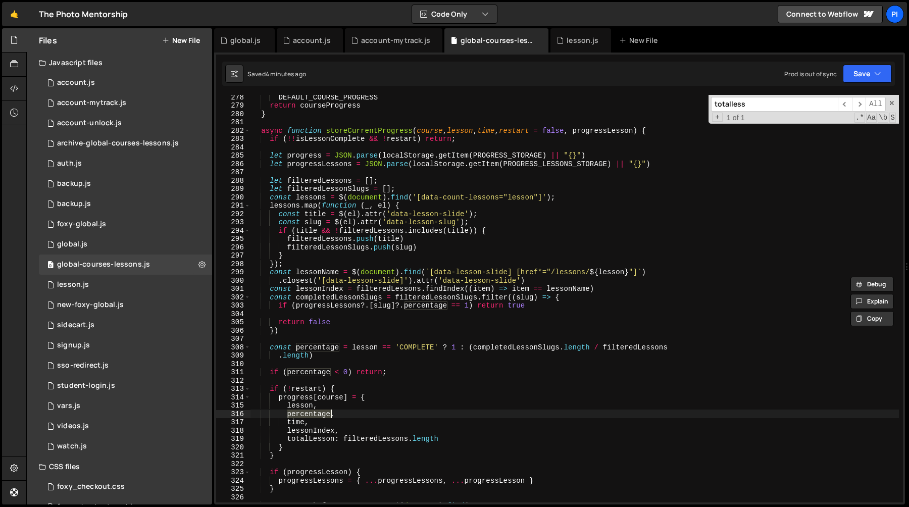
scroll to position [2311, 0]
click at [490, 352] on div "DEFAULT_COURSE_PROGRESS return courseProgress } async function storeCurrentProg…" at bounding box center [575, 305] width 649 height 424
type textarea "const percentage = lesson == 'COMPLETE' ? 1 : (completedLessonSlugs.length / fi…"
click at [490, 352] on div "DEFAULT_COURSE_PROGRESS return courseProgress } async function storeCurrentProg…" at bounding box center [575, 305] width 649 height 424
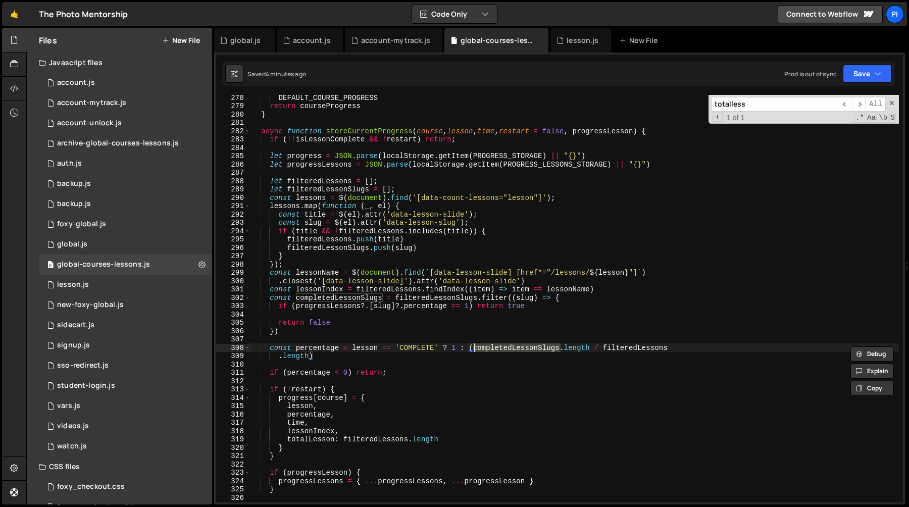
type input "completedLessonSlugs"
click at [455, 299] on div "DEFAULT_COURSE_PROGRESS return courseProgress } async function storeCurrentProg…" at bounding box center [575, 305] width 649 height 424
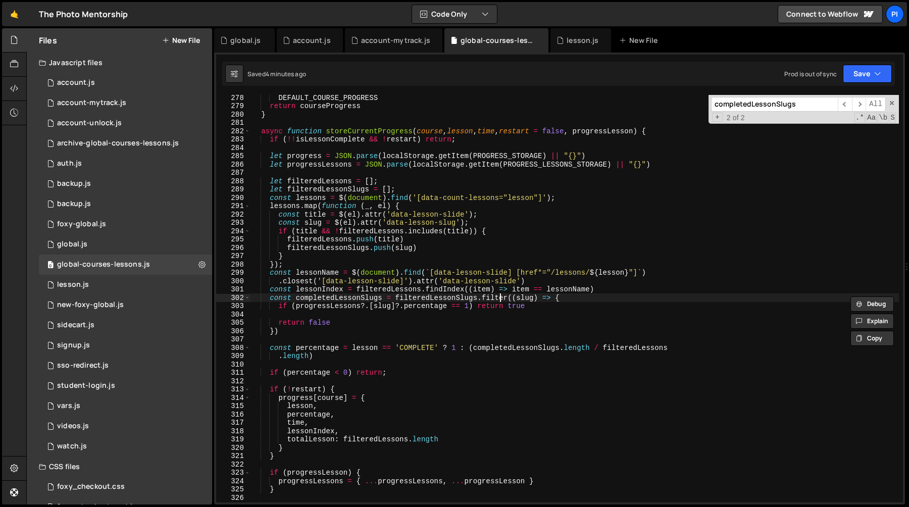
click at [502, 297] on div "DEFAULT_COURSE_PROGRESS return courseProgress } async function storeCurrentProg…" at bounding box center [575, 305] width 649 height 424
click at [502, 298] on div "DEFAULT_COURSE_PROGRESS return courseProgress } async function storeCurrentProg…" at bounding box center [575, 305] width 649 height 424
click at [323, 306] on div "DEFAULT_COURSE_PROGRESS return courseProgress } async function storeCurrentProg…" at bounding box center [575, 305] width 649 height 424
click at [388, 307] on div "DEFAULT_COURSE_PROGRESS return courseProgress } async function storeCurrentProg…" at bounding box center [575, 305] width 649 height 424
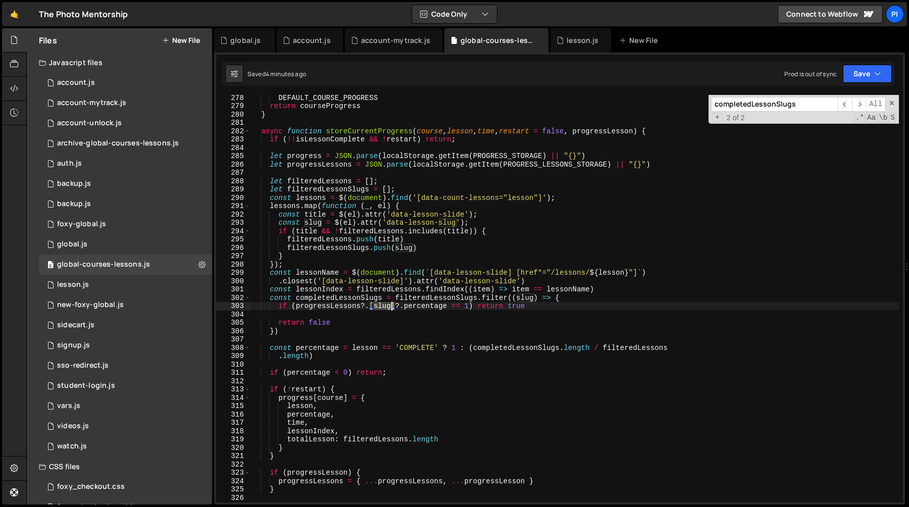
click at [388, 307] on div "DEFAULT_COURSE_PROGRESS return courseProgress } async function storeCurrentProg…" at bounding box center [575, 305] width 649 height 424
click at [437, 307] on div "DEFAULT_COURSE_PROGRESS return courseProgress } async function storeCurrentProg…" at bounding box center [575, 305] width 649 height 424
click at [331, 309] on div "DEFAULT_COURSE_PROGRESS return courseProgress } async function storeCurrentProg…" at bounding box center [575, 305] width 649 height 424
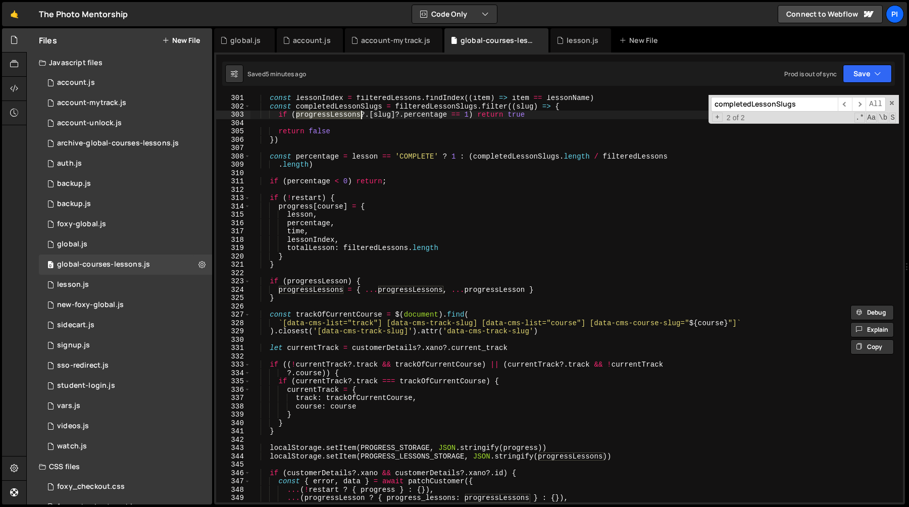
scroll to position [2515, 0]
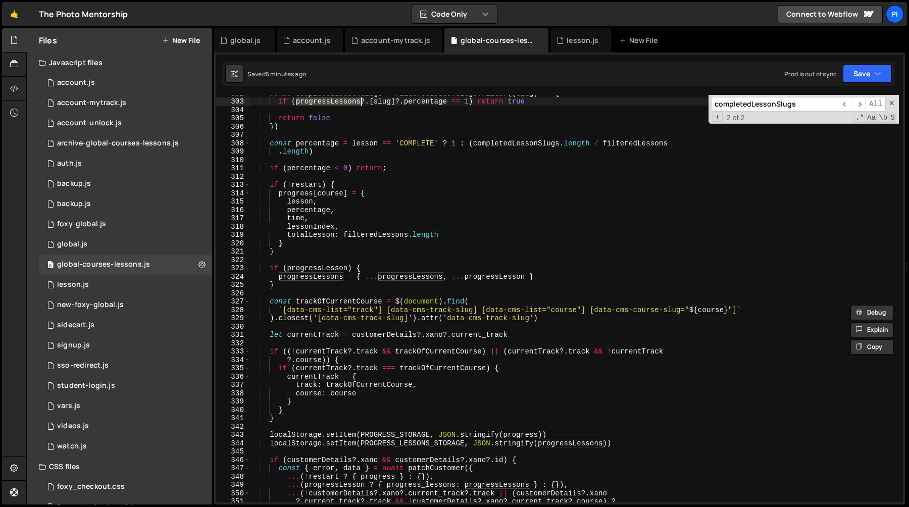
click at [434, 444] on div "const completedLessonSlugs = filteredLessonSlugs . filter (( slug ) => { if ( p…" at bounding box center [575, 301] width 649 height 424
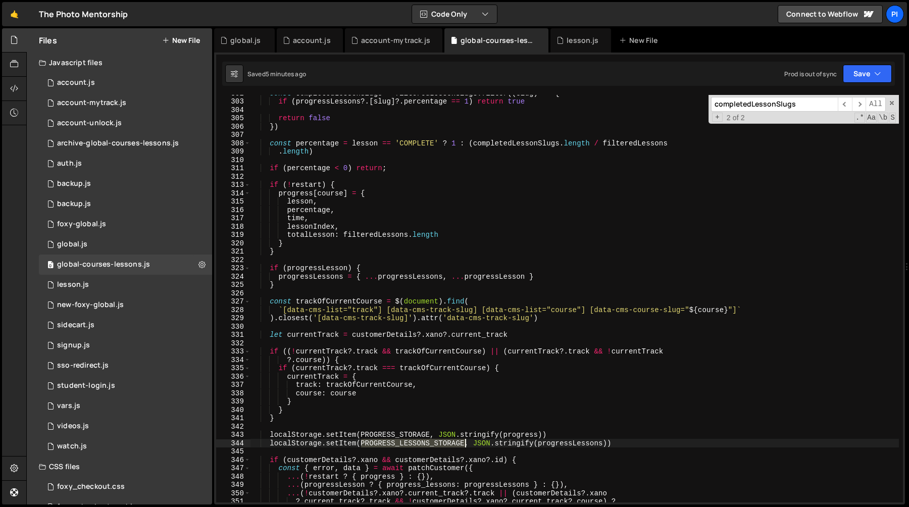
click at [434, 444] on div "const completedLessonSlugs = filteredLessonSlugs . filter (( slug ) => { if ( p…" at bounding box center [575, 301] width 649 height 424
click at [582, 442] on div "const completedLessonSlugs = filteredLessonSlugs . filter (( slug ) => { if ( p…" at bounding box center [575, 301] width 649 height 424
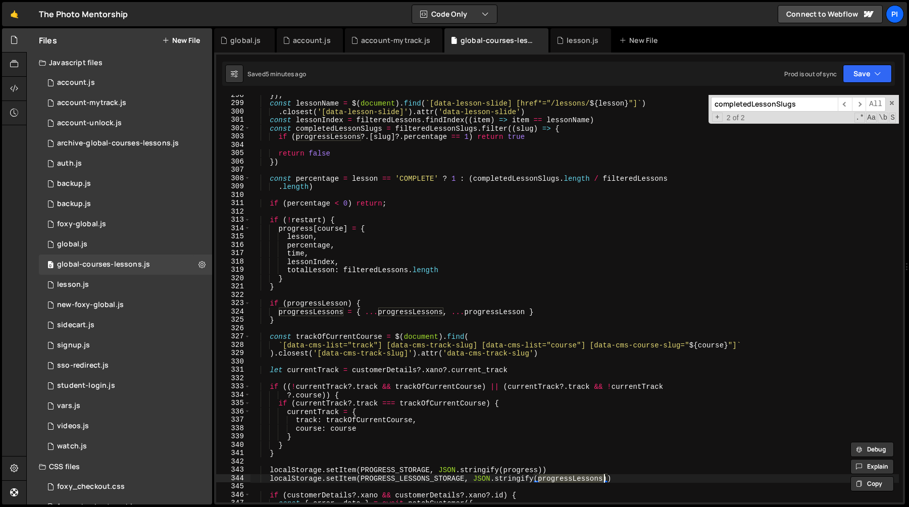
scroll to position [2478, 0]
click at [488, 317] on div "}) ; const lessonName = $ ( document ) . find ( ` [data-lesson-slide] [href*="/…" at bounding box center [575, 305] width 649 height 424
type textarea "progressLessons = { ...progressLessons, ...progressLesson }"
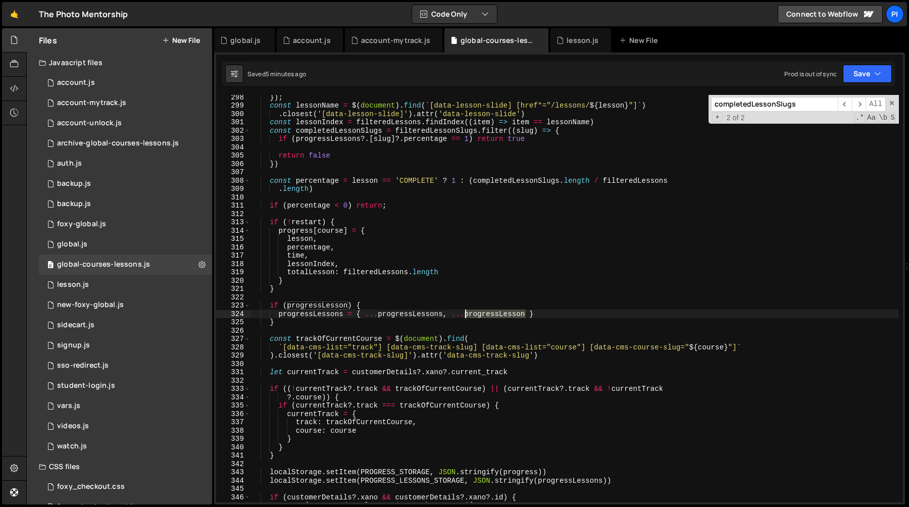
click at [488, 317] on div "}) ; const lessonName = $ ( document ) . find ( ` [data-lesson-slide] [href*="/…" at bounding box center [575, 305] width 649 height 424
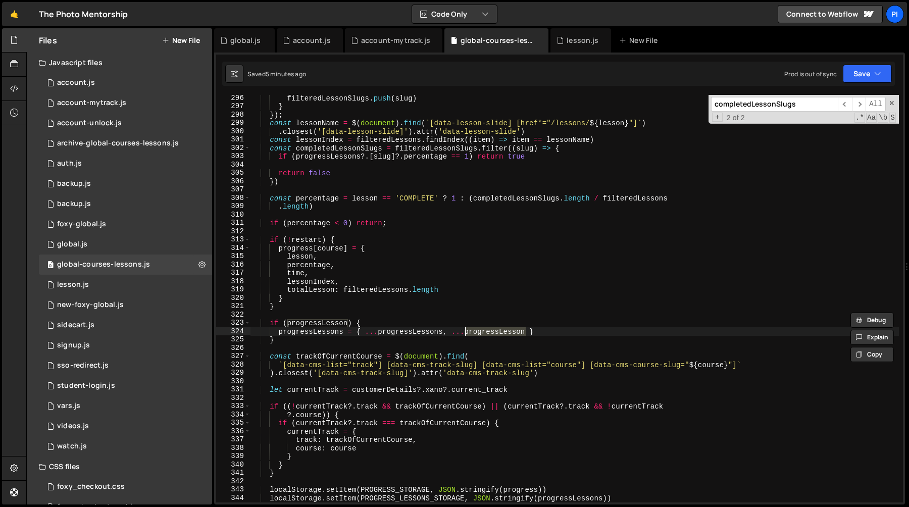
scroll to position [2446, 0]
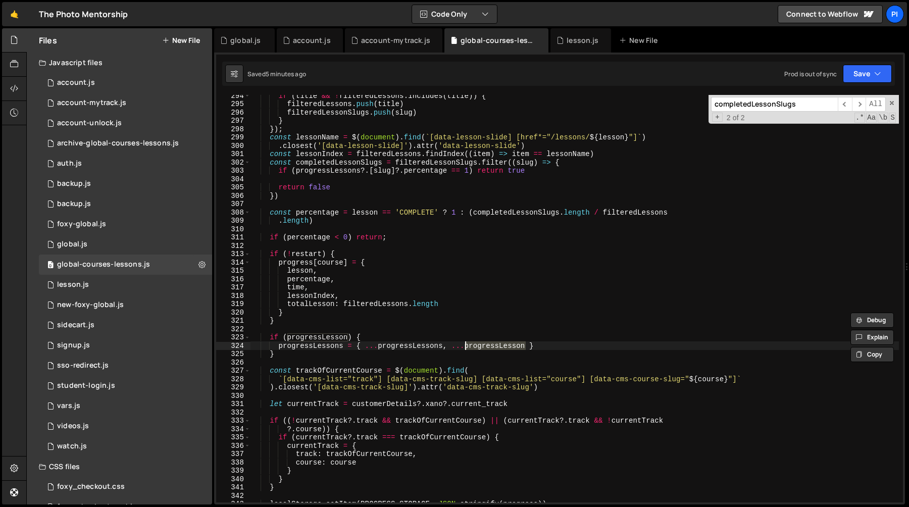
click at [429, 347] on div "if ( title && ! filteredLessons . includes ( title )) { filteredLessons . push …" at bounding box center [575, 303] width 649 height 424
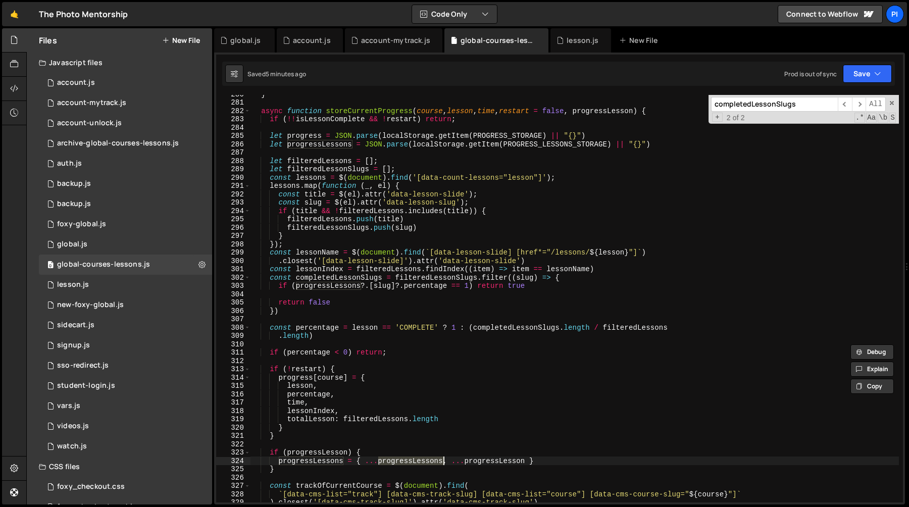
scroll to position [2330, 0]
click at [775, 117] on div "+ 2 of 2 .* Aa \b S" at bounding box center [803, 118] width 185 height 9
click at [775, 110] on input "completedLessonSlugs" at bounding box center [774, 104] width 127 height 15
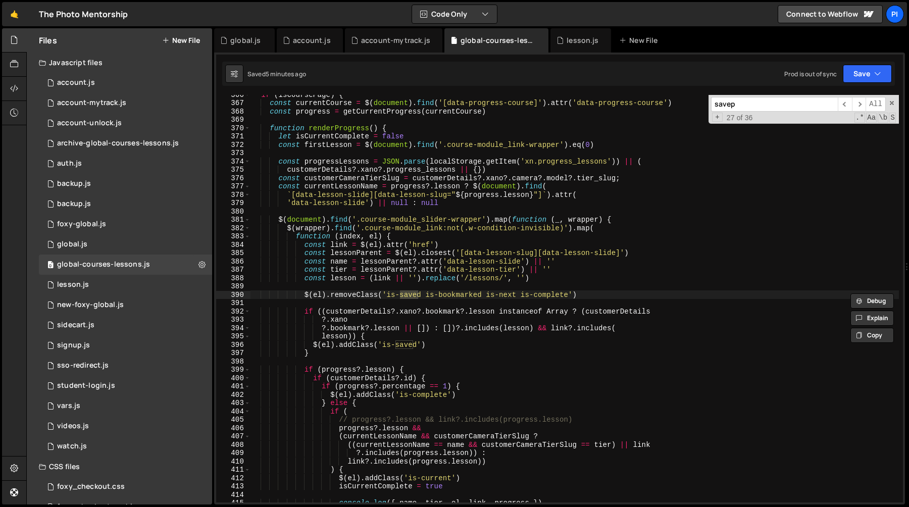
scroll to position [4006, 0]
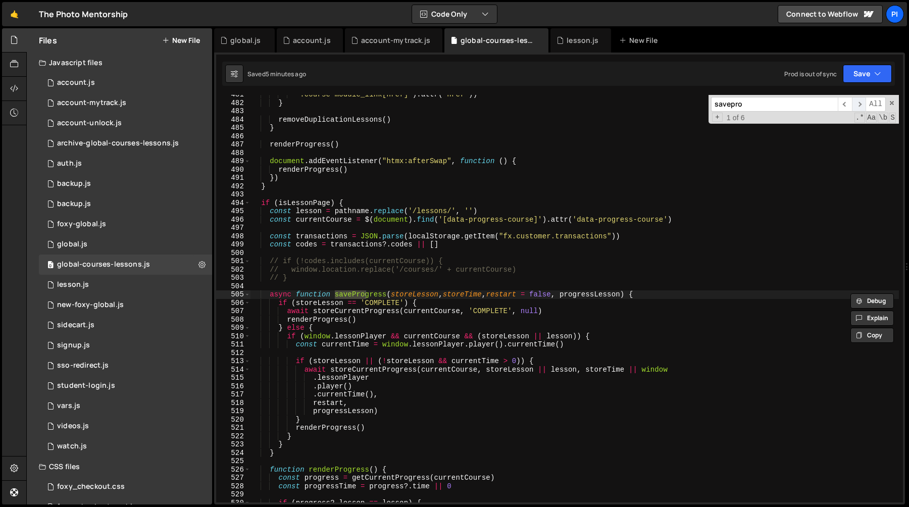
click at [855, 105] on span "​" at bounding box center [859, 104] width 14 height 15
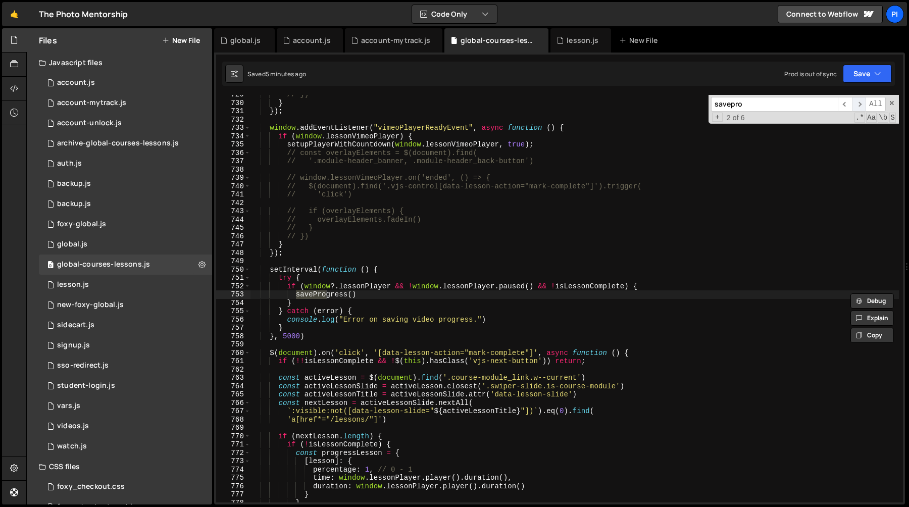
click at [855, 105] on span "​" at bounding box center [859, 104] width 14 height 15
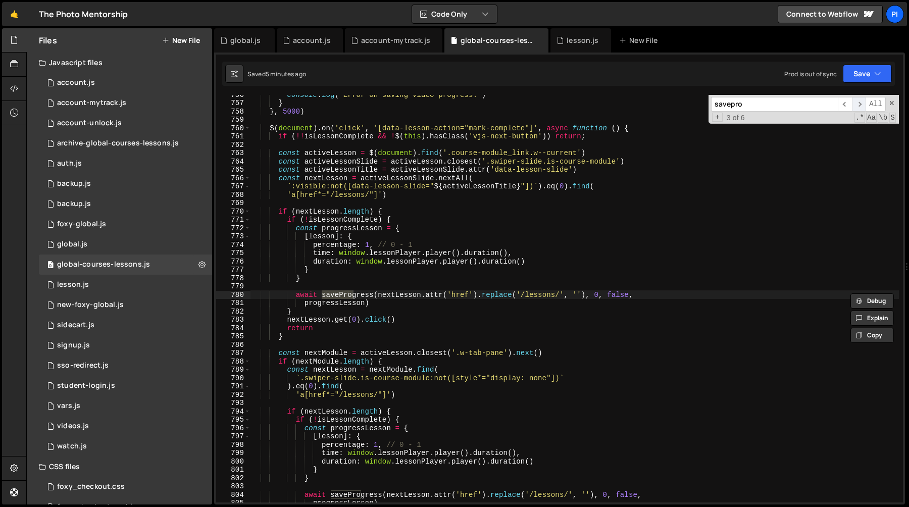
scroll to position [6299, 0]
click at [855, 104] on span "​" at bounding box center [859, 104] width 14 height 15
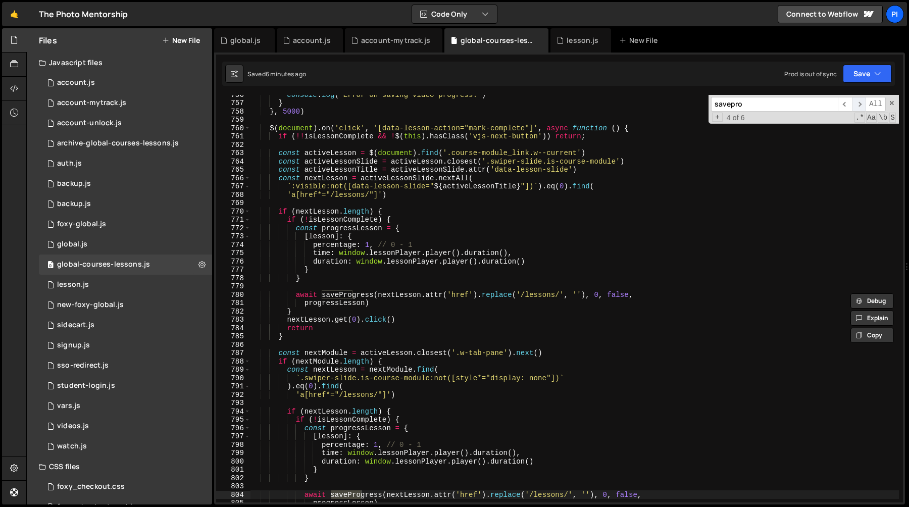
click at [855, 104] on span "​" at bounding box center [859, 104] width 14 height 15
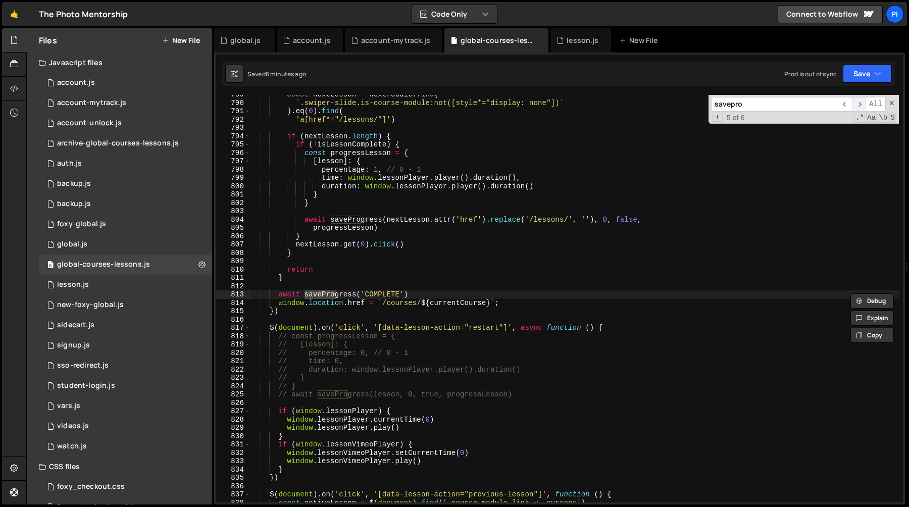
click at [854, 105] on span "​" at bounding box center [859, 104] width 14 height 15
click at [855, 105] on span "​" at bounding box center [859, 104] width 14 height 15
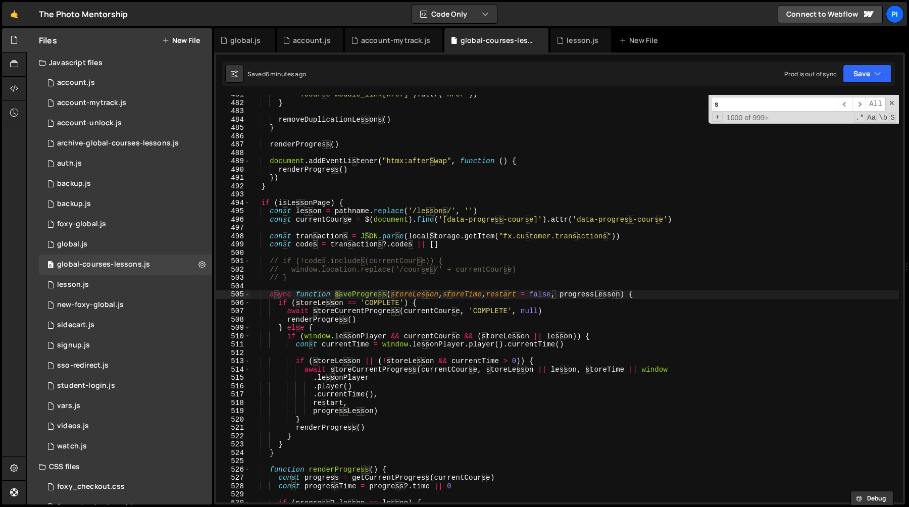
scroll to position [4006, 0]
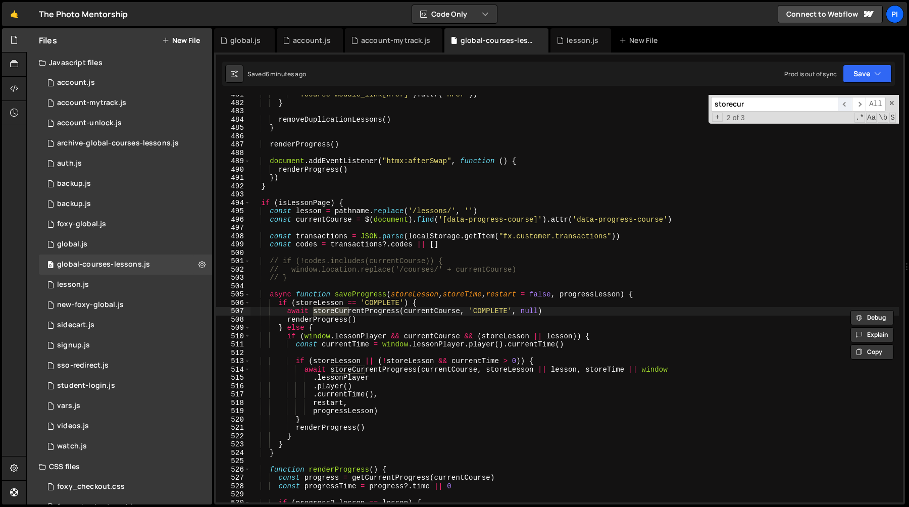
type input "storecur"
click at [846, 104] on span "​" at bounding box center [845, 104] width 14 height 15
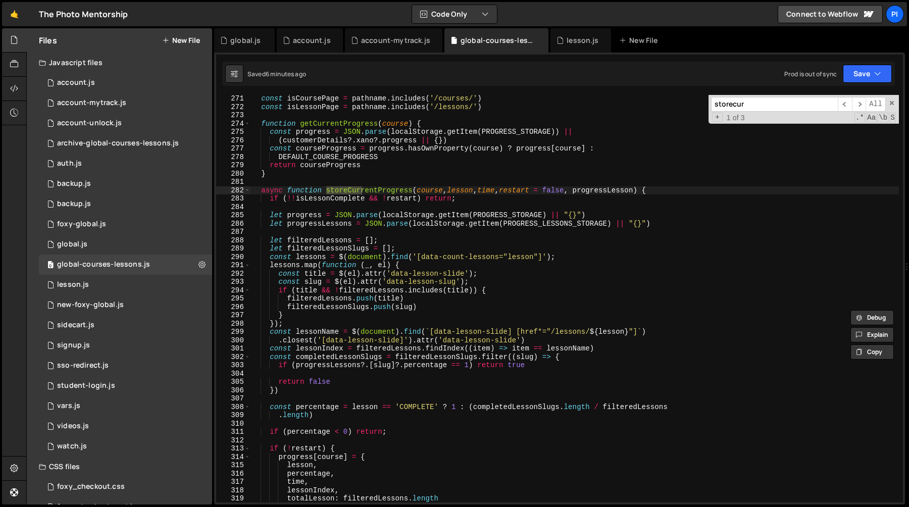
scroll to position [2276, 0]
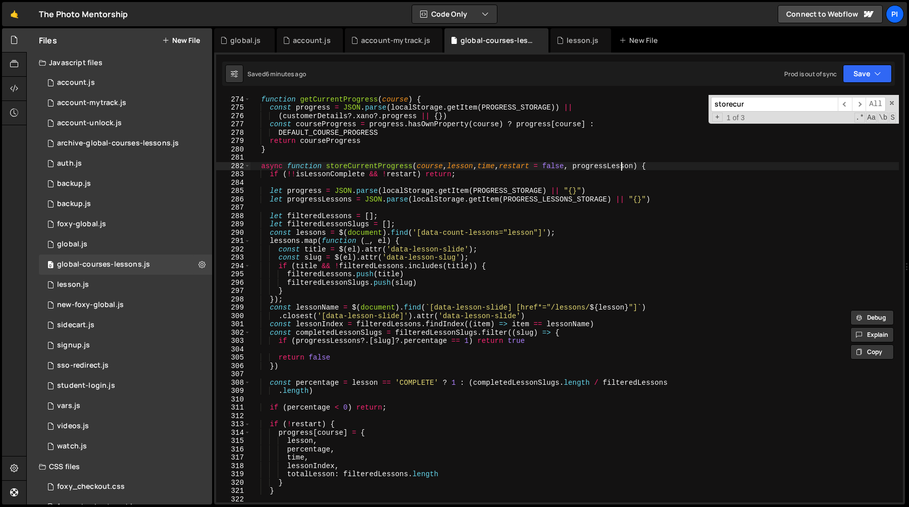
click at [620, 166] on div "function getCurrentProgress ( course ) { const progress = JSON . parse ( localS…" at bounding box center [575, 299] width 649 height 424
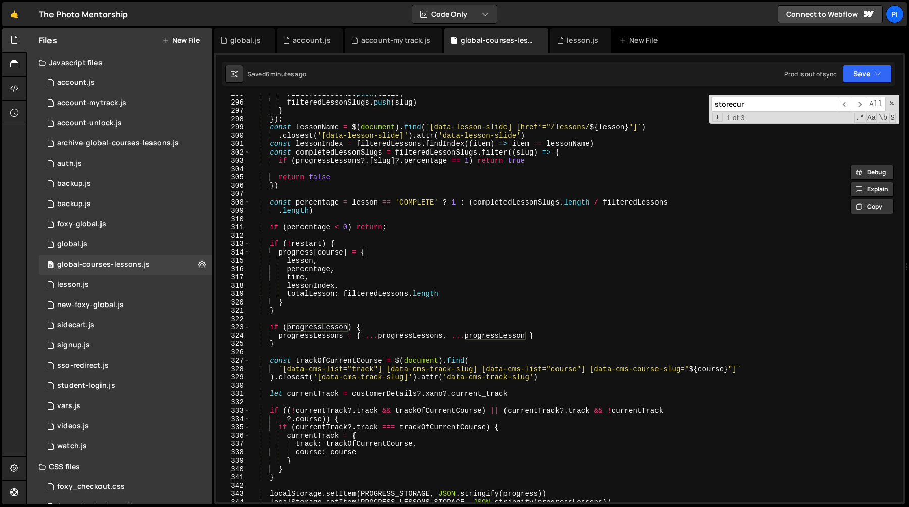
scroll to position [2498, 0]
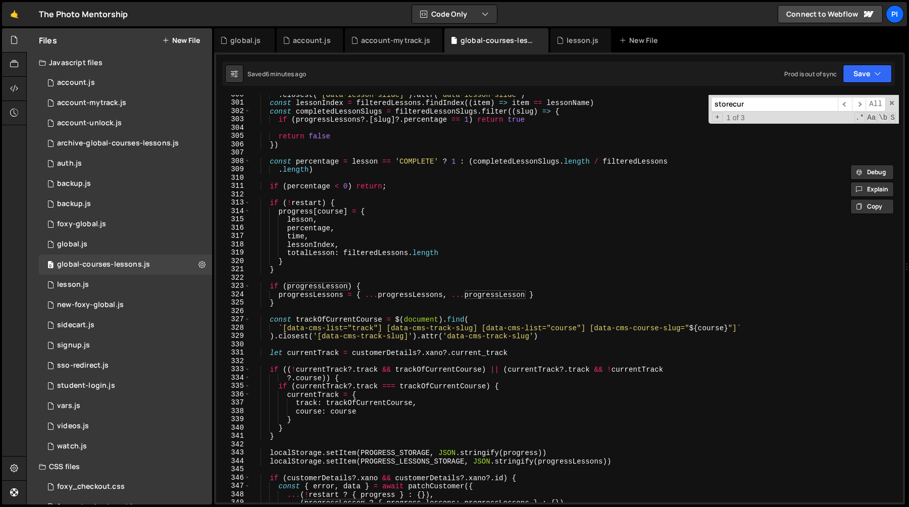
click at [270, 283] on div ". closest ( '[data-lesson-slide]' ) . attr ( 'data-lesson-slide' ) const lesson…" at bounding box center [575, 302] width 649 height 424
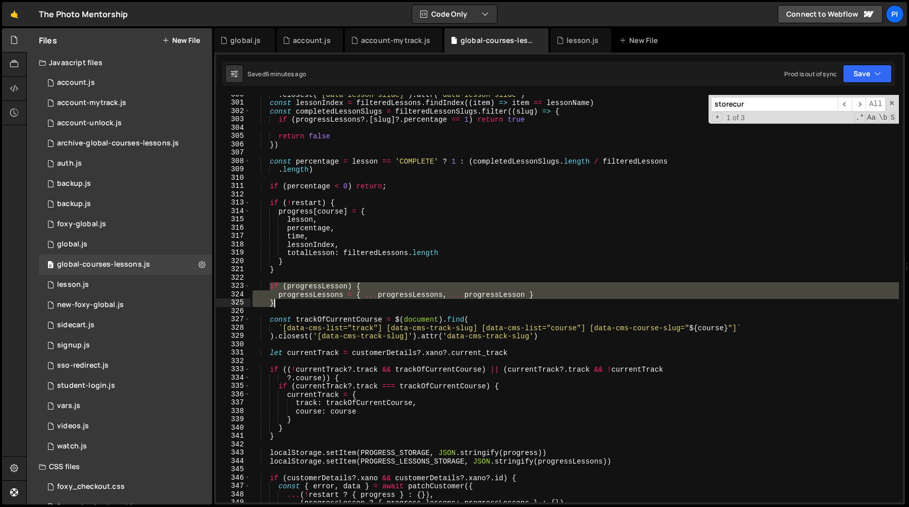
click at [291, 303] on div ". closest ( '[data-lesson-slide]' ) . attr ( 'data-lesson-slide' ) const lesson…" at bounding box center [575, 302] width 649 height 424
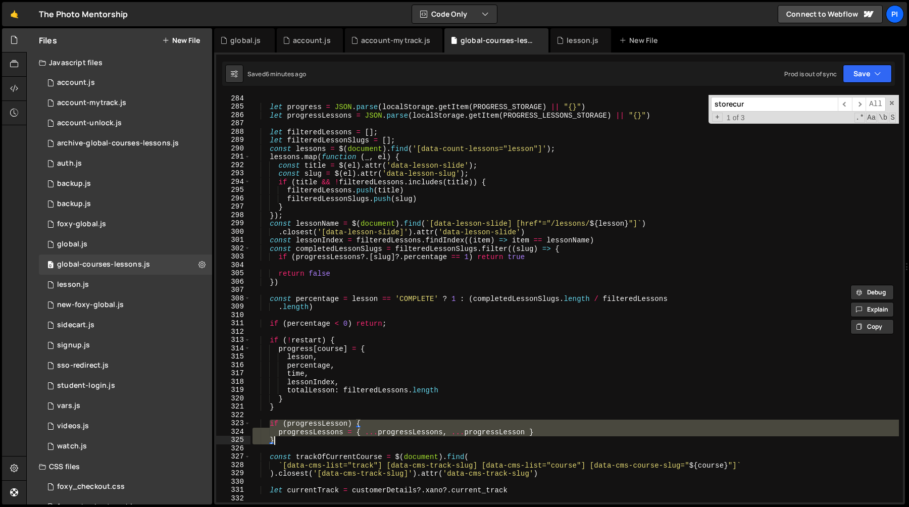
scroll to position [2356, 0]
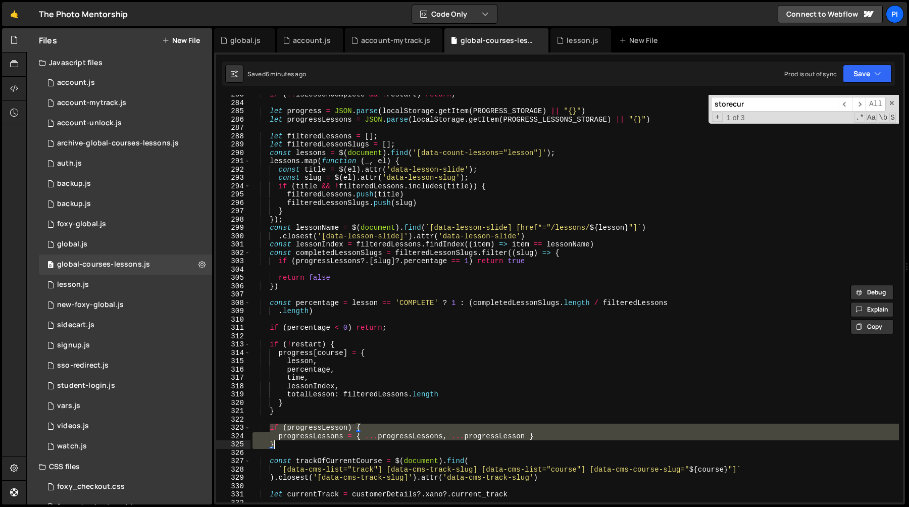
click at [413, 438] on div "if ( !! isLessonComplete && ! restart ) return ; let progress = JSON . parse ( …" at bounding box center [575, 299] width 649 height 408
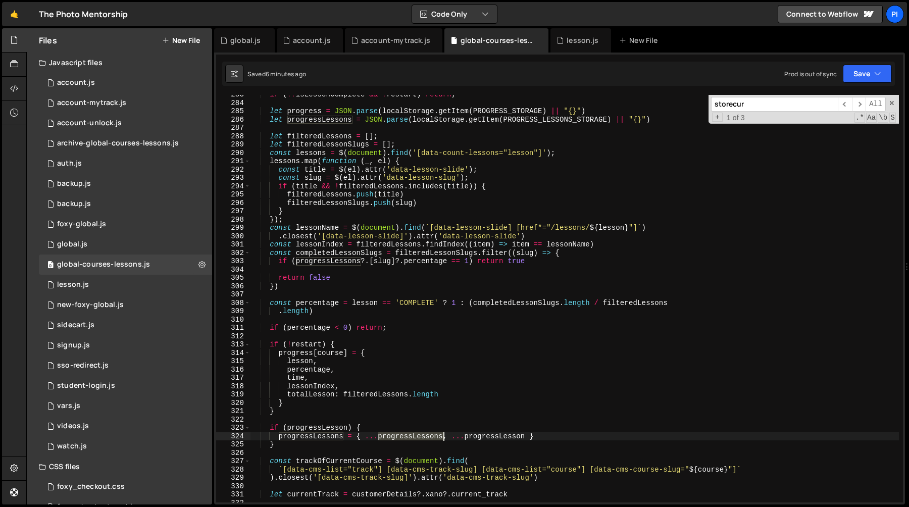
click at [413, 438] on div "if ( !! isLessonComplete && ! restart ) return ; let progress = JSON . parse ( …" at bounding box center [575, 302] width 649 height 424
click at [289, 445] on div "if ( !! isLessonComplete && ! restart ) return ; let progress = JSON . parse ( …" at bounding box center [575, 302] width 649 height 424
click at [267, 431] on div "if ( !! isLessonComplete && ! restart ) return ; let progress = JSON . parse ( …" at bounding box center [575, 302] width 649 height 424
type textarea "if (progressLesson) { progressLessons = { ...progressLessons, ...progressLesson…"
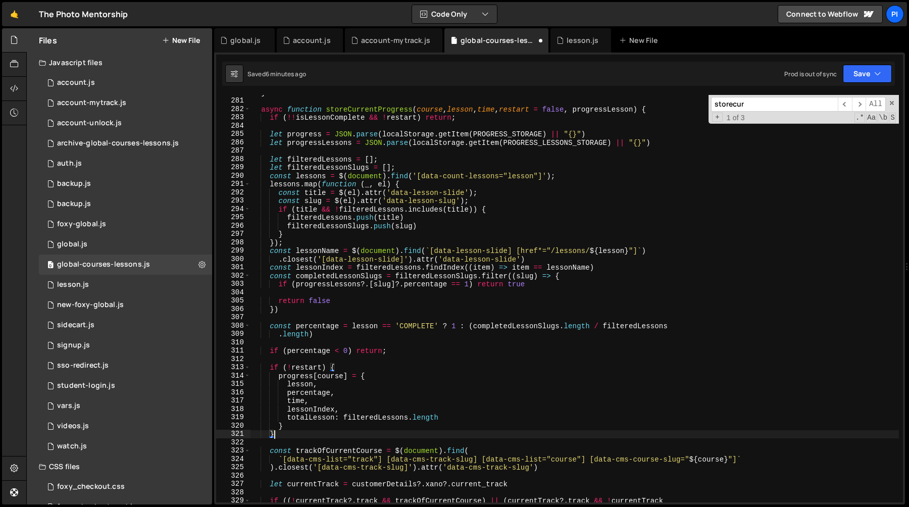
scroll to position [2320, 0]
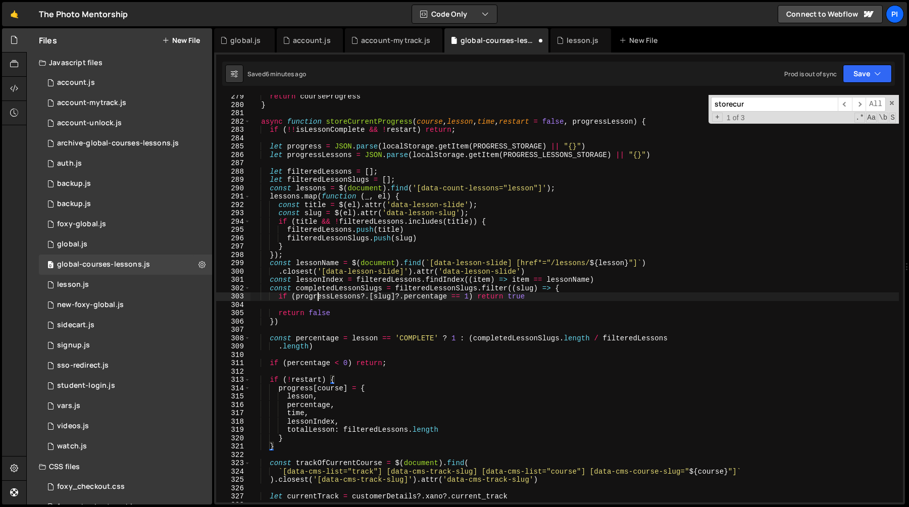
click at [318, 298] on div "return courseProgress } async function storeCurrentProgress ( course , lesson ,…" at bounding box center [575, 304] width 649 height 424
type textarea "if (progressLessons?.[slug]?.percentage == 1) return true"
click at [318, 298] on div "return courseProgress } async function storeCurrentProgress ( course , lesson ,…" at bounding box center [575, 304] width 649 height 424
click at [322, 161] on div "return courseProgress } async function storeCurrentProgress ( course , lesson ,…" at bounding box center [575, 304] width 649 height 424
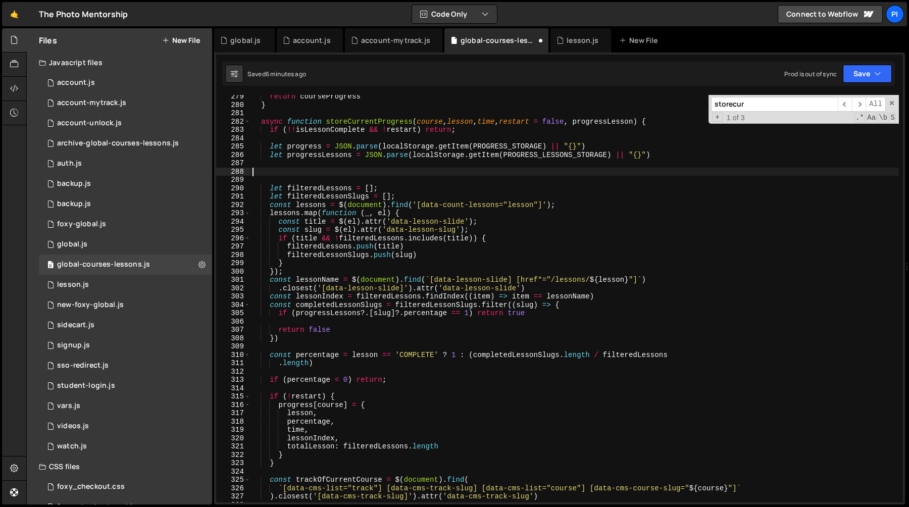
paste textarea "}"
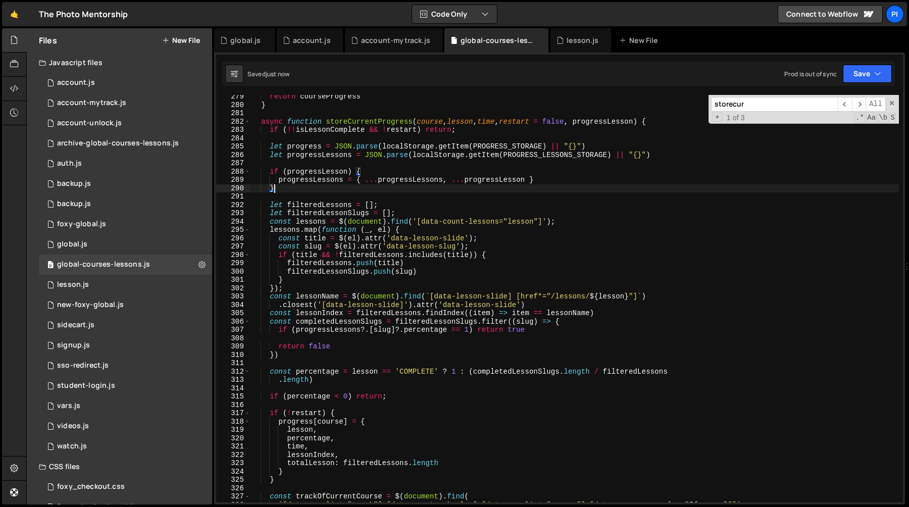
click at [414, 177] on div "return courseProgress } async function storeCurrentProgress ( course , lesson ,…" at bounding box center [575, 304] width 649 height 424
click at [496, 177] on div "return courseProgress } async function storeCurrentProgress ( course , lesson ,…" at bounding box center [575, 304] width 649 height 424
click at [326, 188] on div "return courseProgress } async function storeCurrentProgress ( course , lesson ,…" at bounding box center [575, 304] width 649 height 424
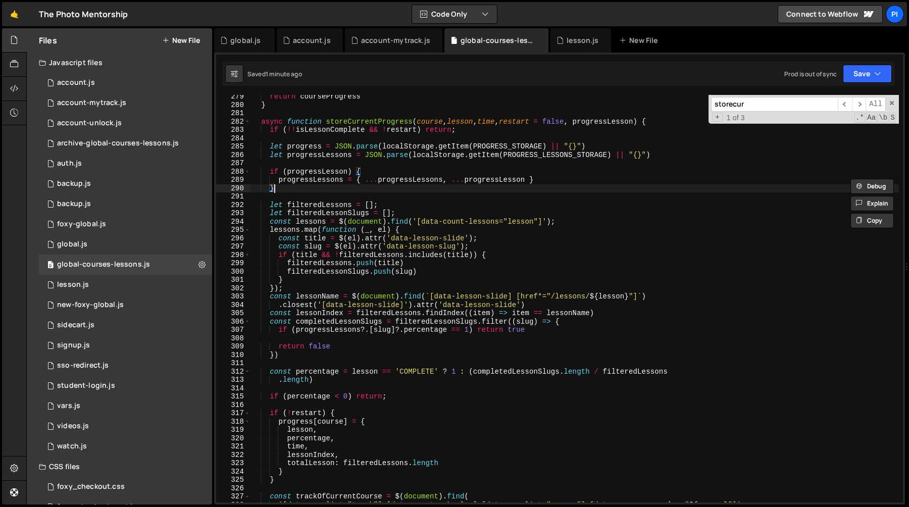
type textarea "}"
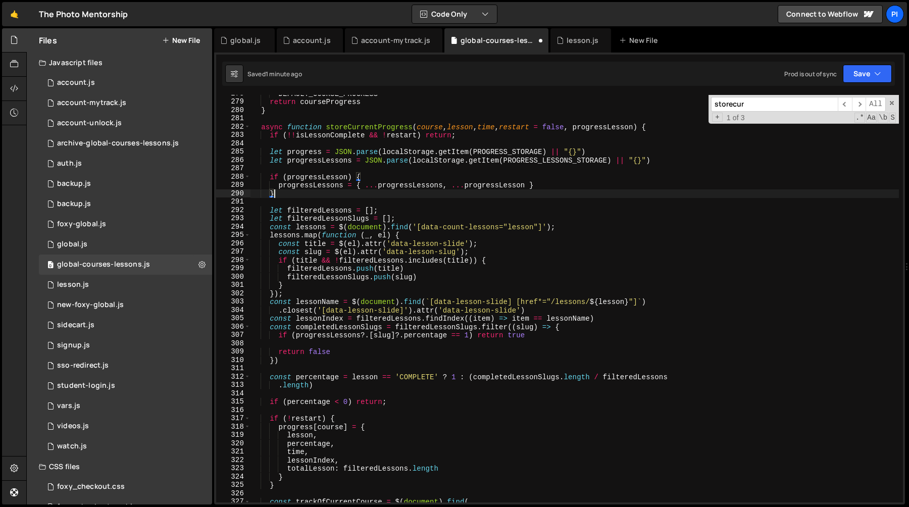
scroll to position [2314, 0]
click at [326, 164] on div "DEFAULT_COURSE_PROGRESS return courseProgress } async function storeCurrentProg…" at bounding box center [575, 302] width 649 height 424
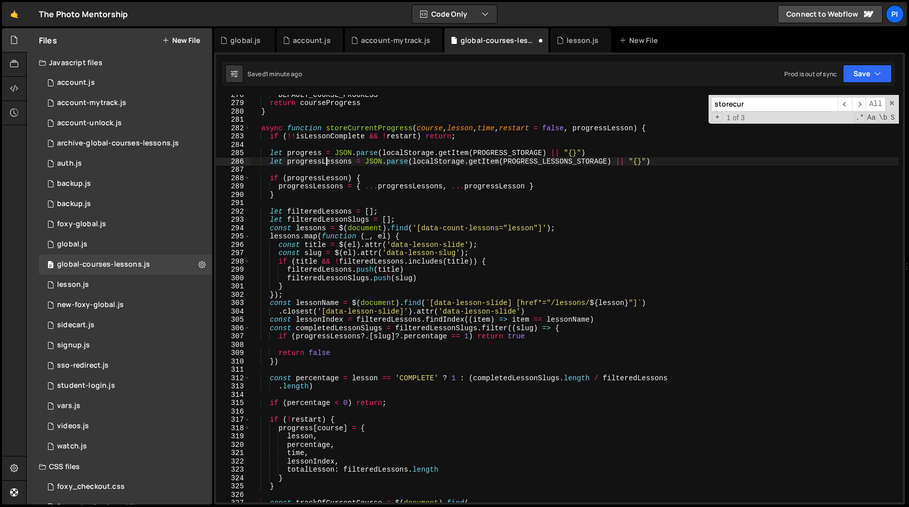
click at [326, 164] on div "DEFAULT_COURSE_PROGRESS return courseProgress } async function storeCurrentProg…" at bounding box center [575, 302] width 649 height 424
click at [391, 184] on div "DEFAULT_COURSE_PROGRESS return courseProgress } async function storeCurrentProg…" at bounding box center [575, 302] width 649 height 424
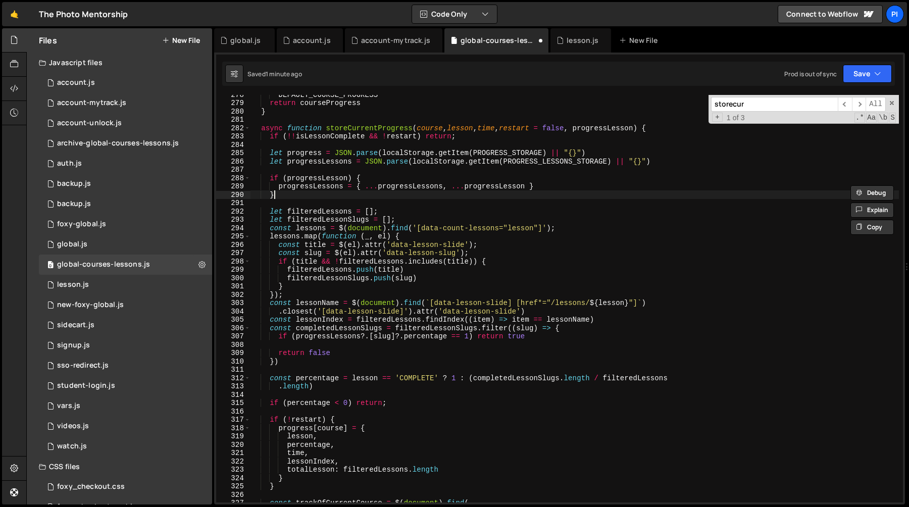
click at [325, 194] on div "DEFAULT_COURSE_PROGRESS return courseProgress } async function storeCurrentProg…" at bounding box center [575, 302] width 649 height 424
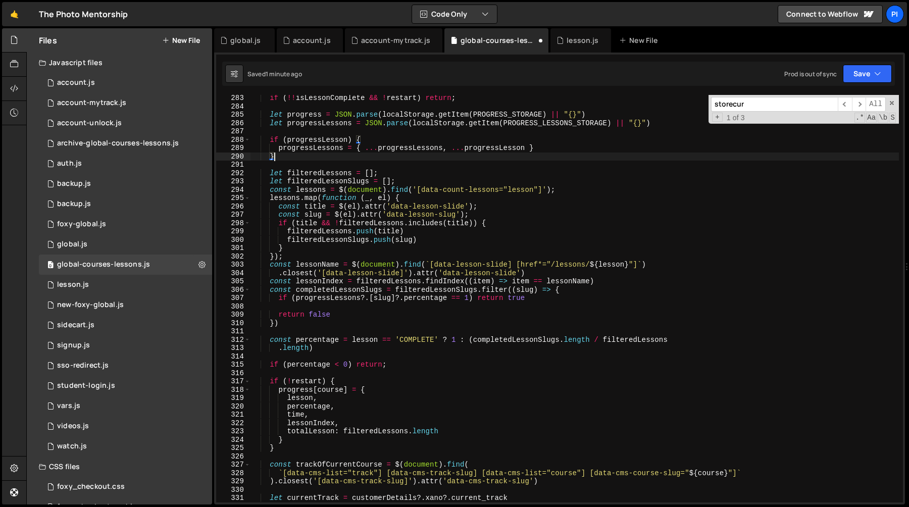
scroll to position [2352, 0]
click at [447, 287] on div "if ( !! isLessonComplete && ! restart ) return ; let progress = JSON . parse ( …" at bounding box center [575, 306] width 649 height 424
click at [502, 291] on div "if ( !! isLessonComplete && ! restart ) return ; let progress = JSON . parse ( …" at bounding box center [575, 306] width 649 height 424
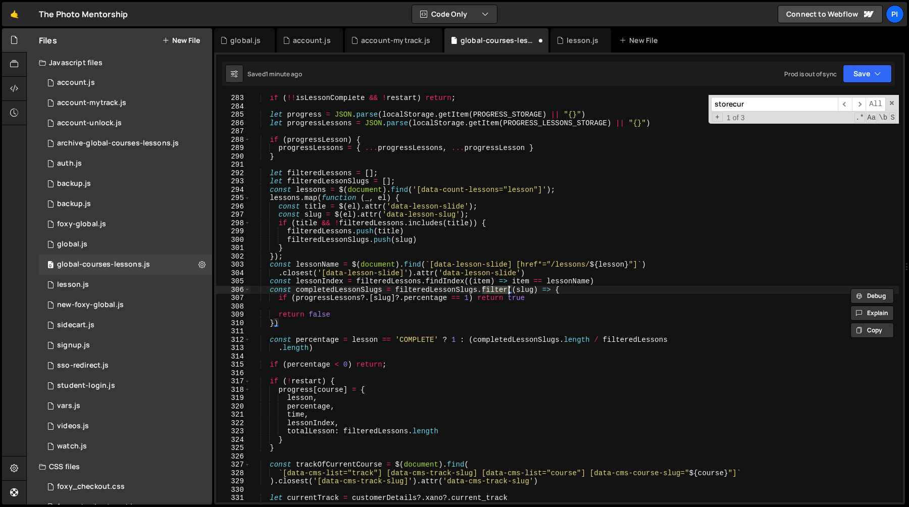
click at [459, 292] on div "if ( !! isLessonComplete && ! restart ) return ; let progress = JSON . parse ( …" at bounding box center [575, 306] width 649 height 424
click at [416, 256] on div "if ( !! isLessonComplete && ! restart ) return ; let progress = JSON . parse ( …" at bounding box center [575, 306] width 649 height 424
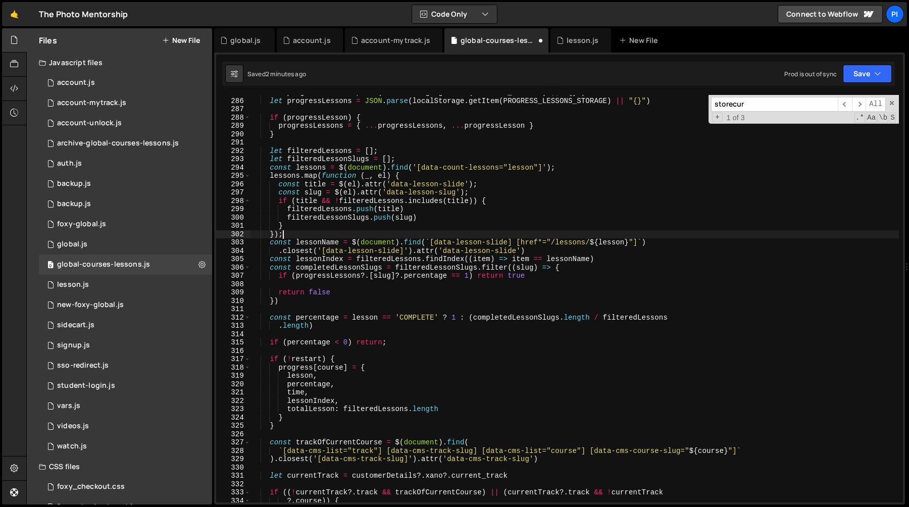
scroll to position [2374, 0]
click at [312, 167] on div "let progress = JSON . parse ( localStorage . getItem ( PROGRESS_STORAGE ) || "{…" at bounding box center [575, 300] width 649 height 424
click at [311, 236] on div "let progress = JSON . parse ( localStorage . getItem ( PROGRESS_STORAGE ) || "{…" at bounding box center [575, 300] width 649 height 424
click at [309, 167] on div "let progress = JSON . parse ( localStorage . getItem ( PROGRESS_STORAGE ) || "{…" at bounding box center [575, 300] width 649 height 424
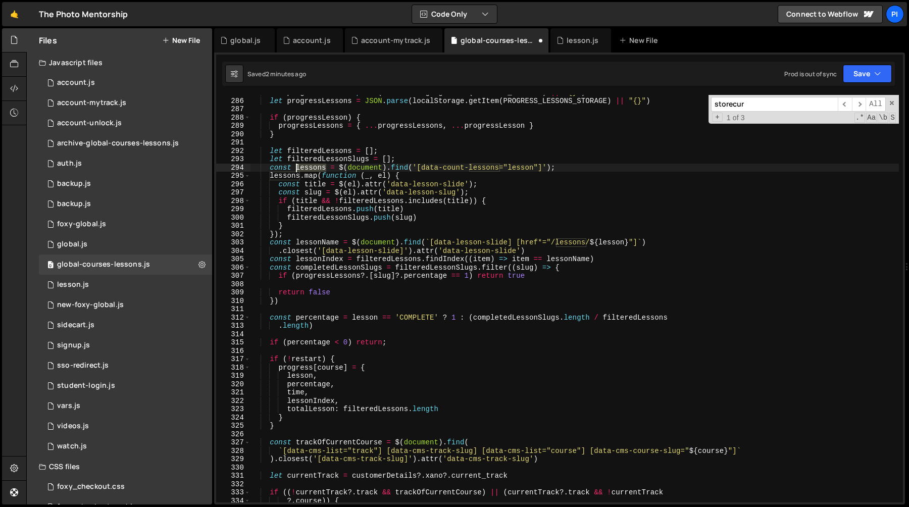
click at [309, 167] on div "let progress = JSON . parse ( localStorage . getItem ( PROGRESS_STORAGE ) || "{…" at bounding box center [575, 300] width 649 height 424
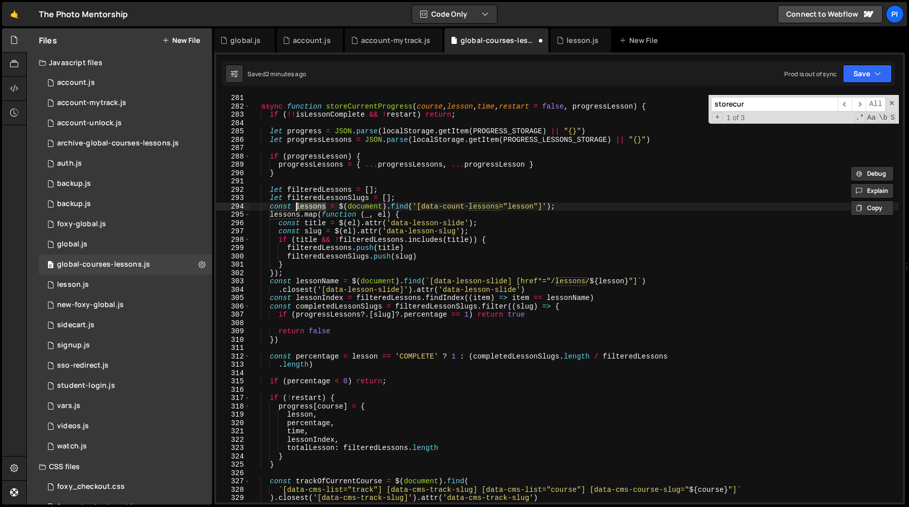
scroll to position [2311, 0]
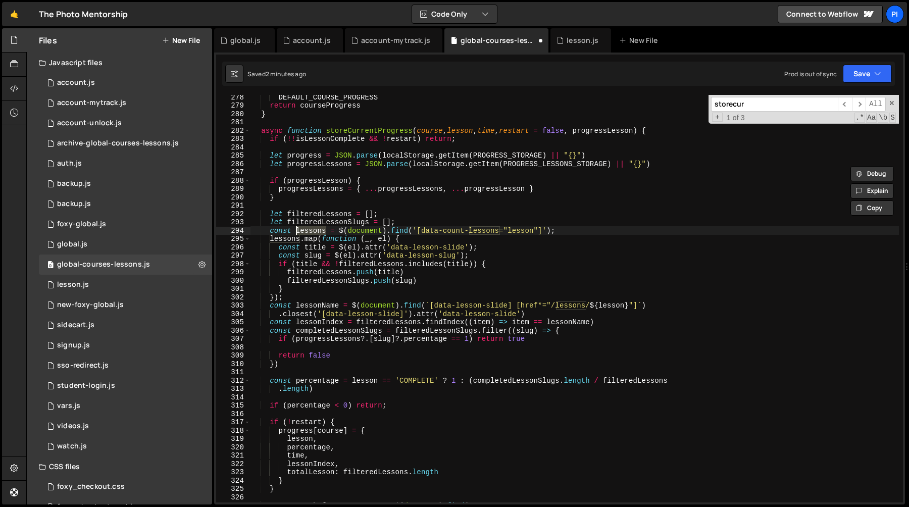
click at [301, 201] on div "DEFAULT_COURSE_PROGRESS return courseProgress } async function storeCurrentProg…" at bounding box center [575, 305] width 649 height 424
type textarea "}"
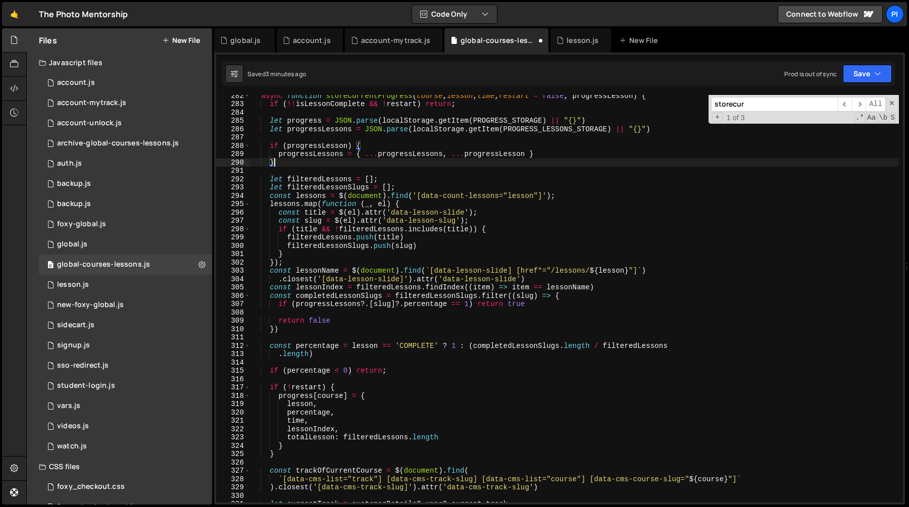
scroll to position [2324, 0]
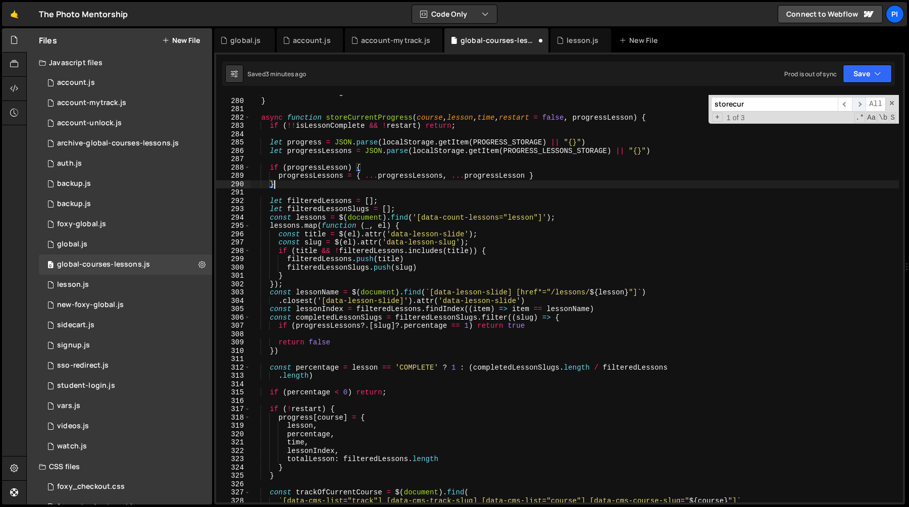
click at [858, 106] on span "​" at bounding box center [859, 104] width 14 height 15
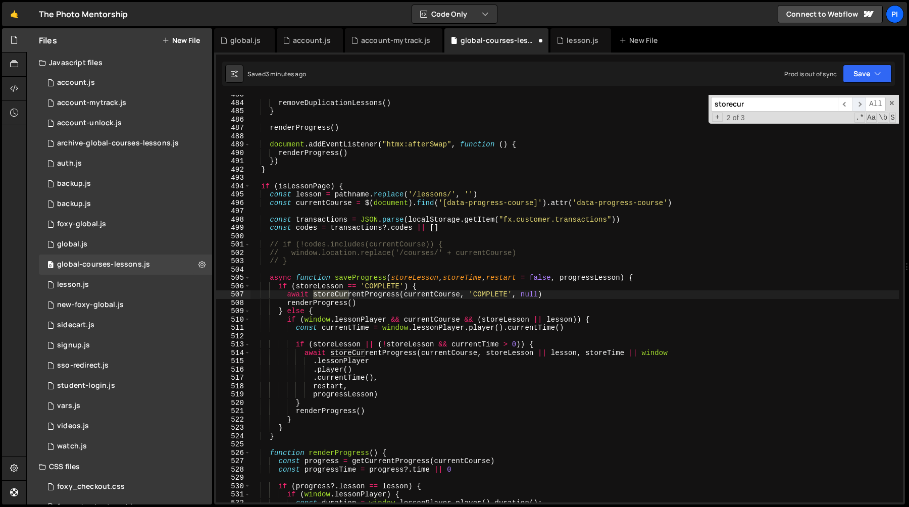
scroll to position [4023, 0]
click at [775, 110] on input "storecur" at bounding box center [774, 104] width 127 height 15
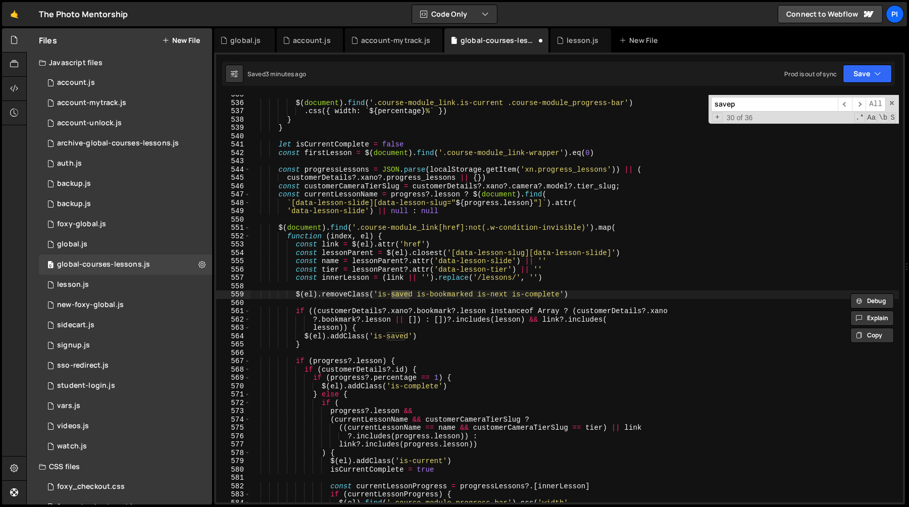
scroll to position [6074, 0]
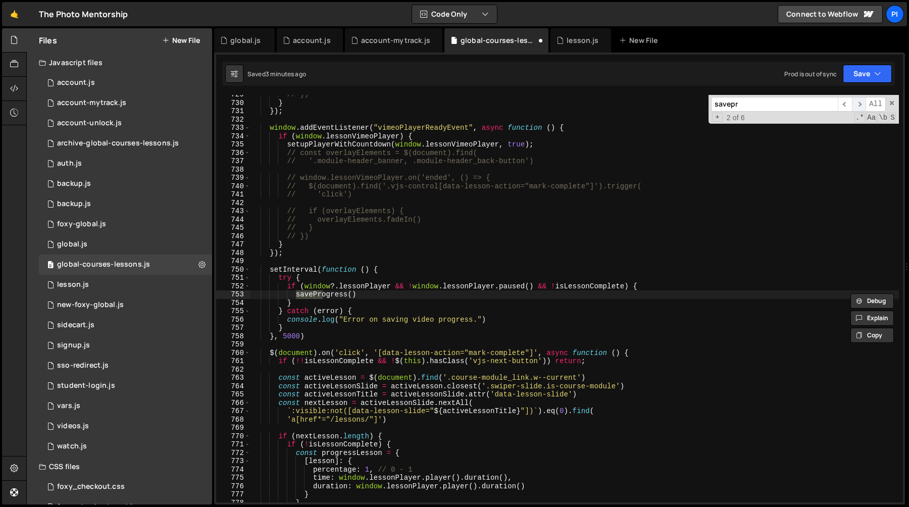
type input "savepr"
click at [857, 105] on span "​" at bounding box center [859, 104] width 14 height 15
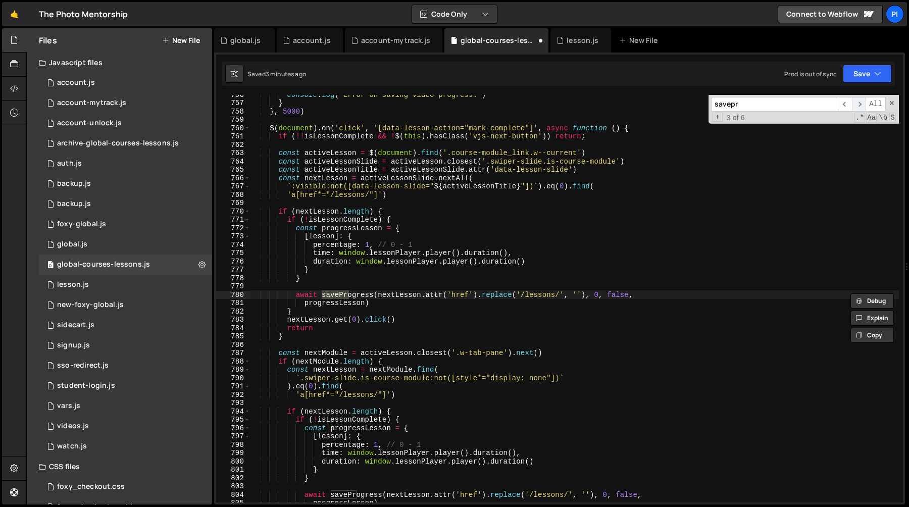
scroll to position [6299, 0]
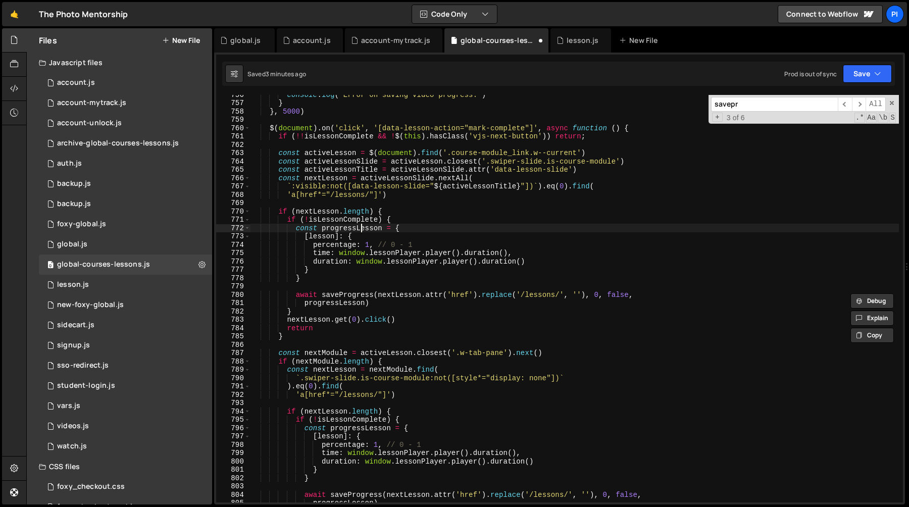
click at [361, 229] on div "console . log ( "Error on saving video progress." ) } } , 5000 ) $ ( document )…" at bounding box center [575, 302] width 649 height 424
click at [349, 304] on div "console . log ( "Error on saving video progress." ) } } , 5000 ) $ ( document )…" at bounding box center [575, 302] width 649 height 424
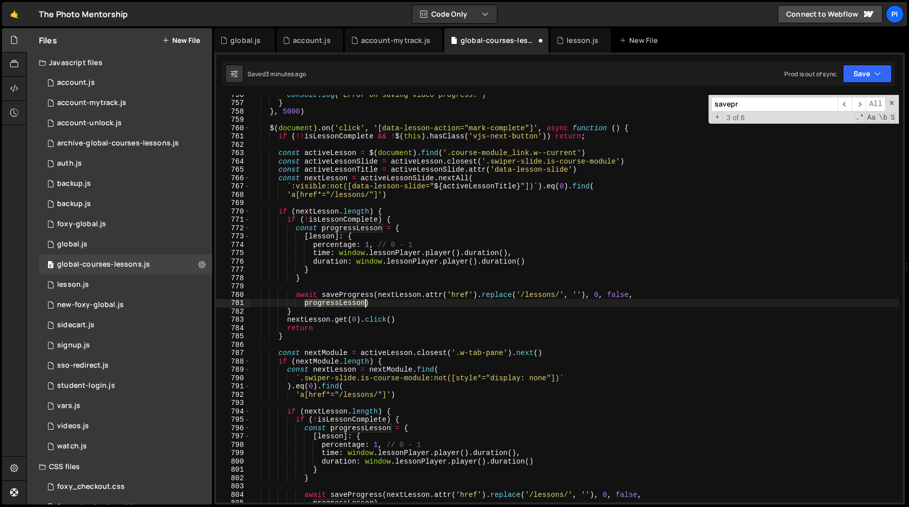
click at [349, 304] on div "console . log ( "Error on saving video progress." ) } } , 5000 ) $ ( document )…" at bounding box center [575, 302] width 649 height 424
click at [340, 298] on div "console . log ( "Error on saving video progress." ) } } , 5000 ) $ ( document )…" at bounding box center [575, 302] width 649 height 424
click at [414, 318] on div "console . log ( "Error on saving video progress." ) } } , 5000 ) $ ( document )…" at bounding box center [575, 302] width 649 height 424
click at [398, 303] on div "console . log ( "Error on saving video progress." ) } } , 5000 ) $ ( document )…" at bounding box center [575, 302] width 649 height 424
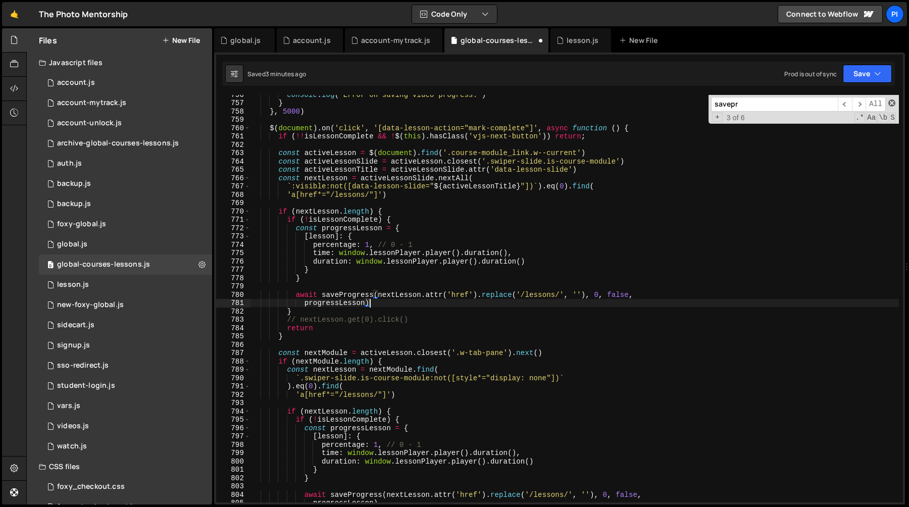
click at [892, 105] on span at bounding box center [892, 103] width 7 height 7
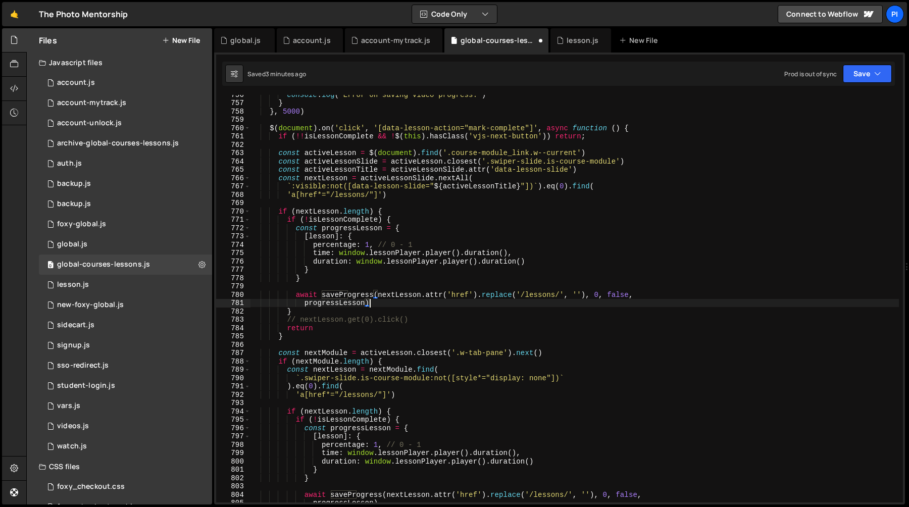
click at [340, 297] on div "console . log ( "Error on saving video progress." ) } } , 5000 ) $ ( document )…" at bounding box center [575, 302] width 649 height 424
type textarea "await saveProgress(nextLesson.attr('href').replace('/lessons/', ''), 0, false,"
click at [340, 297] on div "console . log ( "Error on saving video progress." ) } } , 5000 ) $ ( document )…" at bounding box center [575, 302] width 649 height 424
type input "saveProgress"
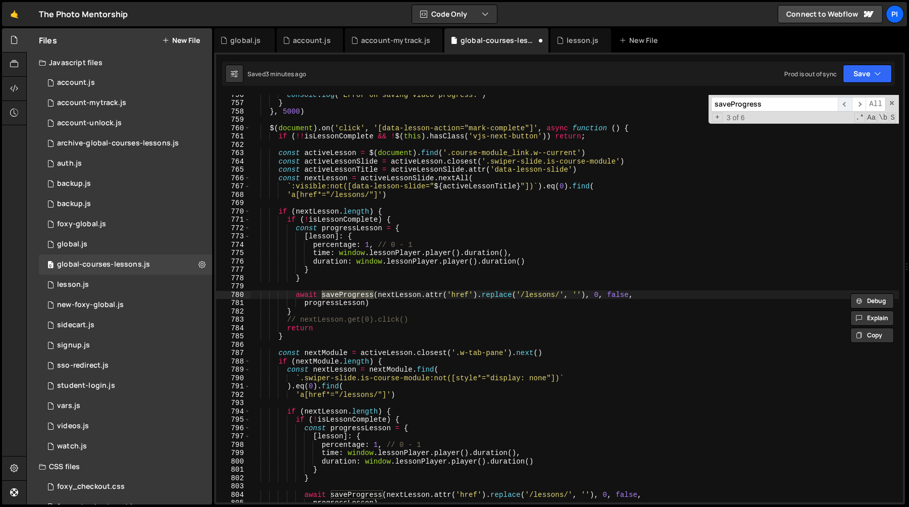
click at [845, 103] on span "​" at bounding box center [845, 104] width 14 height 15
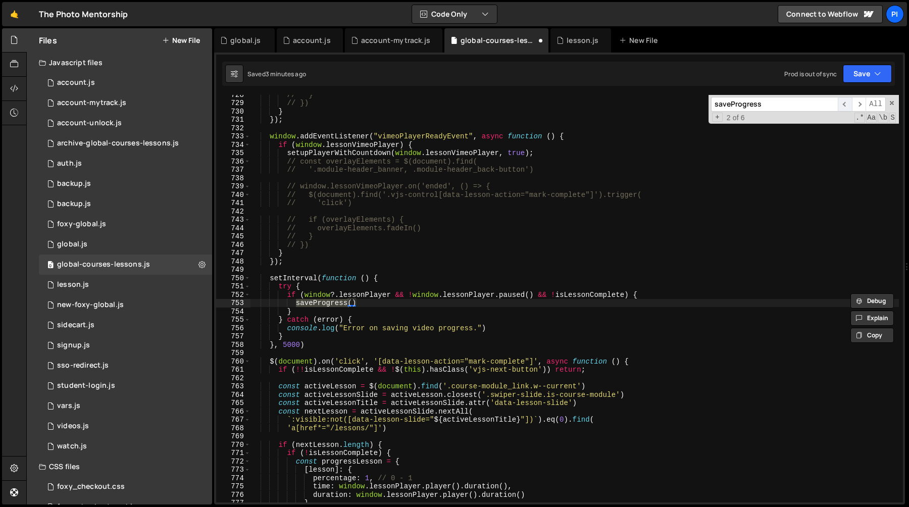
click at [845, 103] on span "​" at bounding box center [845, 104] width 14 height 15
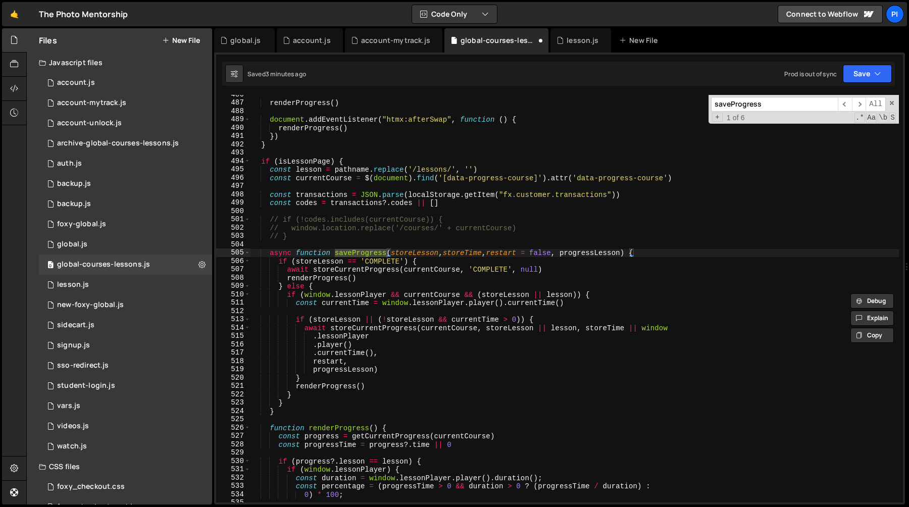
scroll to position [4057, 0]
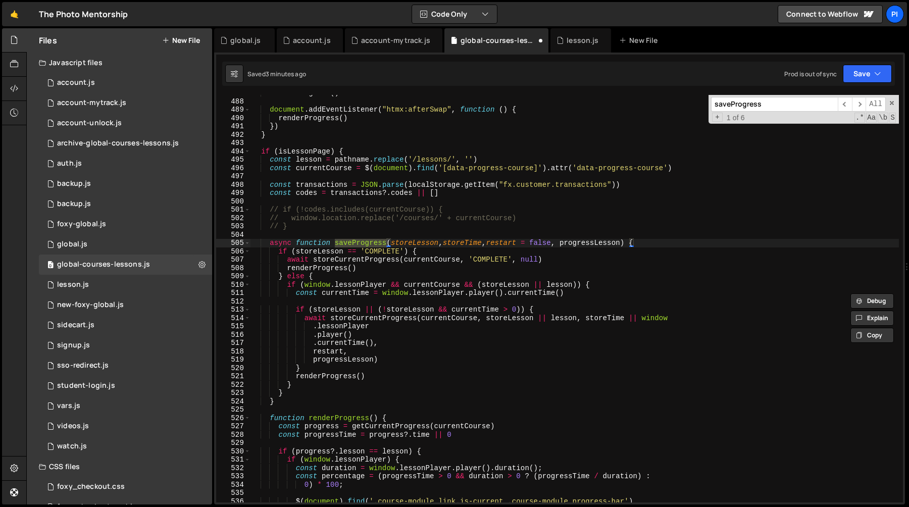
click at [602, 241] on div "renderProgress ( ) document . addEventListener ( "htmx:afterSwap" , function ( …" at bounding box center [575, 301] width 649 height 424
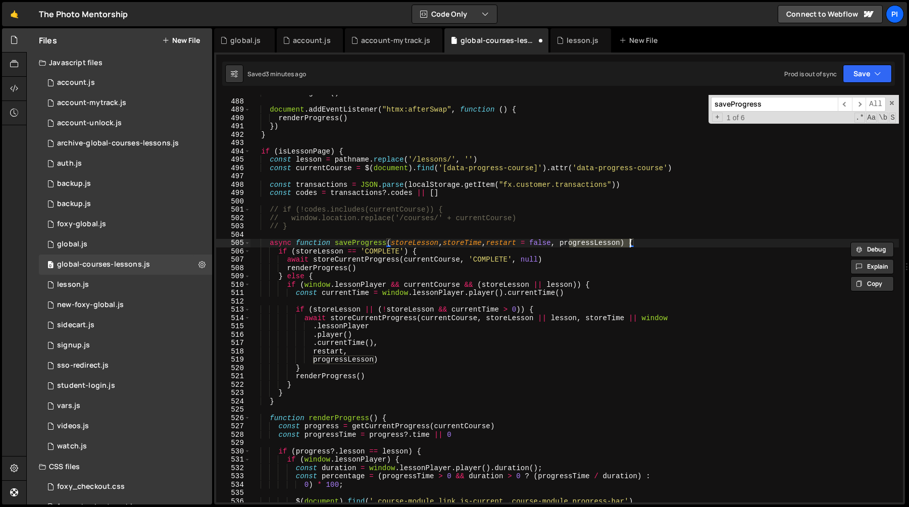
click at [361, 316] on div "renderProgress ( ) document . addEventListener ( "htmx:afterSwap" , function ( …" at bounding box center [575, 301] width 649 height 424
type textarea "await storeCurrentProgress(currentCourse, storeLesson || lesson, storeTime || w…"
click at [361, 316] on div "renderProgress ( ) document . addEventListener ( "htmx:afterSwap" , function ( …" at bounding box center [575, 301] width 649 height 424
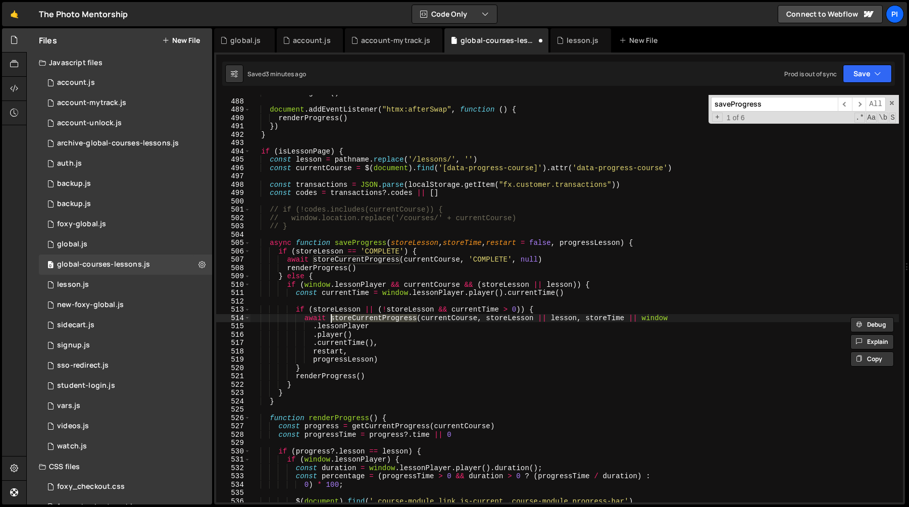
type input "storeCurrentProgress"
click at [851, 106] on span "​" at bounding box center [845, 104] width 14 height 15
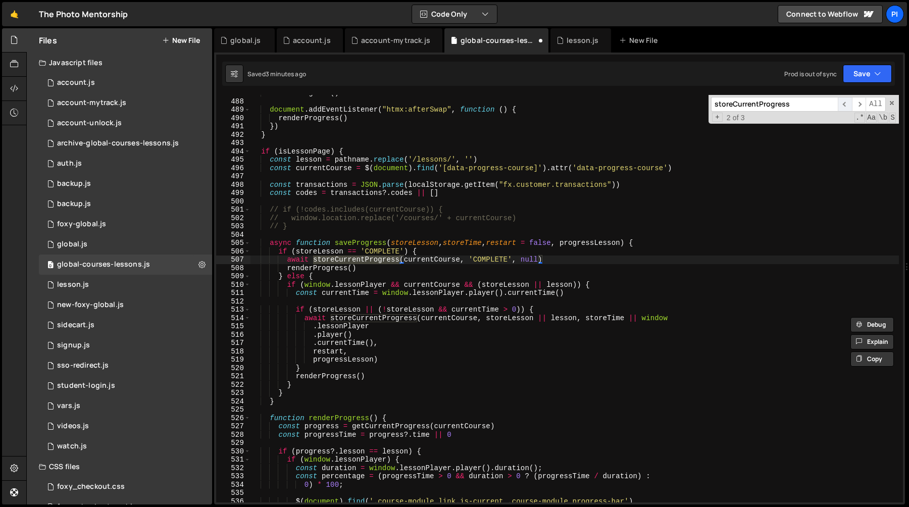
click at [851, 106] on span "​" at bounding box center [845, 104] width 14 height 15
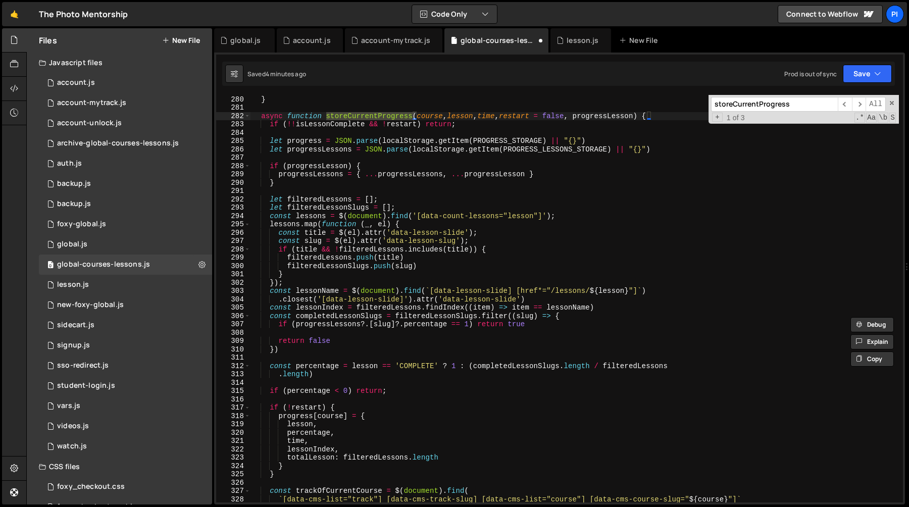
scroll to position [2320, 0]
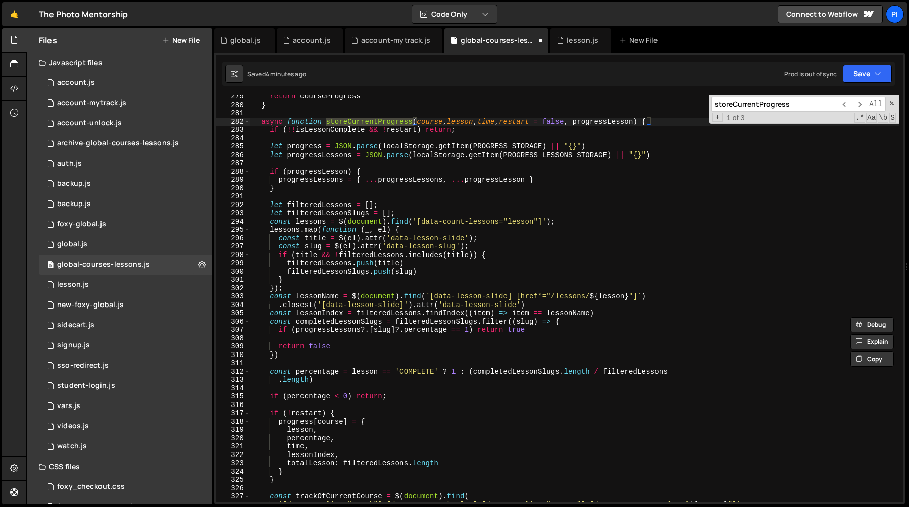
type textarea "})"
click at [322, 358] on div "return courseProgress } async function storeCurrentProgress ( course , lesson ,…" at bounding box center [575, 304] width 649 height 424
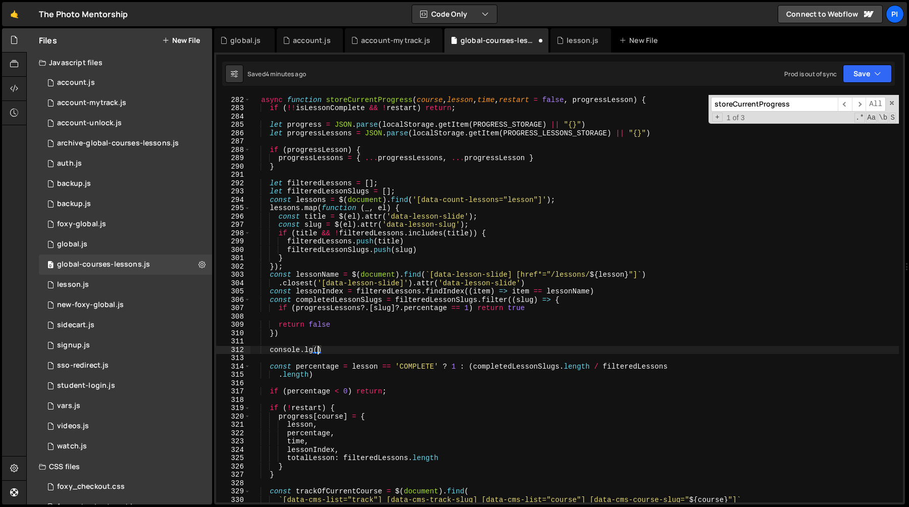
scroll to position [0, 4]
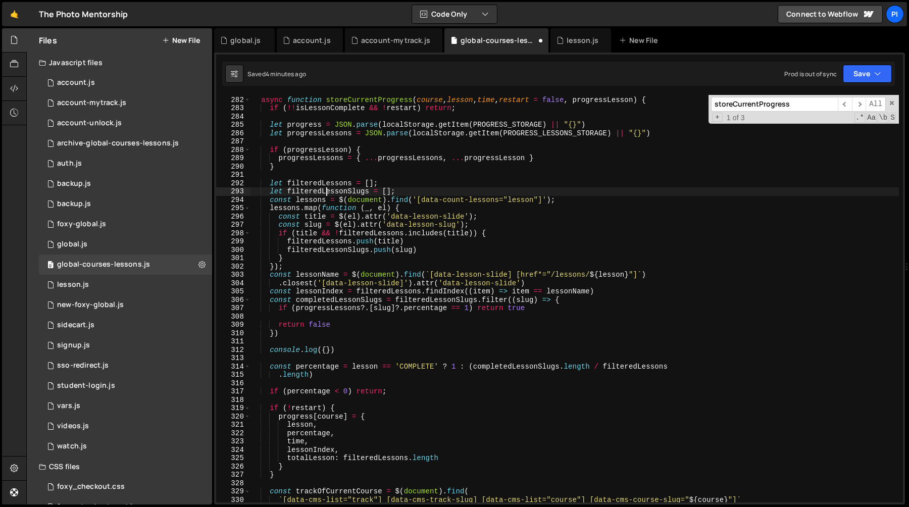
click at [327, 192] on div "async function storeCurrentProgress ( course , lesson , time , restart = false …" at bounding box center [575, 299] width 649 height 424
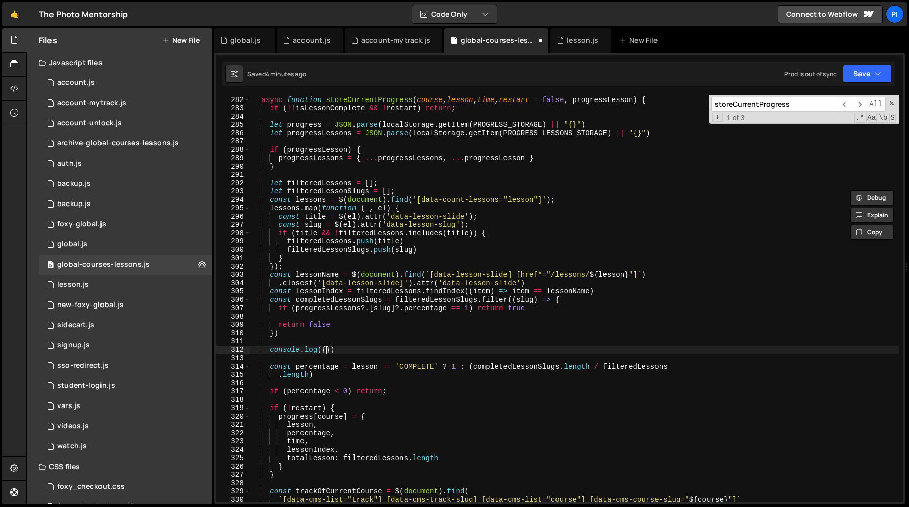
click at [327, 348] on div "async function storeCurrentProgress ( course , lesson , time , restart = false …" at bounding box center [575, 299] width 649 height 424
paste textarea "filteredLessonSlugs"
type textarea "console.log({filteredLessonSlugs,completedLessonSlugs,})"
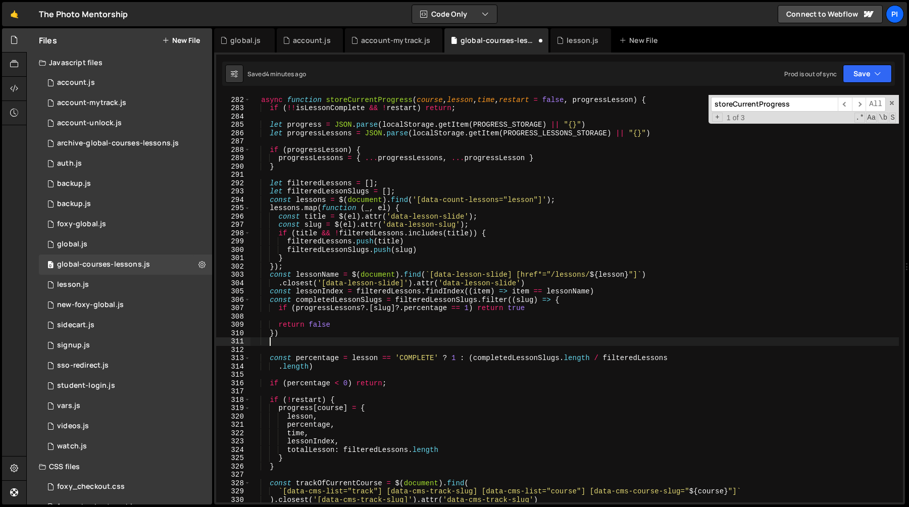
scroll to position [0, 0]
type textarea "})"
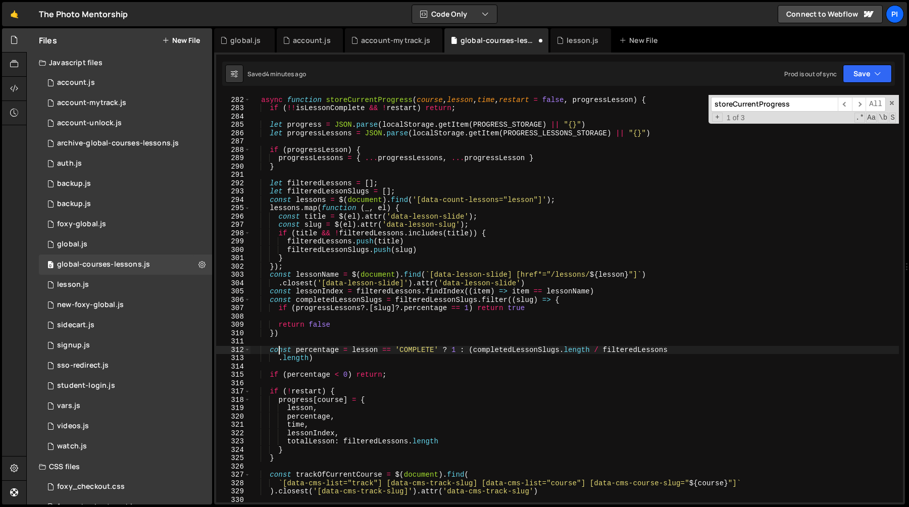
type textarea ".length)"
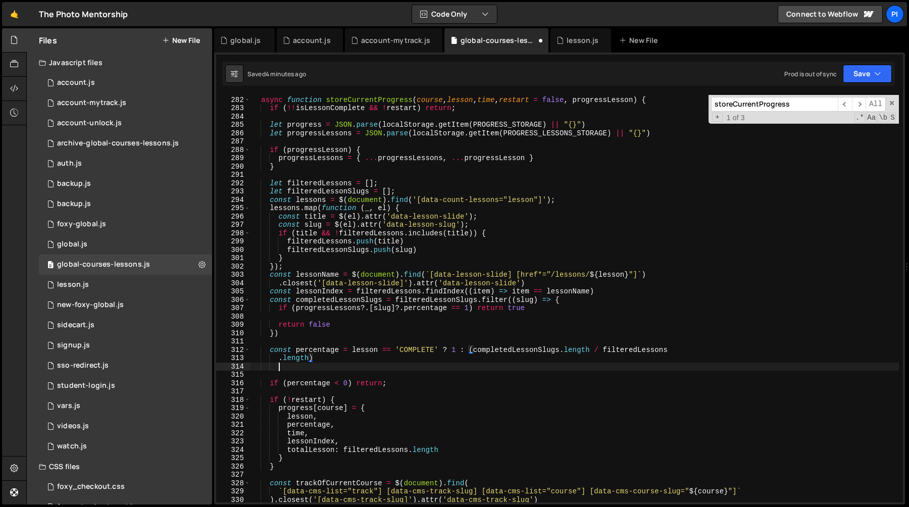
scroll to position [0, 1]
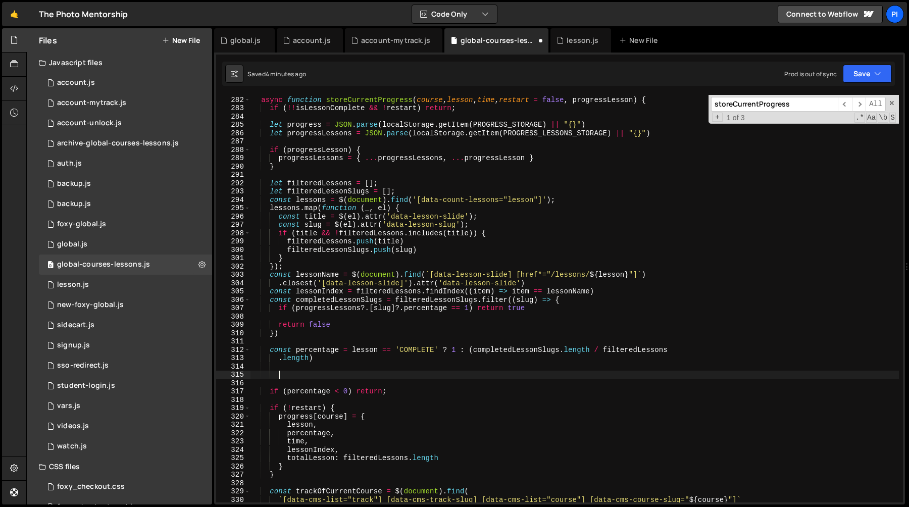
paste textarea "console.log({filteredLessonSlugs,completedLessonSlugs,})"
type textarea "console.log({filteredLessonSlugs,completedLessonSlugs,})"
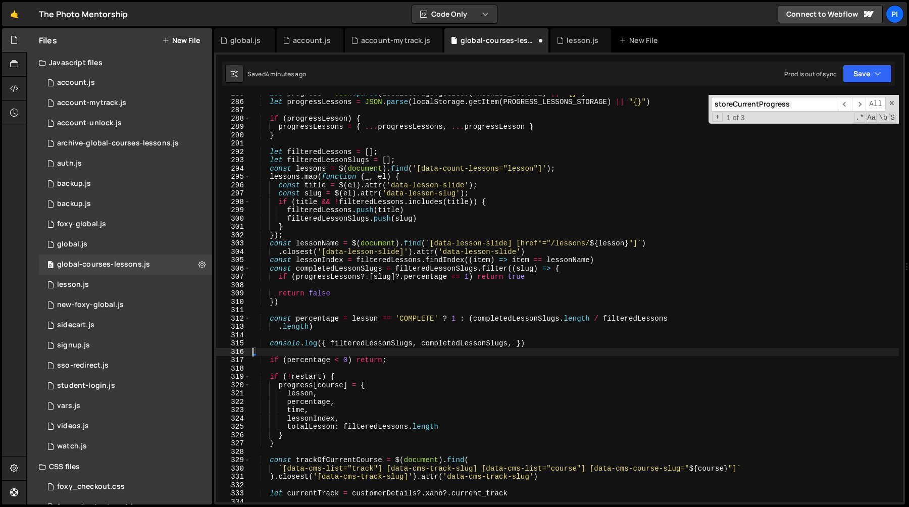
scroll to position [0, 0]
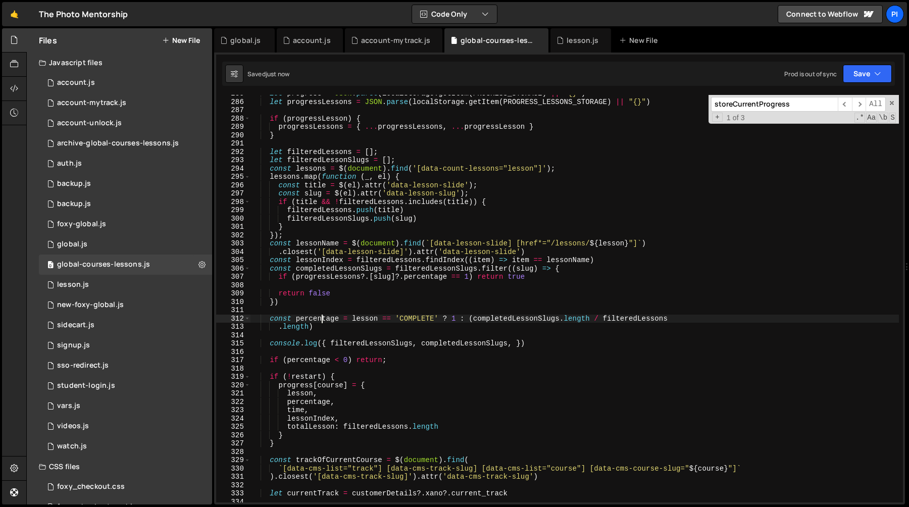
click at [324, 318] on div "let progress = JSON . parse ( localStorage . getItem ( PROGRESS_STORAGE ) || "{…" at bounding box center [575, 301] width 649 height 424
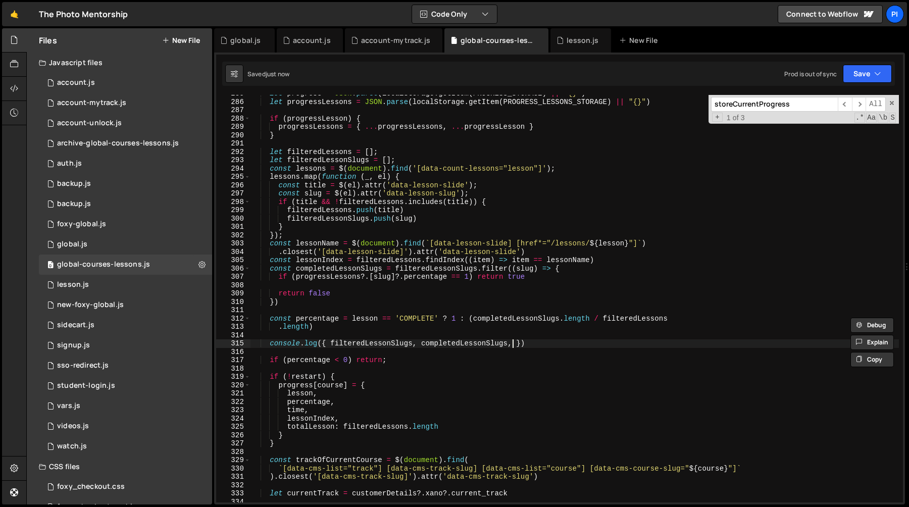
click at [515, 345] on div "let progress = JSON . parse ( localStorage . getItem ( PROGRESS_STORAGE ) || "{…" at bounding box center [575, 301] width 649 height 424
click at [518, 346] on div "let progress = JSON . parse ( localStorage . getItem ( PROGRESS_STORAGE ) || "{…" at bounding box center [575, 301] width 649 height 424
paste textarea "percentage"
click at [536, 326] on div "let progress = JSON . parse ( localStorage . getItem ( PROGRESS_STORAGE ) || "{…" at bounding box center [575, 301] width 649 height 424
click at [560, 346] on div "let progress = JSON . parse ( localStorage . getItem ( PROGRESS_STORAGE ) || "{…" at bounding box center [575, 301] width 649 height 424
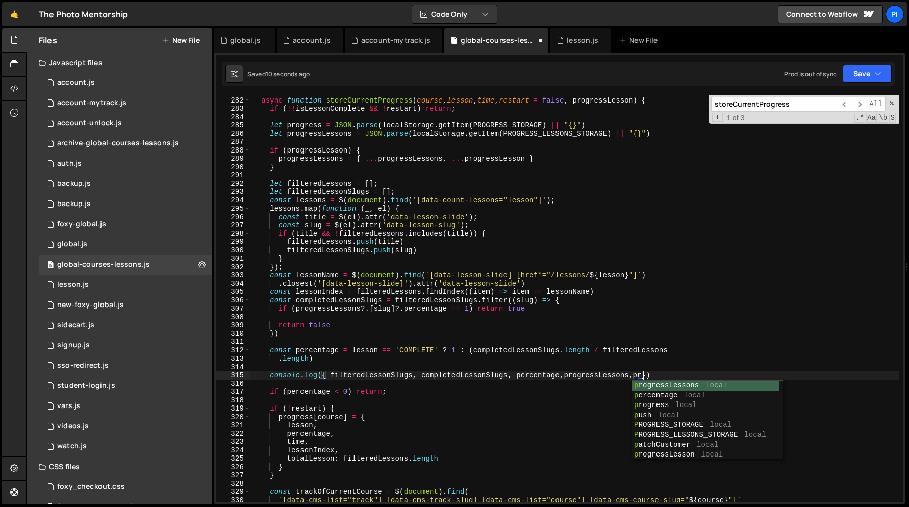
scroll to position [0, 27]
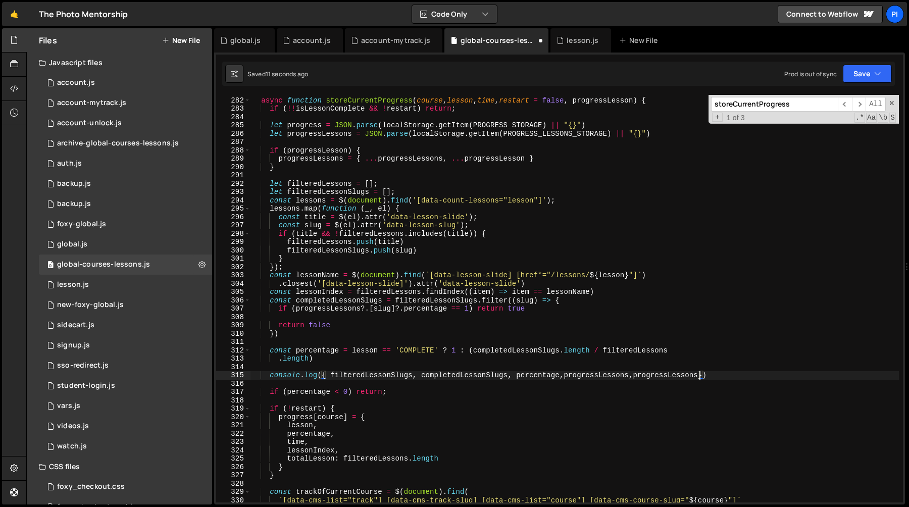
type textarea "console.log({ filteredLessonSlugs, completedLessonSlugs, percentage,progressLes…"
click at [645, 363] on div "async function storeCurrentProgress ( course , lesson , time , restart = false …" at bounding box center [575, 300] width 649 height 424
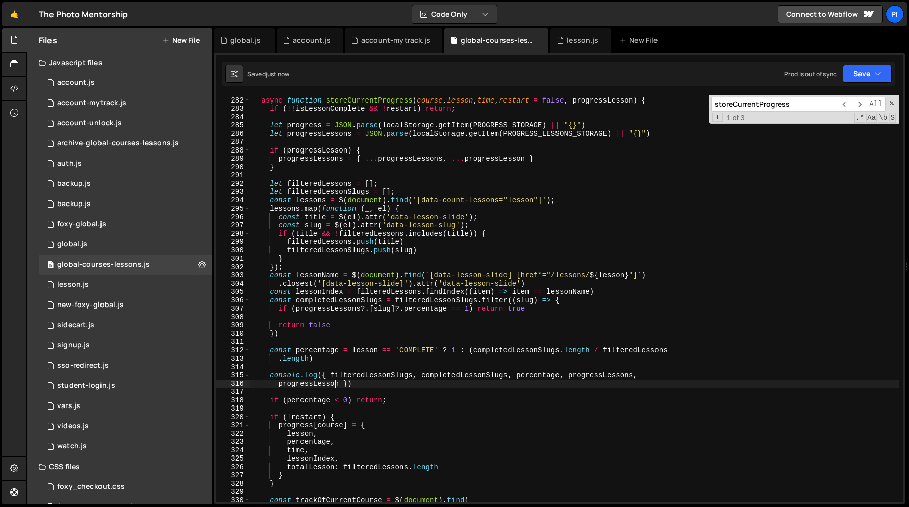
click at [337, 387] on div "async function storeCurrentProgress ( course , lesson , time , restart = false …" at bounding box center [575, 300] width 649 height 424
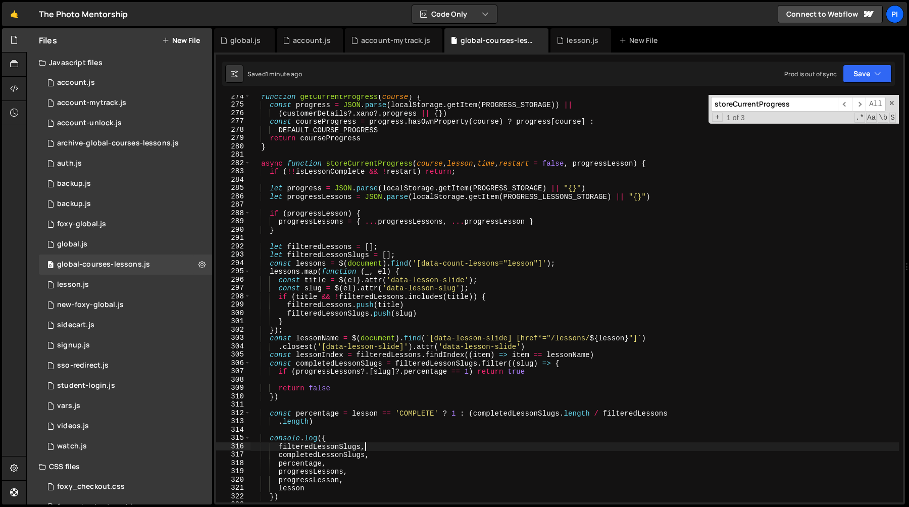
scroll to position [2275, 0]
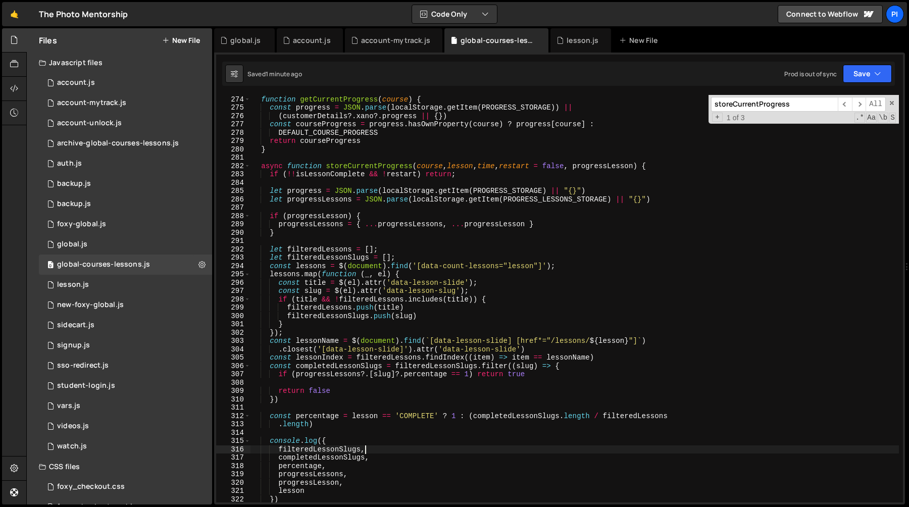
click at [334, 249] on div "function getCurrentProgress ( course ) { const progress = JSON . parse ( localS…" at bounding box center [575, 299] width 649 height 424
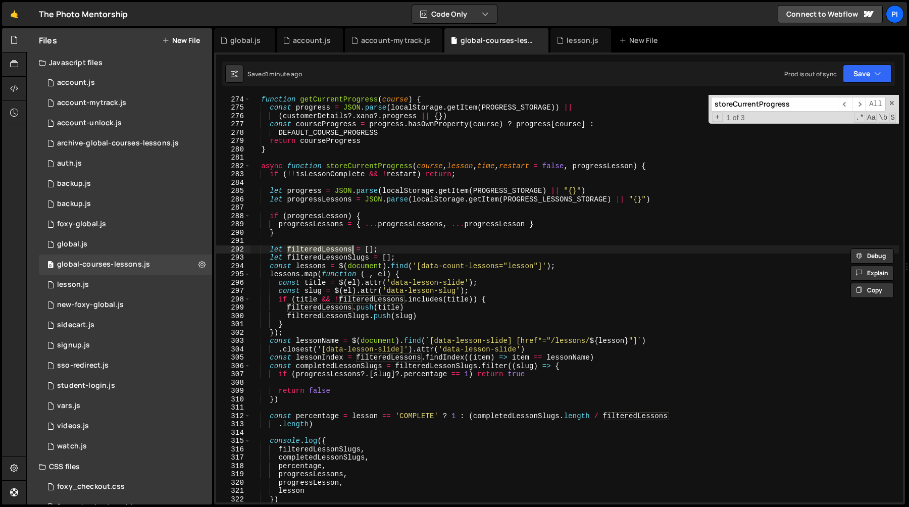
scroll to position [2276, 0]
click at [312, 267] on div "function getCurrentProgress ( course ) { const progress = JSON . parse ( localS…" at bounding box center [575, 299] width 649 height 424
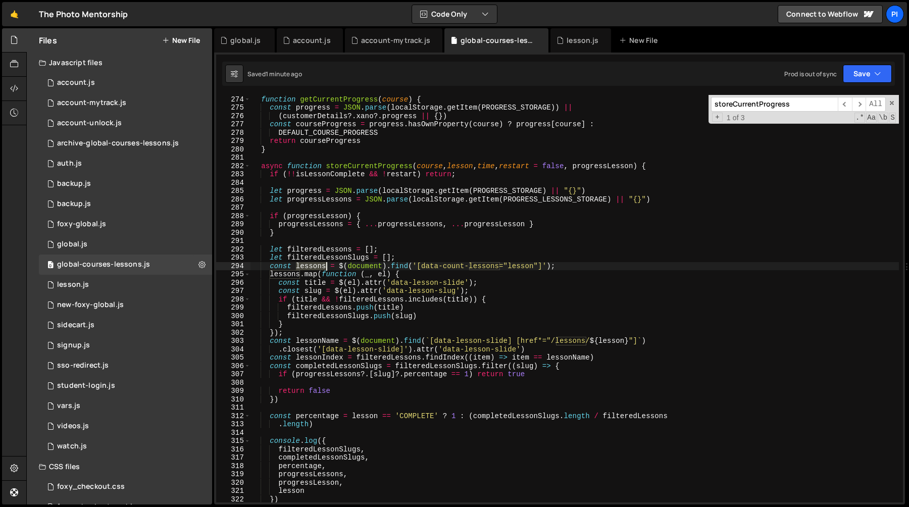
click at [312, 267] on div "function getCurrentProgress ( course ) { const progress = JSON . parse ( localS…" at bounding box center [575, 299] width 649 height 424
click at [430, 274] on div "function getCurrentProgress ( course ) { const progress = JSON . parse ( localS…" at bounding box center [575, 299] width 649 height 424
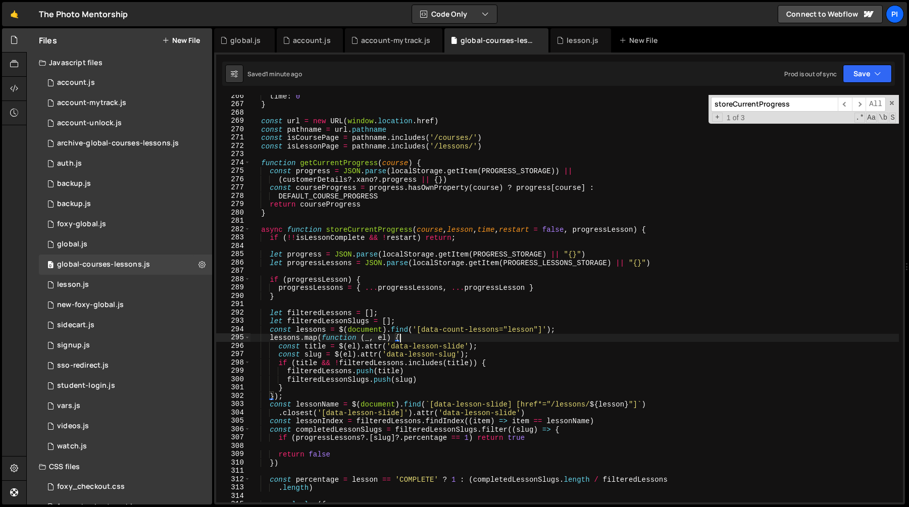
scroll to position [2213, 0]
click at [417, 333] on div "time : 0 } const url = new URL ( window . location . href ) const pathname = ur…" at bounding box center [575, 304] width 649 height 424
click at [424, 331] on div "time : 0 } const url = new URL ( window . location . href ) const pathname = ur…" at bounding box center [575, 304] width 649 height 424
drag, startPoint x: 424, startPoint y: 331, endPoint x: 498, endPoint y: 327, distance: 73.9
click at [498, 327] on div "time : 0 } const url = new URL ( window . location . href ) const pathname = ur…" at bounding box center [575, 304] width 649 height 424
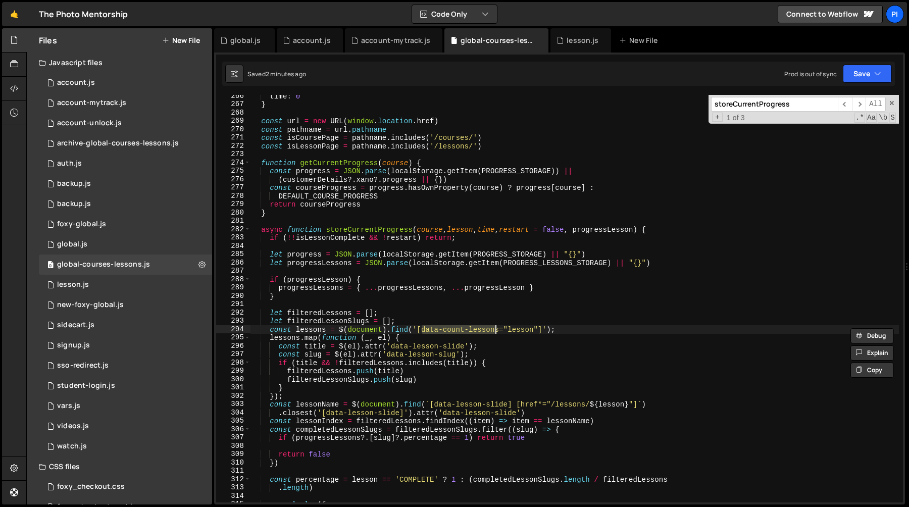
click at [493, 350] on div "time : 0 } const url = new URL ( window . location . href ) const pathname = ur…" at bounding box center [575, 304] width 649 height 424
click at [424, 331] on div "time : 0 } const url = new URL ( window . location . href ) const pathname = ur…" at bounding box center [575, 304] width 649 height 424
click at [425, 329] on div "time : 0 } const url = new URL ( window . location . href ) const pathname = ur…" at bounding box center [575, 304] width 649 height 424
click at [423, 330] on div "time : 0 } const url = new URL ( window . location . href ) const pathname = ur…" at bounding box center [575, 304] width 649 height 424
drag, startPoint x: 423, startPoint y: 330, endPoint x: 534, endPoint y: 328, distance: 110.2
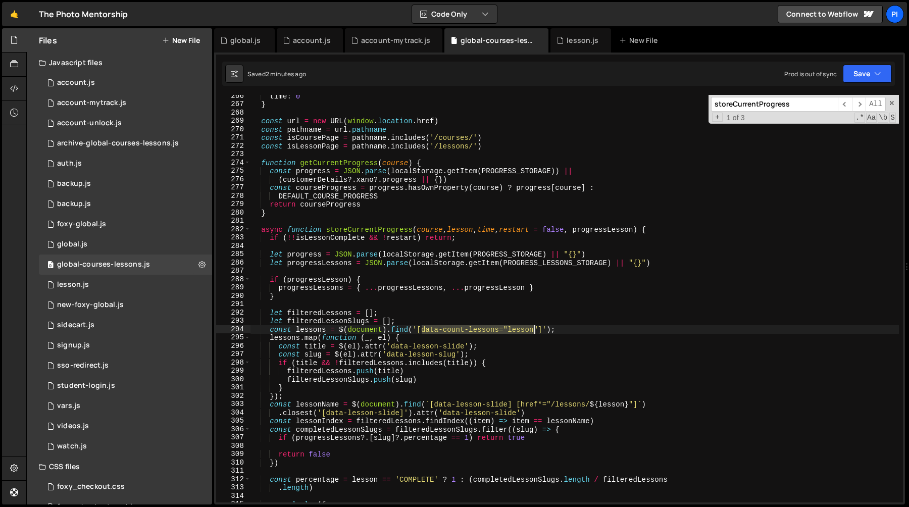
click at [534, 328] on div "time : 0 } const url = new URL ( window . location . href ) const pathname = ur…" at bounding box center [575, 304] width 649 height 424
click at [551, 331] on div "time : 0 } const url = new URL ( window . location . href ) const pathname = ur…" at bounding box center [575, 304] width 649 height 424
click at [338, 331] on div "time : 0 } const url = new URL ( window . location . href ) const pathname = ur…" at bounding box center [575, 304] width 649 height 424
click at [382, 364] on div "time : 0 } const url = new URL ( window . location . href ) const pathname = ur…" at bounding box center [575, 304] width 649 height 424
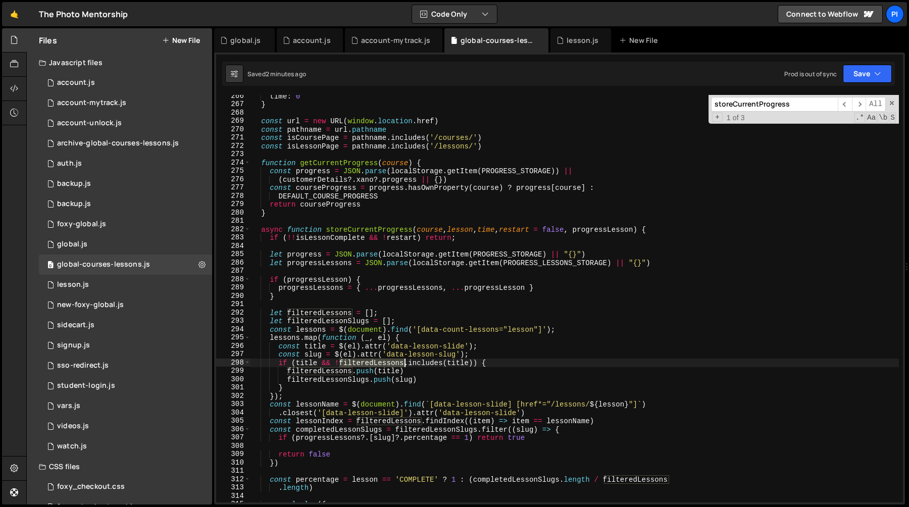
click at [382, 364] on div "time : 0 } const url = new URL ( window . location . href ) const pathname = ur…" at bounding box center [575, 304] width 649 height 424
click at [519, 363] on div "time : 0 } const url = new URL ( window . location . href ) const pathname = ur…" at bounding box center [575, 304] width 649 height 424
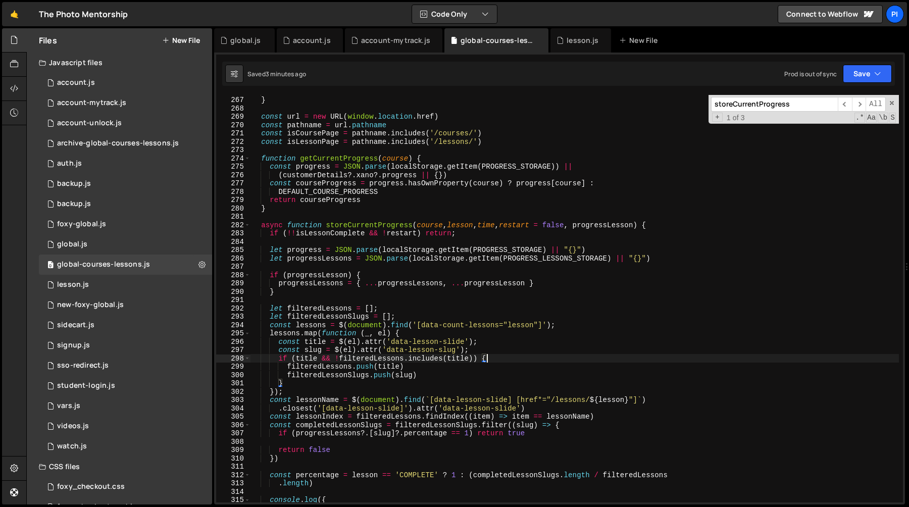
scroll to position [2217, 0]
click at [543, 322] on div "time : 0 } const url = new URL ( window . location . href ) const pathname = ur…" at bounding box center [575, 299] width 649 height 424
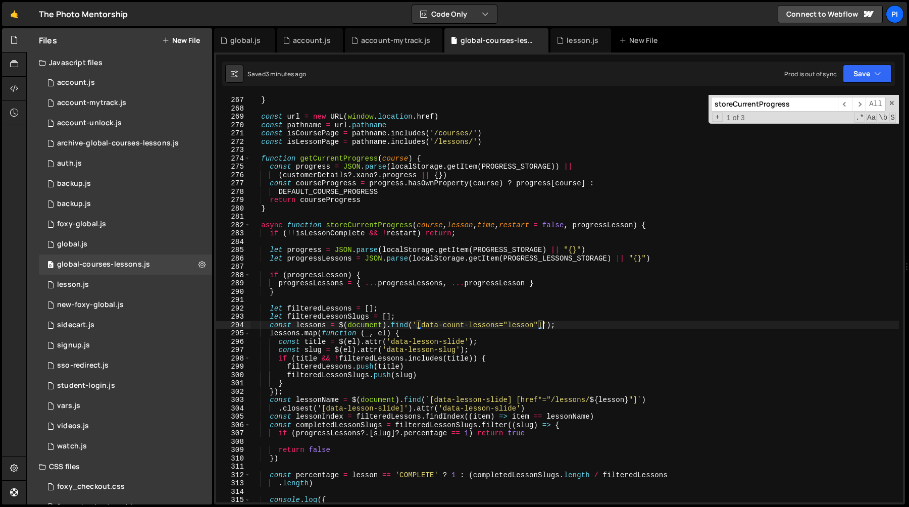
click at [338, 329] on div "time : 0 } const url = new URL ( window . location . href ) const pathname = ur…" at bounding box center [575, 299] width 649 height 424
click at [552, 326] on div "time : 0 } const url = new URL ( window . location . href ) const pathname = ur…" at bounding box center [575, 299] width 649 height 424
click at [532, 343] on div "time : 0 } const url = new URL ( window . location . href ) const pathname = ur…" at bounding box center [575, 299] width 649 height 424
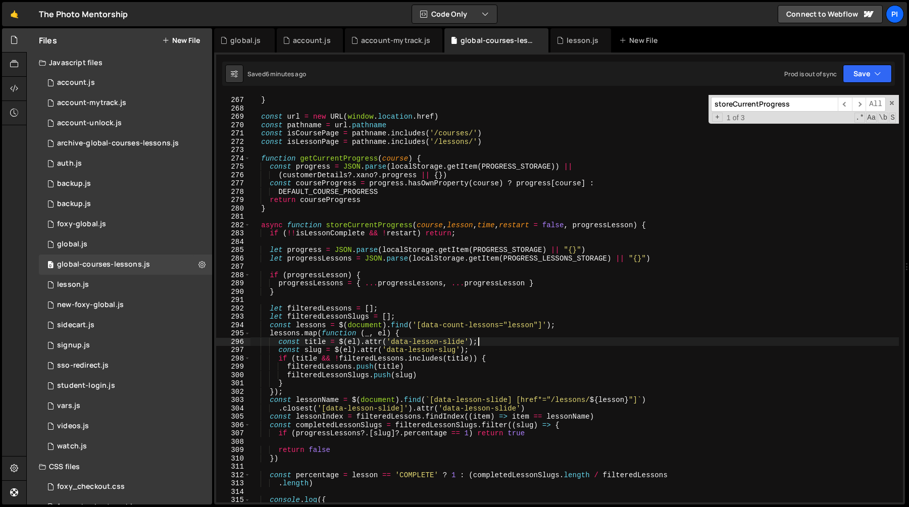
click at [419, 326] on div "time : 0 } const url = new URL ( window . location . href ) const pathname = ur…" at bounding box center [575, 299] width 649 height 424
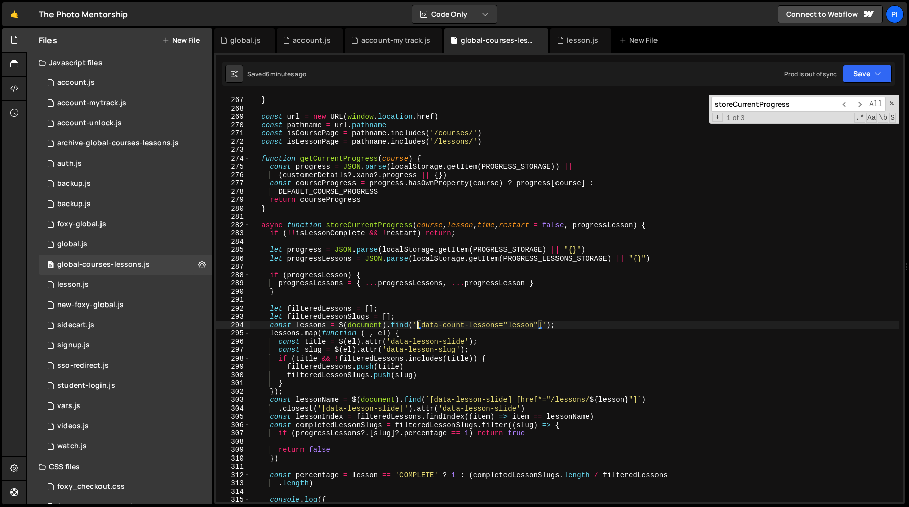
click at [543, 326] on div "time : 0 } const url = new URL ( window . location . href ) const pathname = ur…" at bounding box center [575, 299] width 649 height 424
paste textarea ":not([style*="display: none"]):not([style*="display:none"])"
click at [544, 311] on div "time : 0 } const url = new URL ( window . location . href ) const pathname = ur…" at bounding box center [575, 299] width 649 height 424
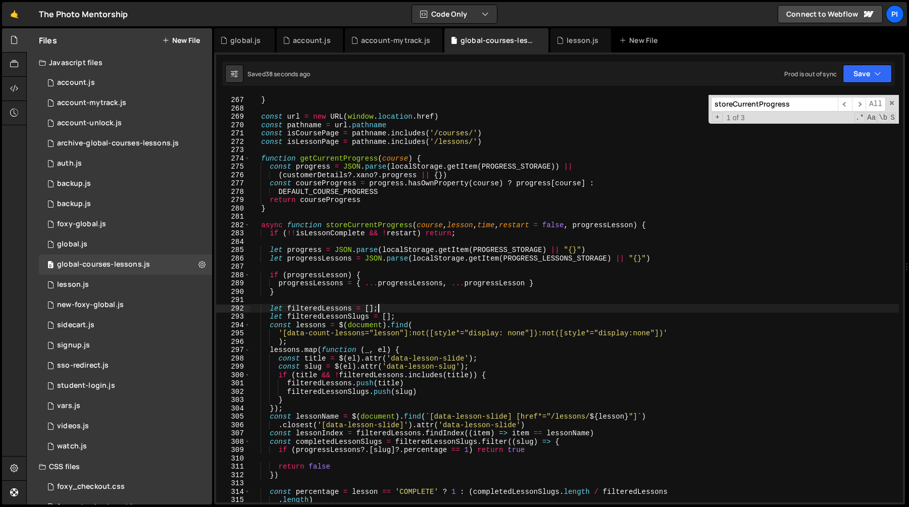
click at [385, 357] on div "time : 0 } const url = new URL ( window . location . href ) const pathname = ur…" at bounding box center [575, 299] width 649 height 424
type textarea "const title = $(el).attr('data-lesson-slide');"
click at [763, 105] on input "storeCurrentProgress" at bounding box center [774, 104] width 127 height 15
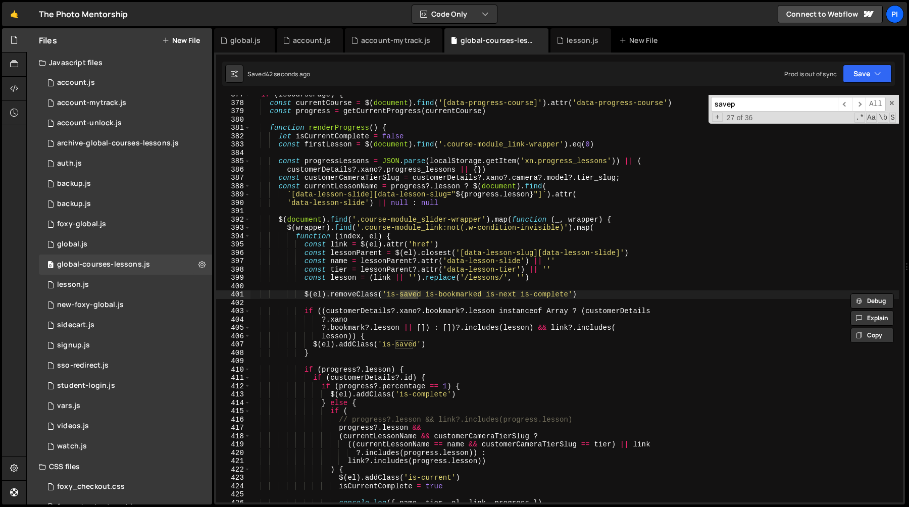
scroll to position [4098, 0]
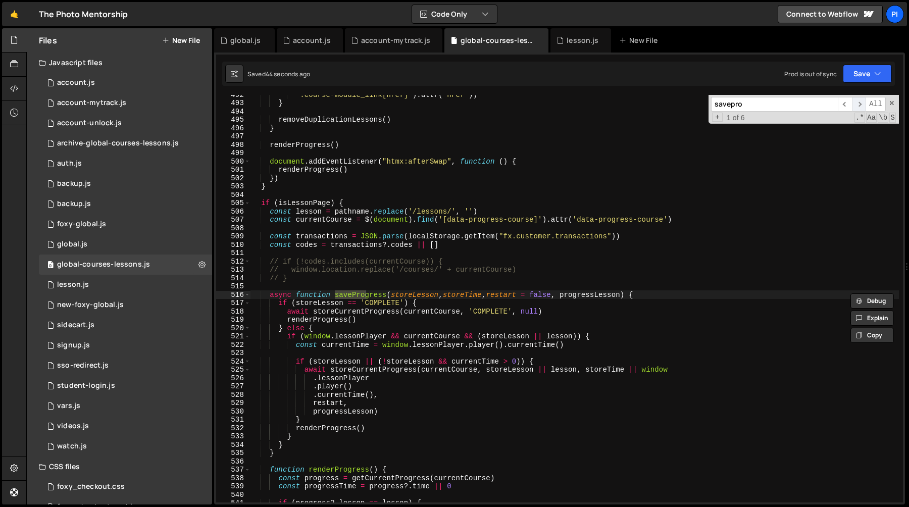
type input "savepro"
click at [855, 102] on span "​" at bounding box center [859, 104] width 14 height 15
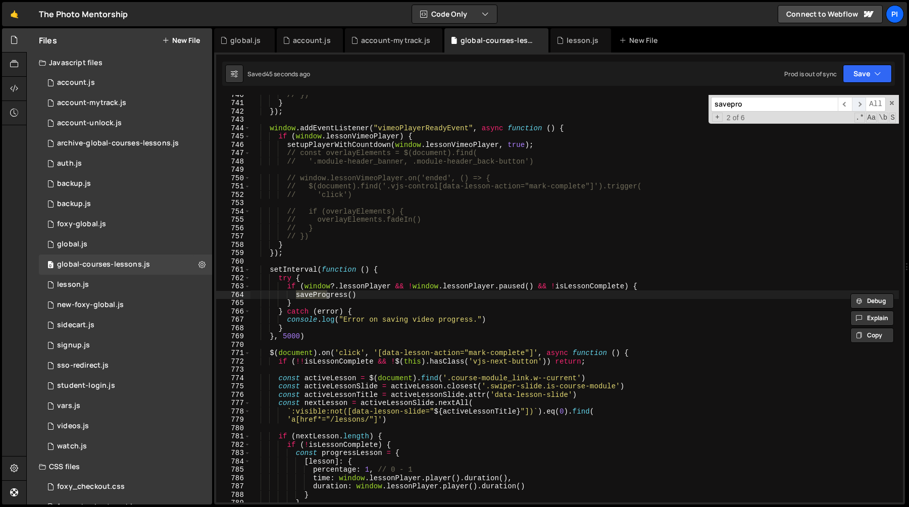
click at [855, 102] on span "​" at bounding box center [859, 104] width 14 height 15
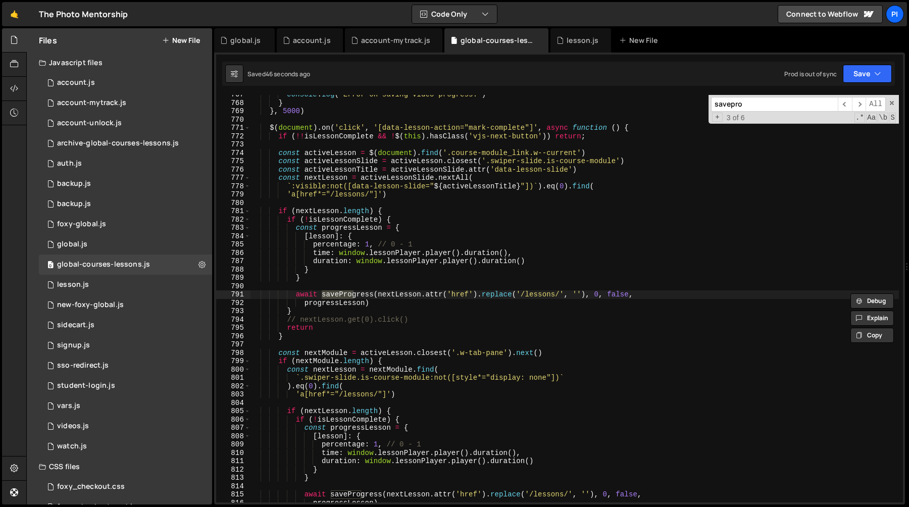
click at [347, 324] on div "console . log ( "Error on saving video progress." ) } } , 5000 ) $ ( document )…" at bounding box center [575, 302] width 649 height 424
click at [347, 319] on div "console . log ( "Error on saving video progress." ) } } , 5000 ) $ ( document )…" at bounding box center [575, 302] width 649 height 424
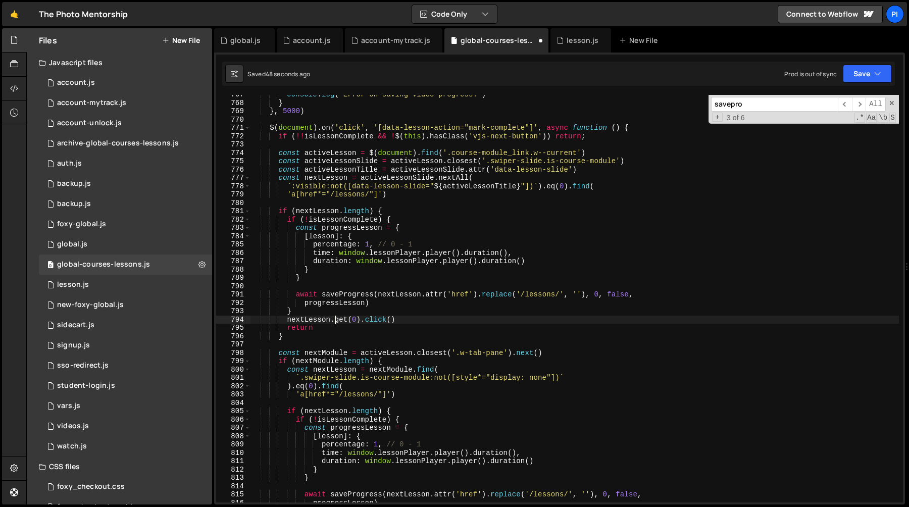
click at [342, 309] on div "console . log ( "Error on saving video progress." ) } } , 5000 ) $ ( document )…" at bounding box center [575, 302] width 649 height 424
type textarea "}"
click at [830, 106] on input "savepro" at bounding box center [774, 104] width 127 height 15
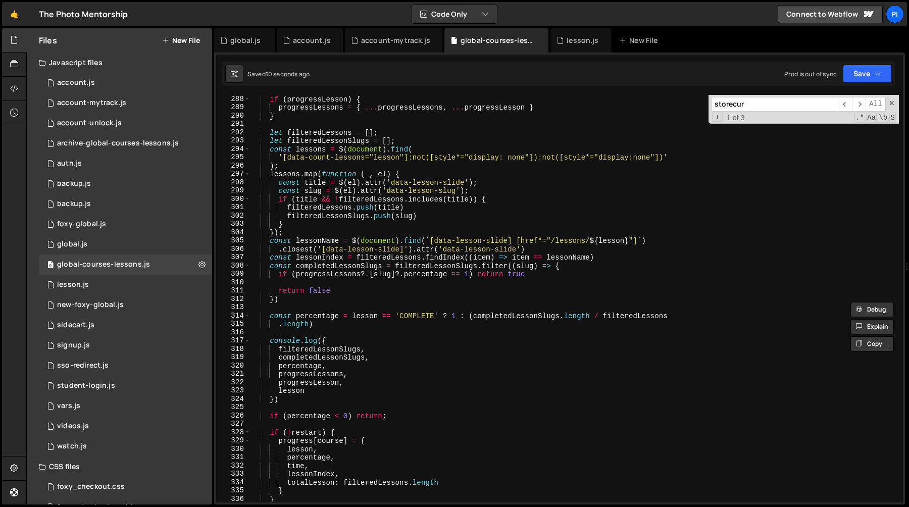
scroll to position [2408, 0]
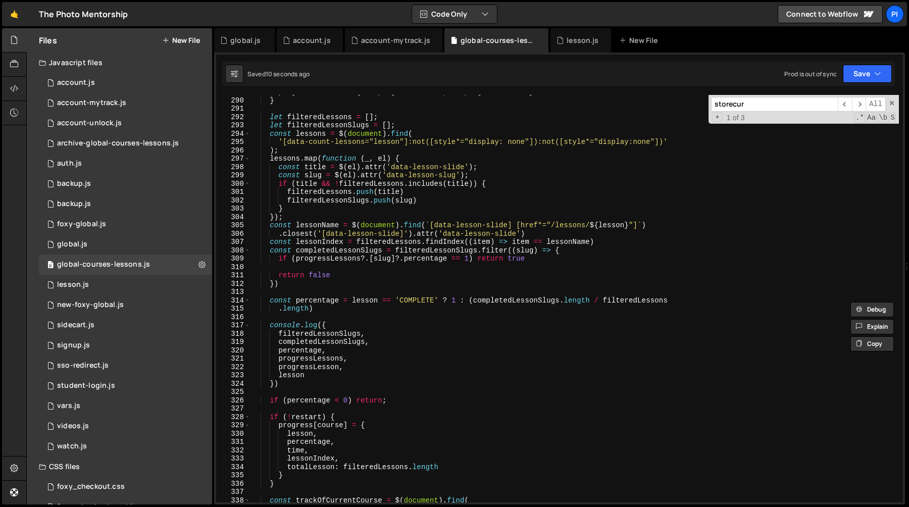
type input "storecur"
click at [312, 374] on div "progressLessons = { ... progressLessons , ... progressLesson } } let filteredLe…" at bounding box center [575, 300] width 649 height 424
click at [310, 382] on div "progressLessons = { ... progressLessons , ... progressLesson } } let filteredLe…" at bounding box center [575, 300] width 649 height 424
click at [291, 318] on div "progressLessons = { ... progressLessons , ... progressLesson } } let filteredLe…" at bounding box center [575, 300] width 649 height 424
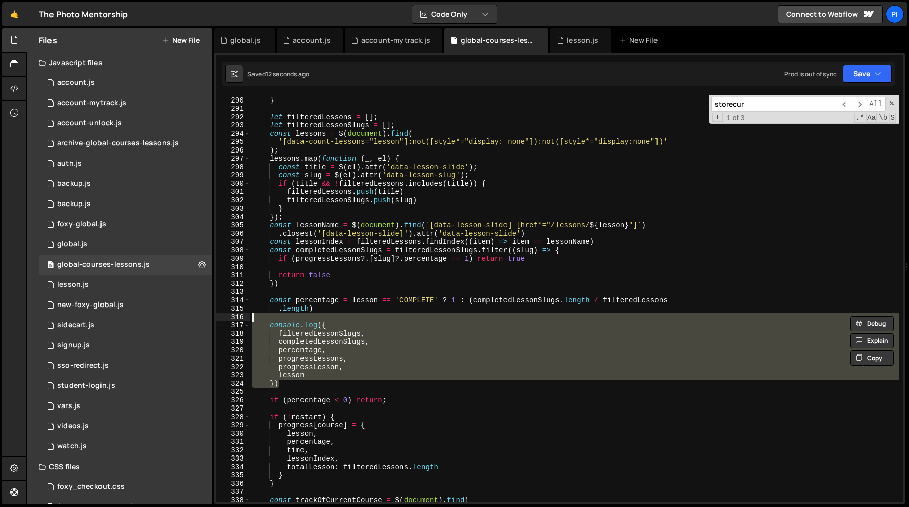
type textarea "\"
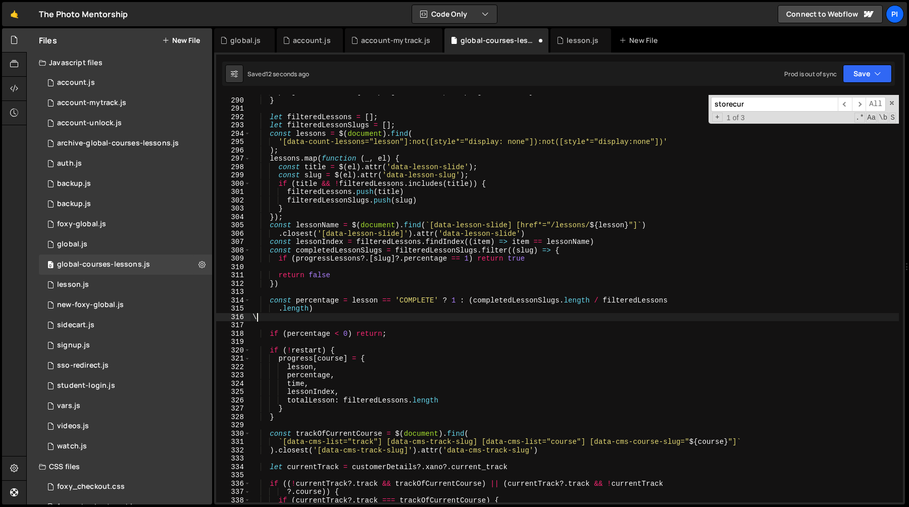
scroll to position [0, 0]
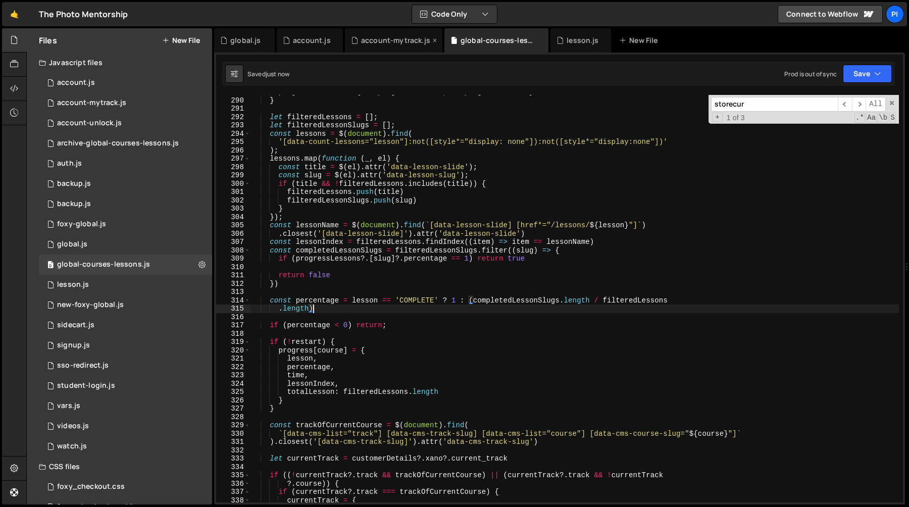
type textarea ".length)"
